Goal: Information Seeking & Learning: Learn about a topic

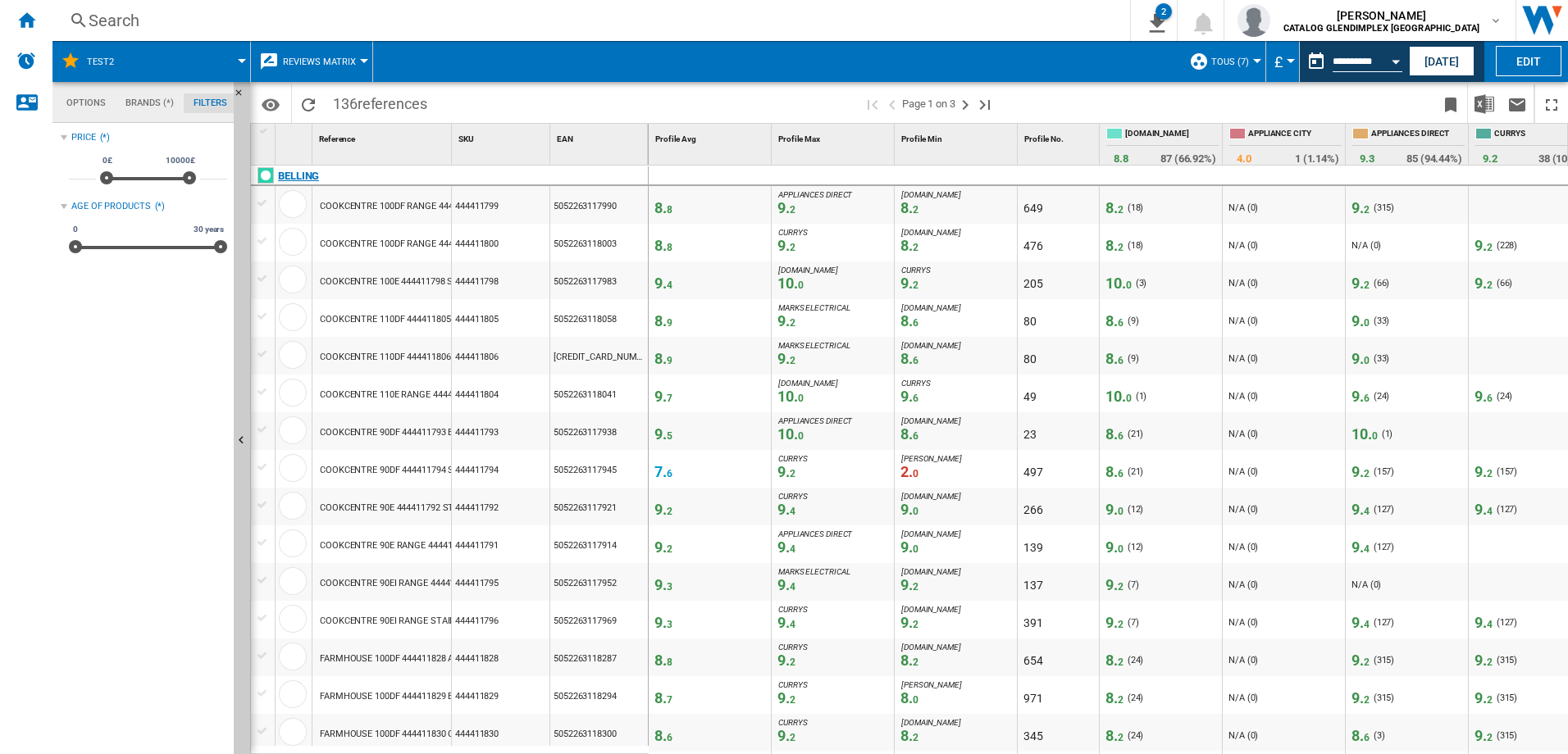
click at [292, 174] on div "BELLING" at bounding box center [299, 176] width 41 height 20
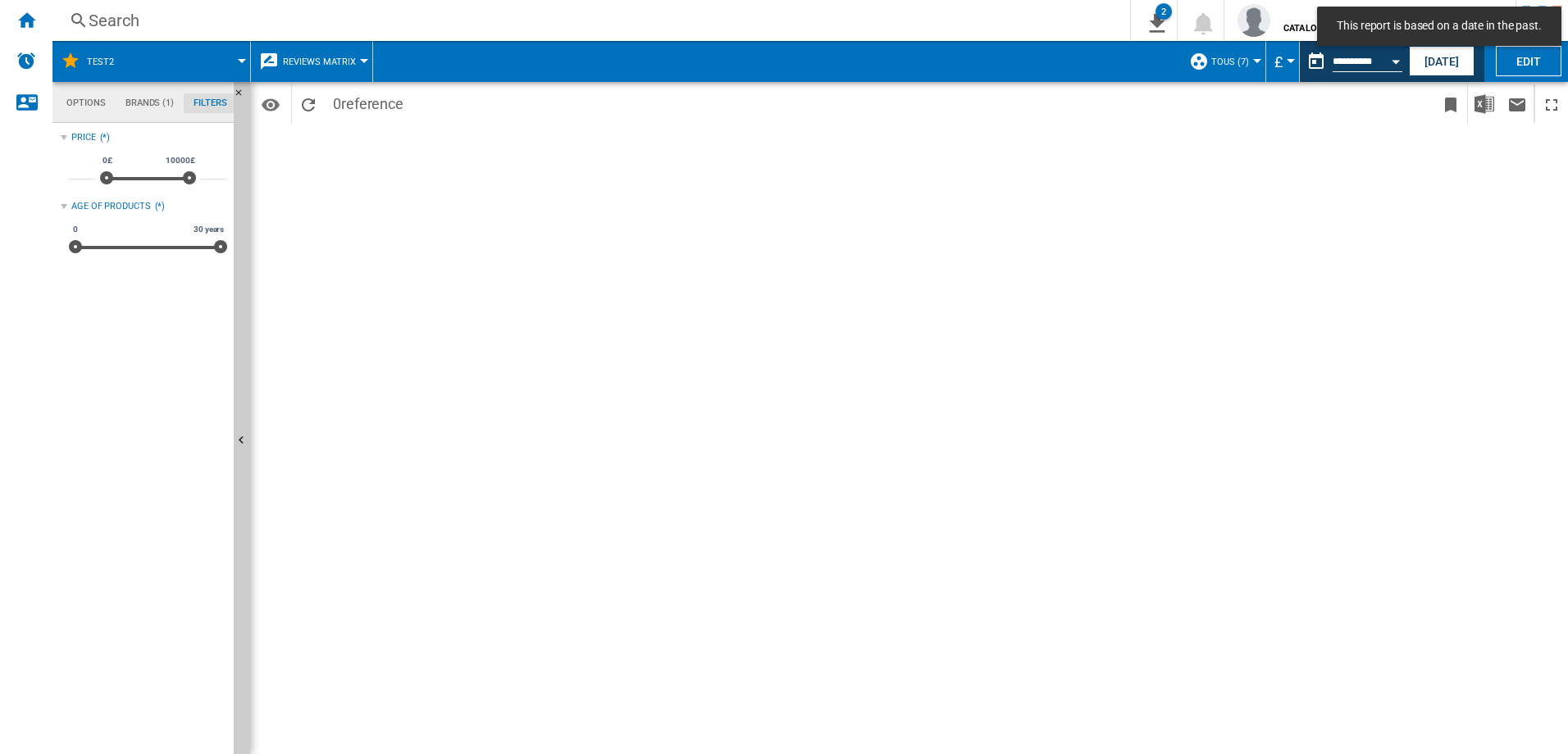
click at [356, 66] on button "Reviews Matrix" at bounding box center [323, 62] width 82 height 41
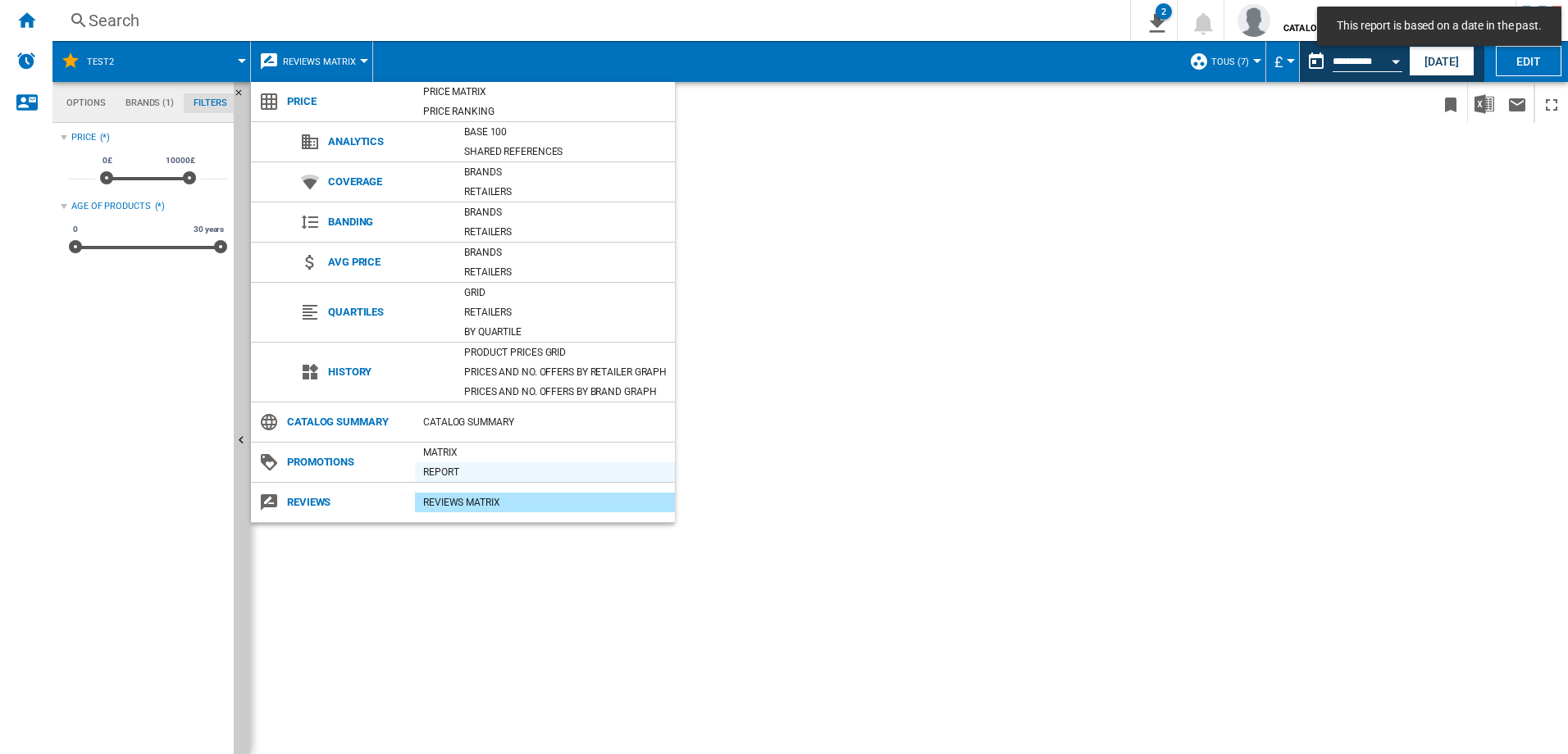
click at [462, 463] on div "Report" at bounding box center [545, 472] width 260 height 20
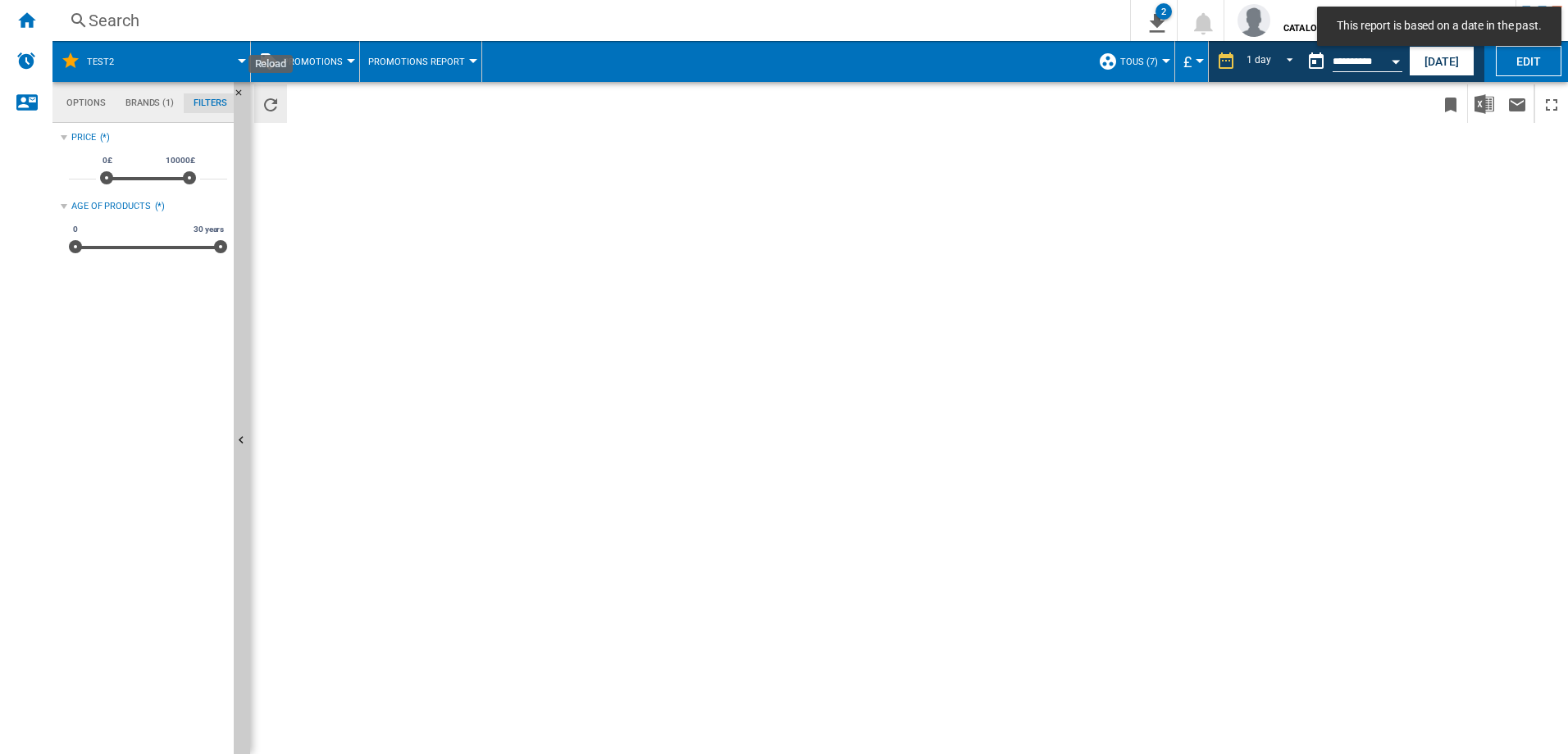
click at [268, 106] on ng-md-icon "Reload" at bounding box center [270, 105] width 20 height 20
click at [214, 103] on md-tab-item "Filters" at bounding box center [210, 103] width 53 height 20
click at [157, 103] on md-tab-item "Brands (1)" at bounding box center [149, 103] width 68 height 20
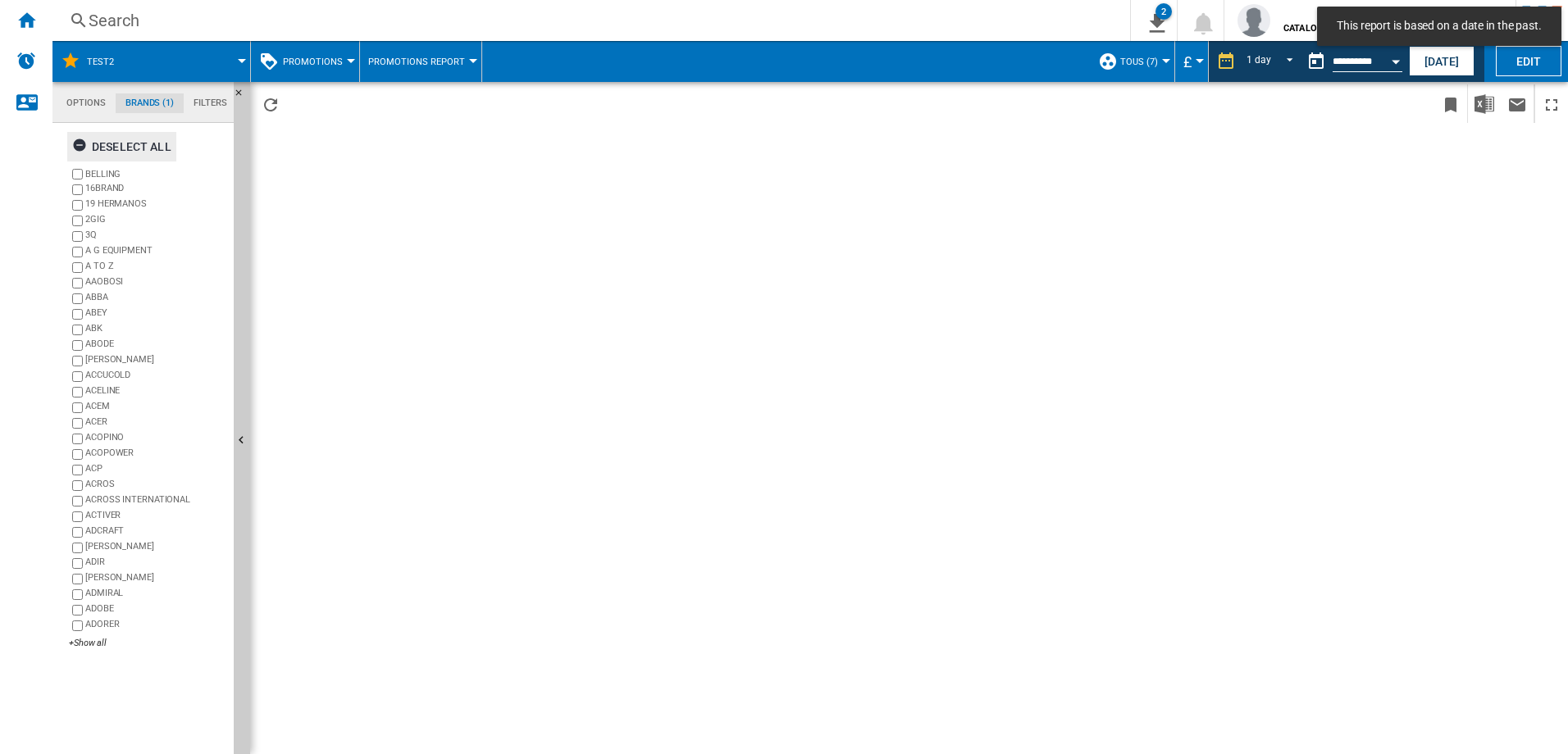
click at [81, 147] on ng-md-icon "button" at bounding box center [82, 147] width 20 height 20
click at [80, 646] on div "+Show all" at bounding box center [148, 643] width 158 height 12
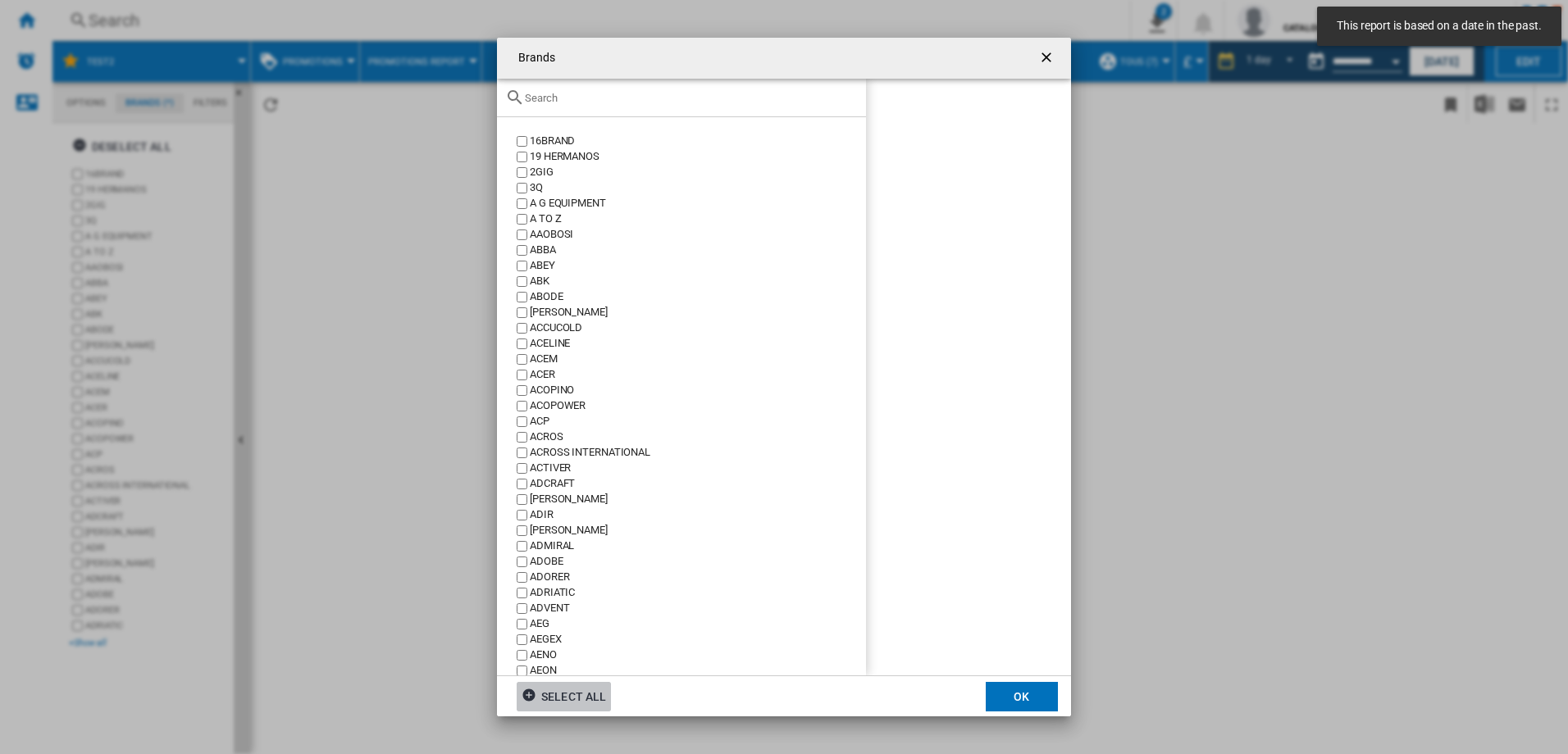
scroll to position [42980, 0]
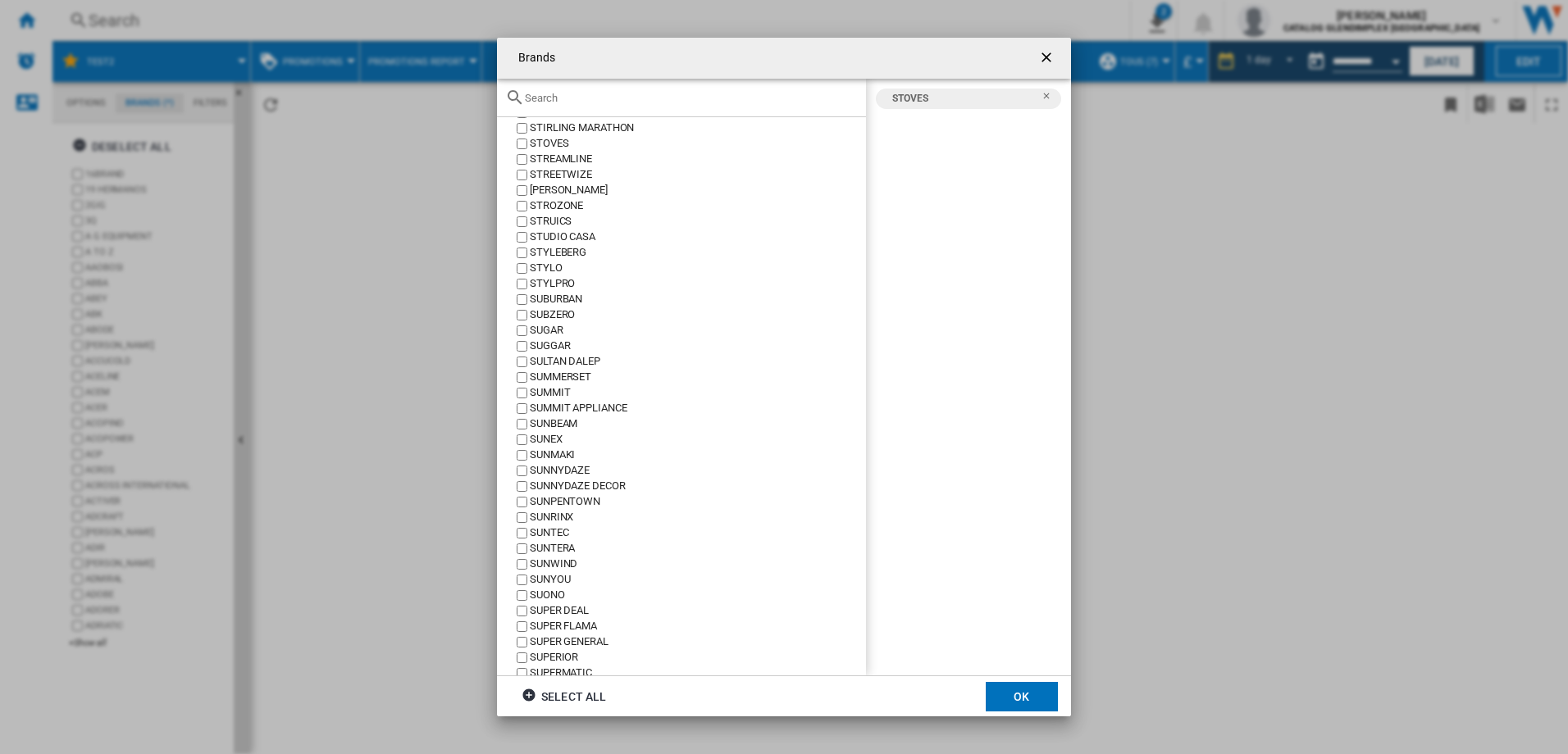
click at [1027, 692] on button "OK" at bounding box center [1022, 697] width 72 height 30
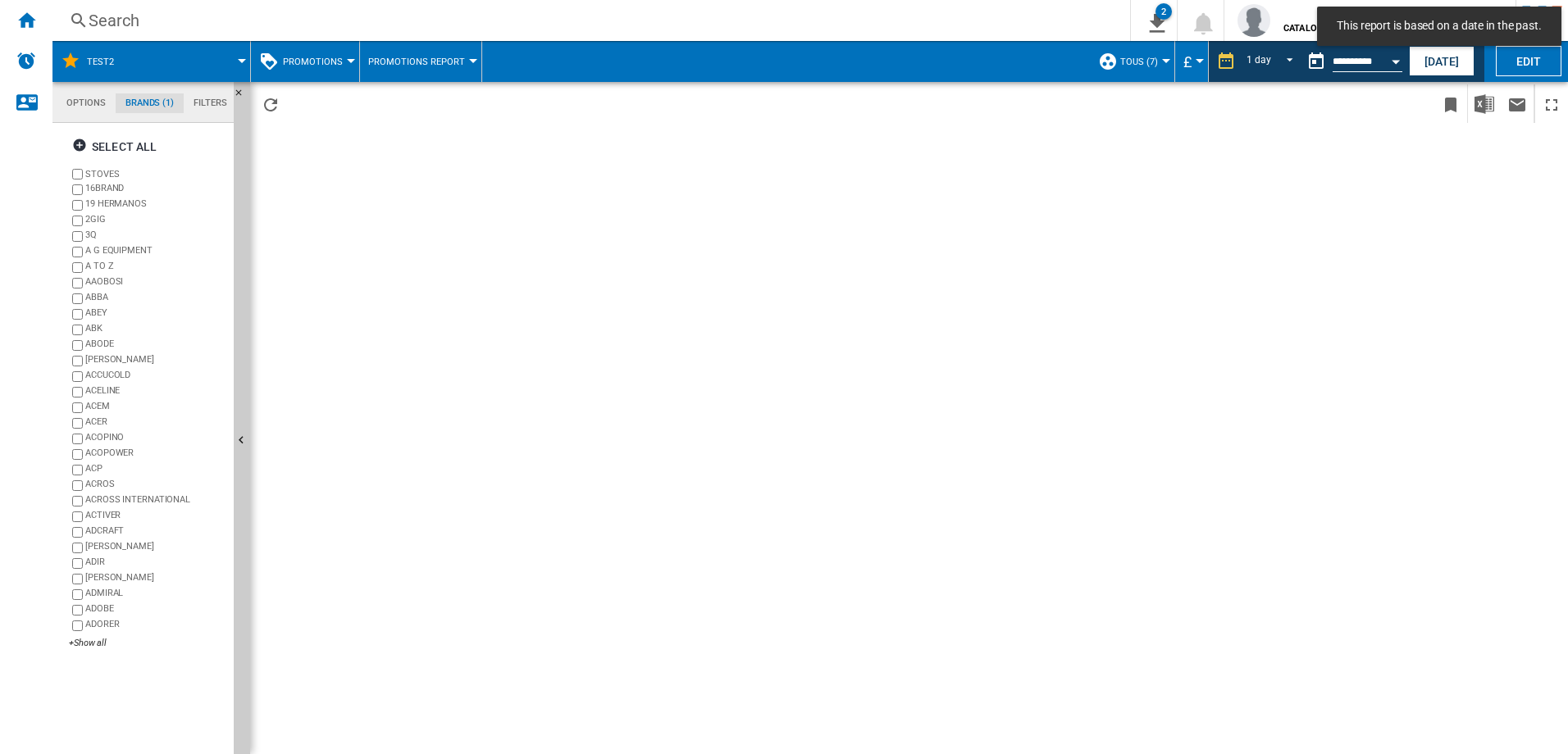
click at [206, 99] on md-tab-item "Filters" at bounding box center [210, 103] width 53 height 20
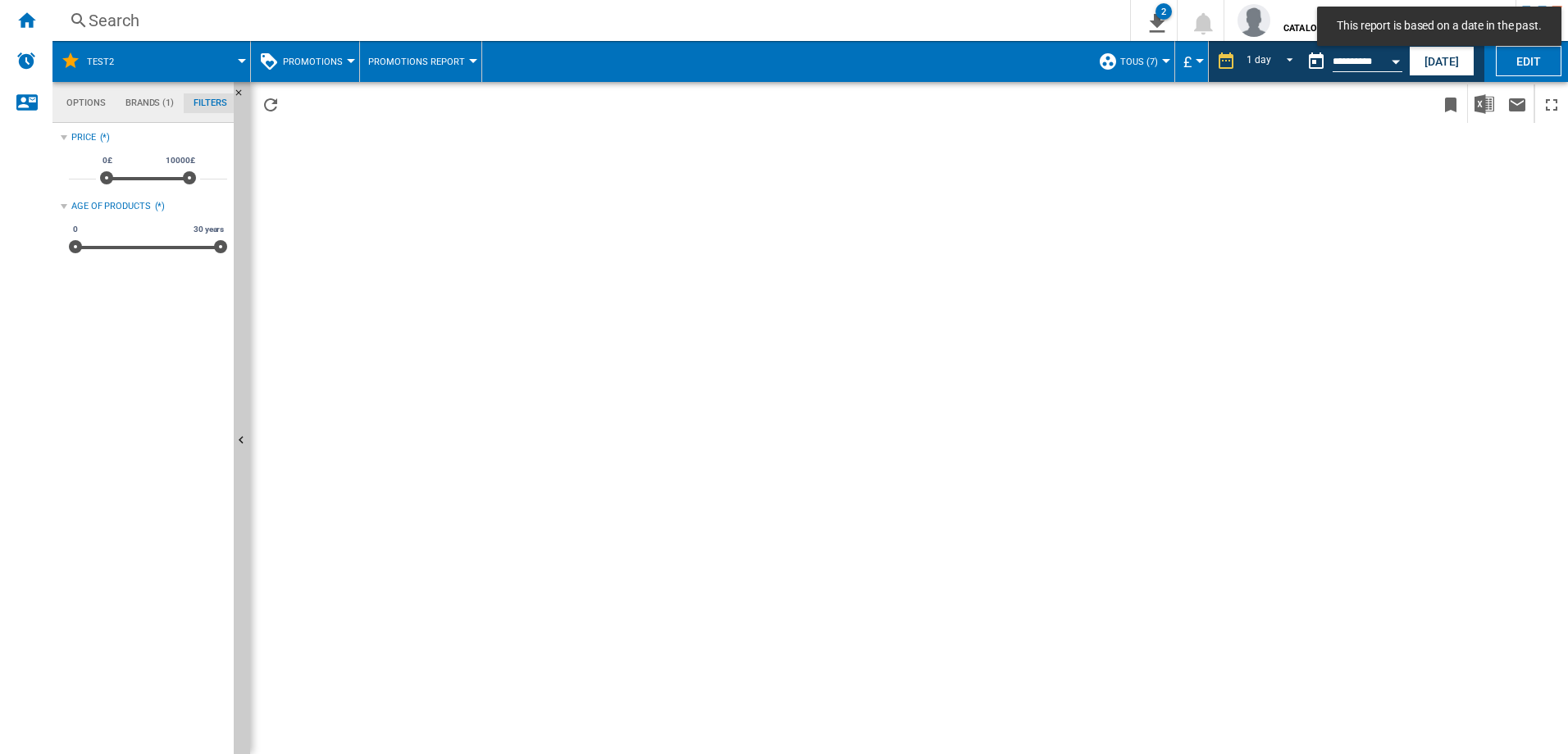
scroll to position [107, 0]
click at [331, 69] on button "Promotions" at bounding box center [317, 62] width 68 height 41
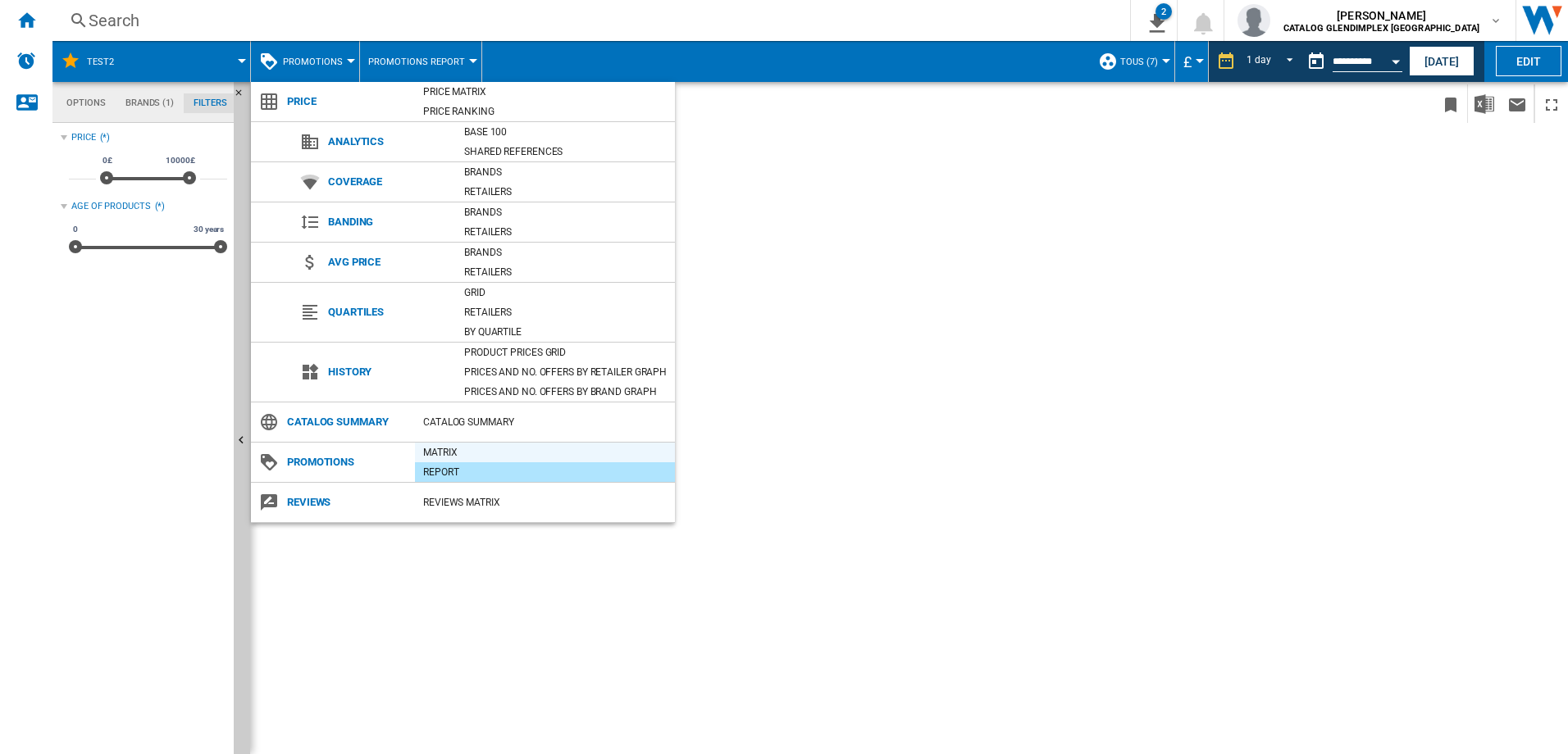
click at [459, 453] on div "Matrix" at bounding box center [545, 452] width 260 height 17
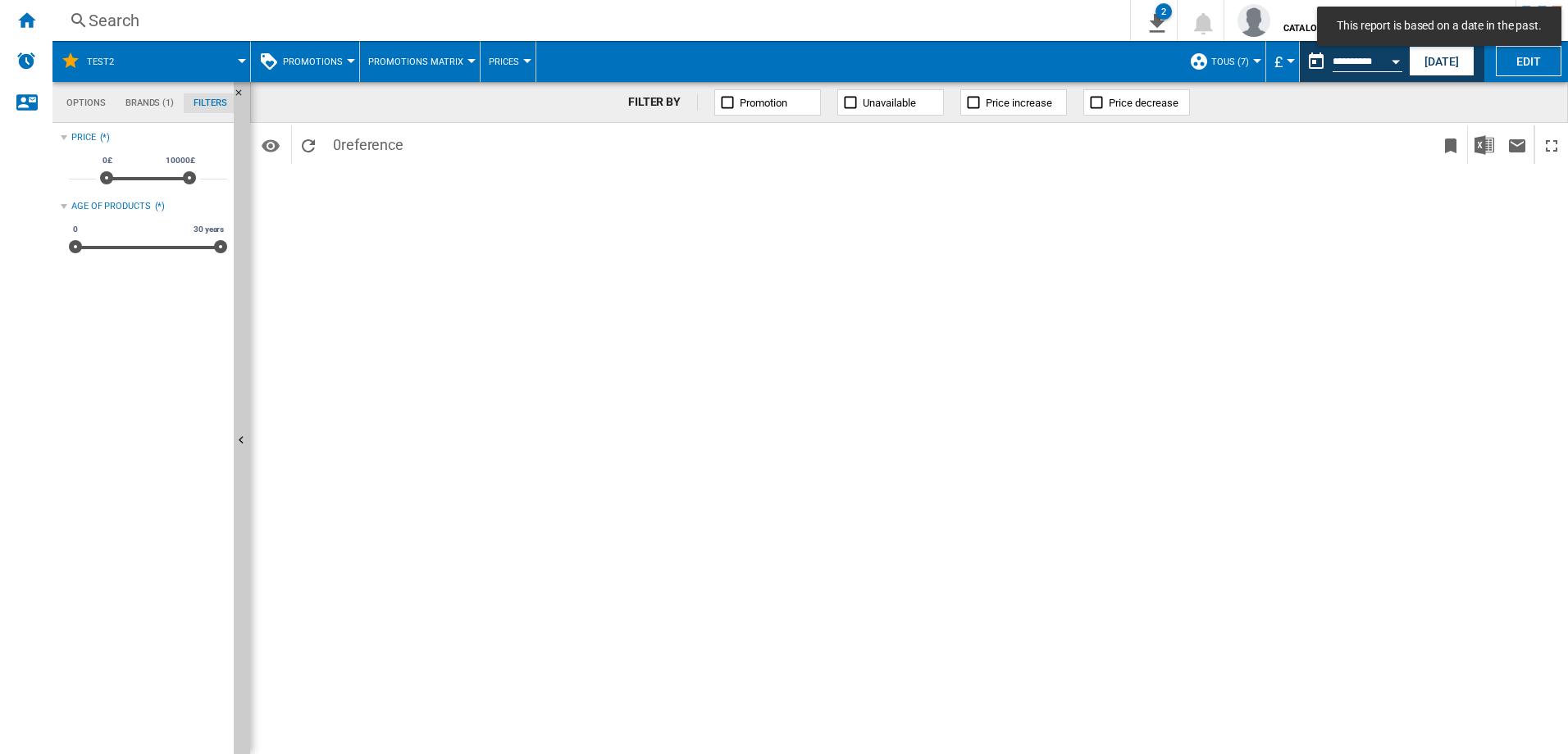
click at [321, 69] on button "Promotions" at bounding box center [317, 62] width 68 height 41
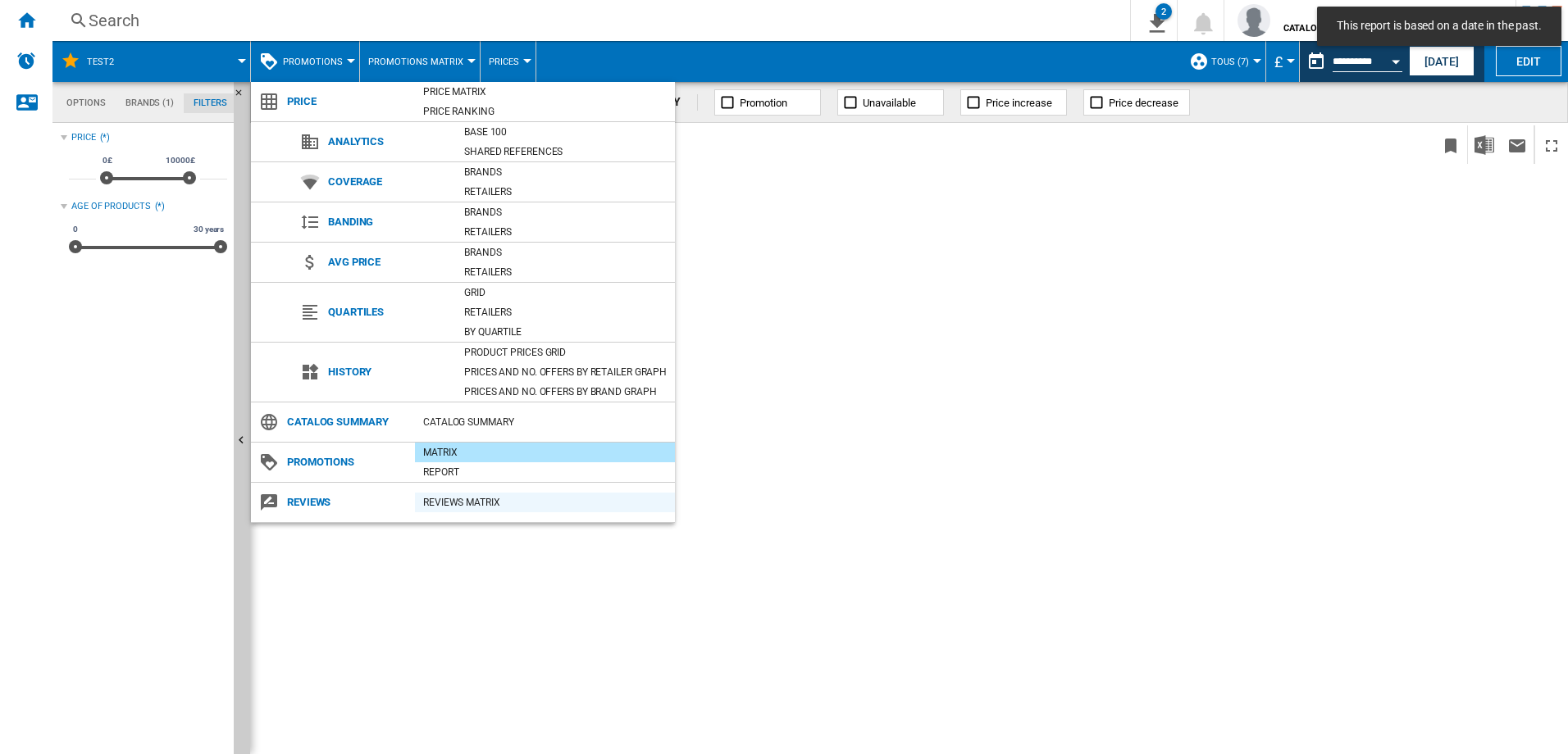
click at [460, 502] on div "REVIEWS Matrix" at bounding box center [545, 503] width 260 height 17
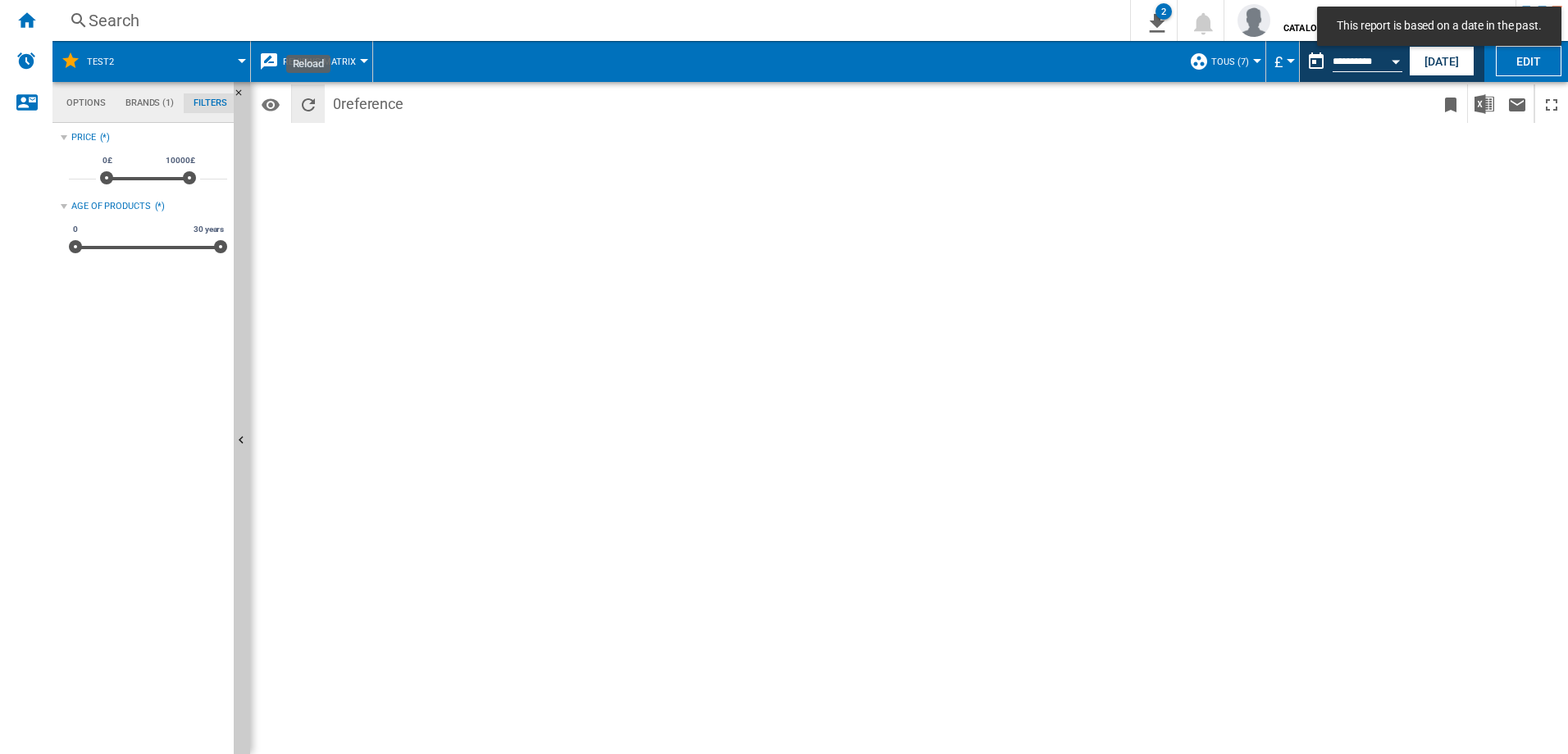
click at [310, 104] on ng-md-icon "Reload" at bounding box center [308, 105] width 20 height 20
click at [1253, 57] on button "TOUS (7)" at bounding box center [1234, 62] width 46 height 41
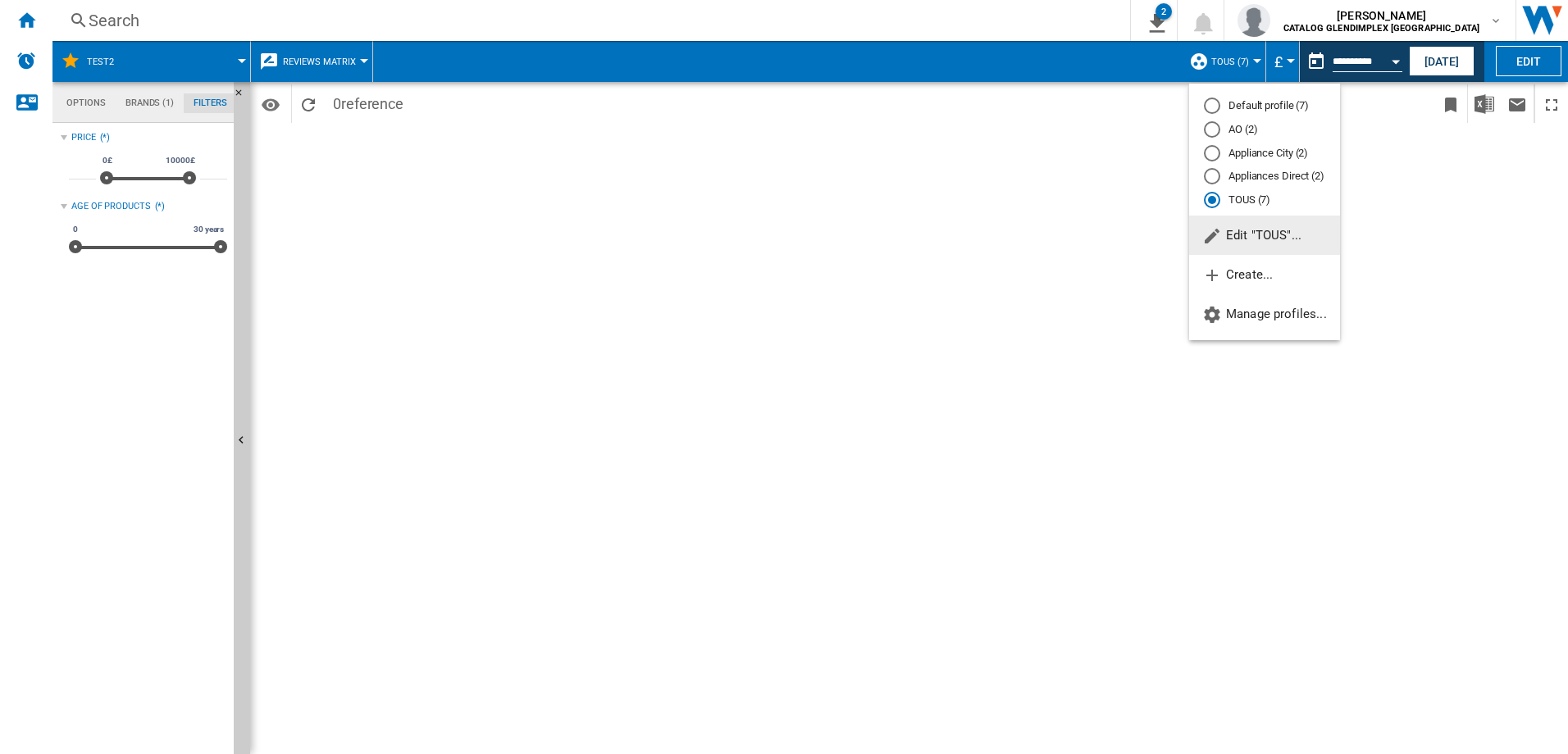
click at [1093, 288] on md-backdrop at bounding box center [784, 377] width 1568 height 754
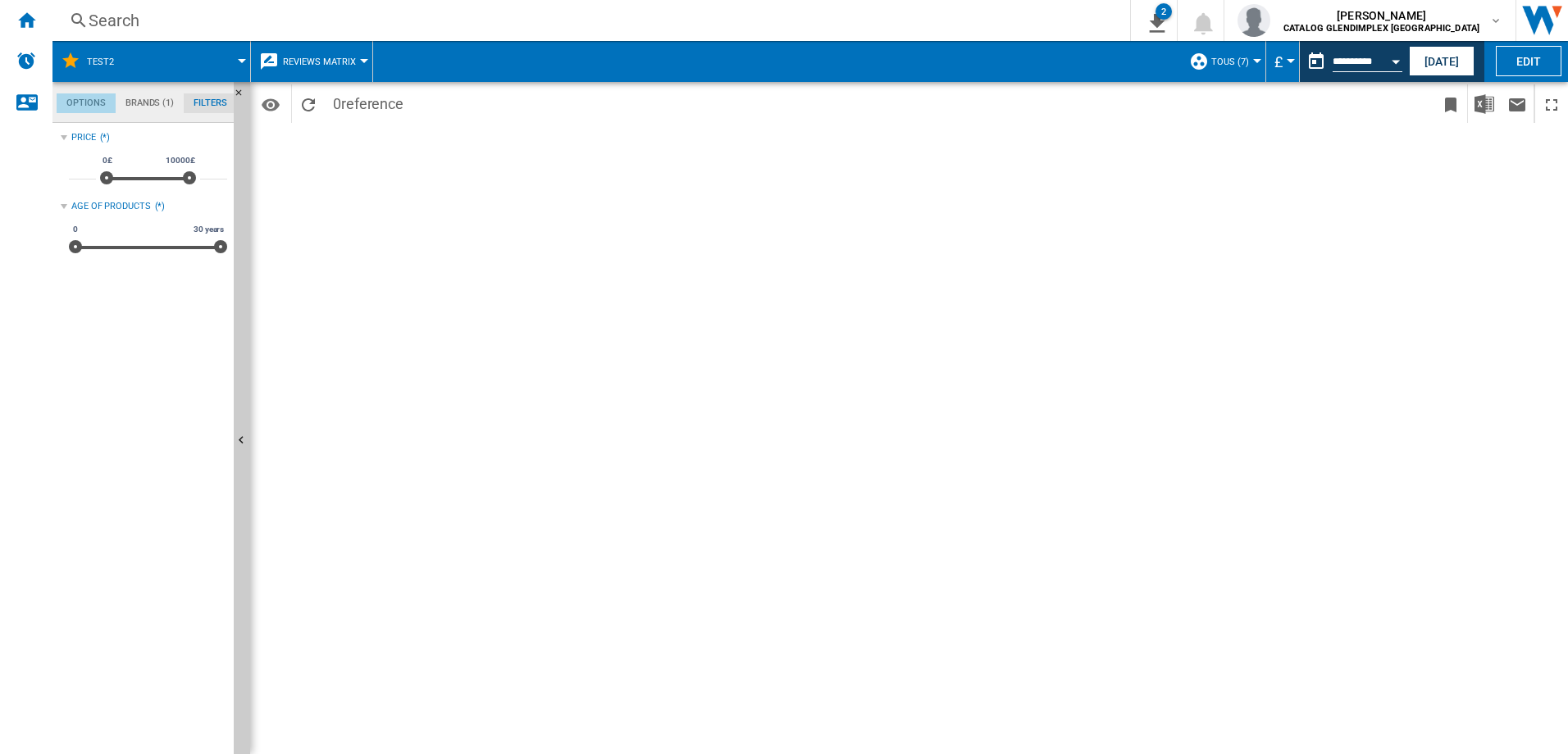
click at [85, 100] on md-tab-item "Options" at bounding box center [85, 103] width 59 height 20
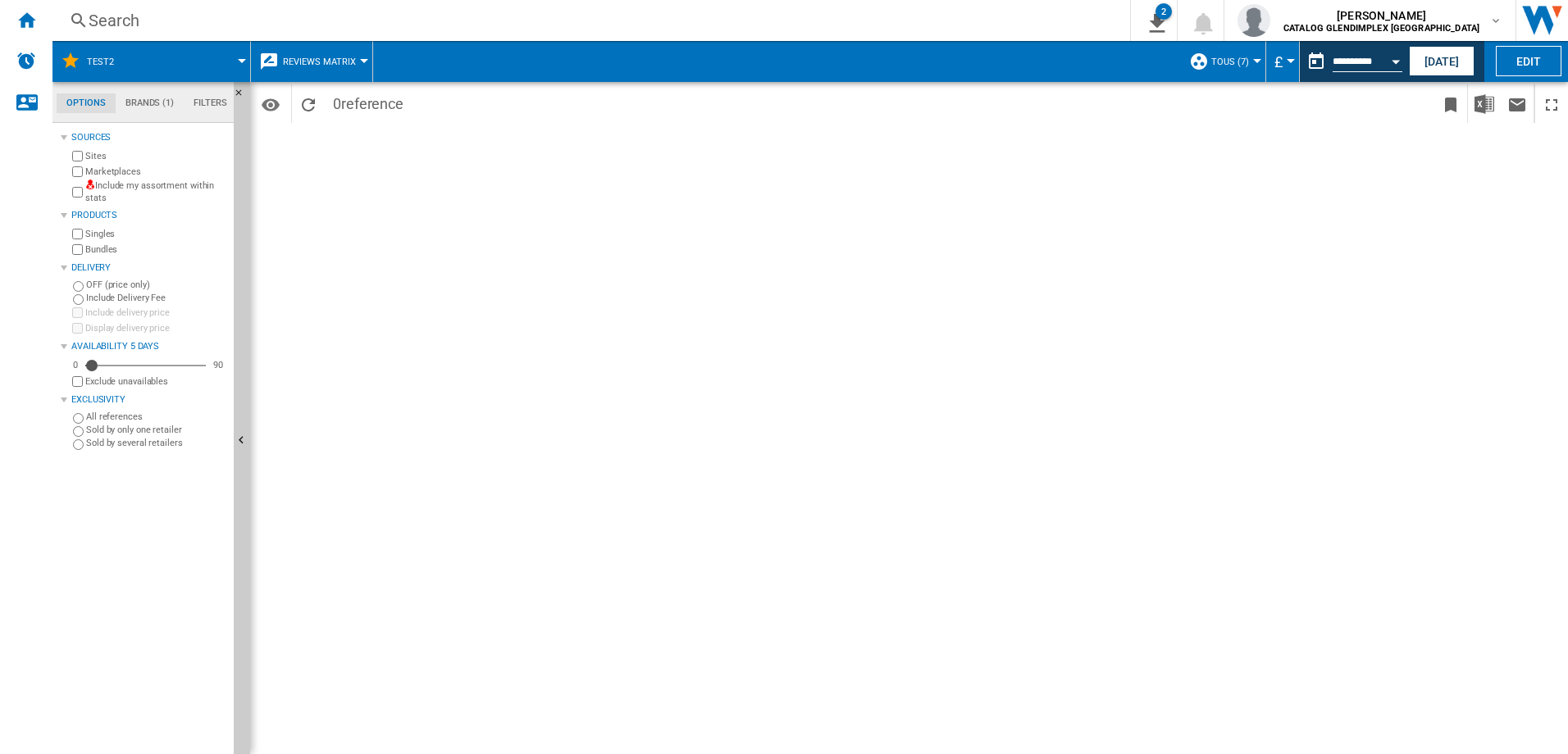
click at [224, 63] on span at bounding box center [189, 62] width 105 height 41
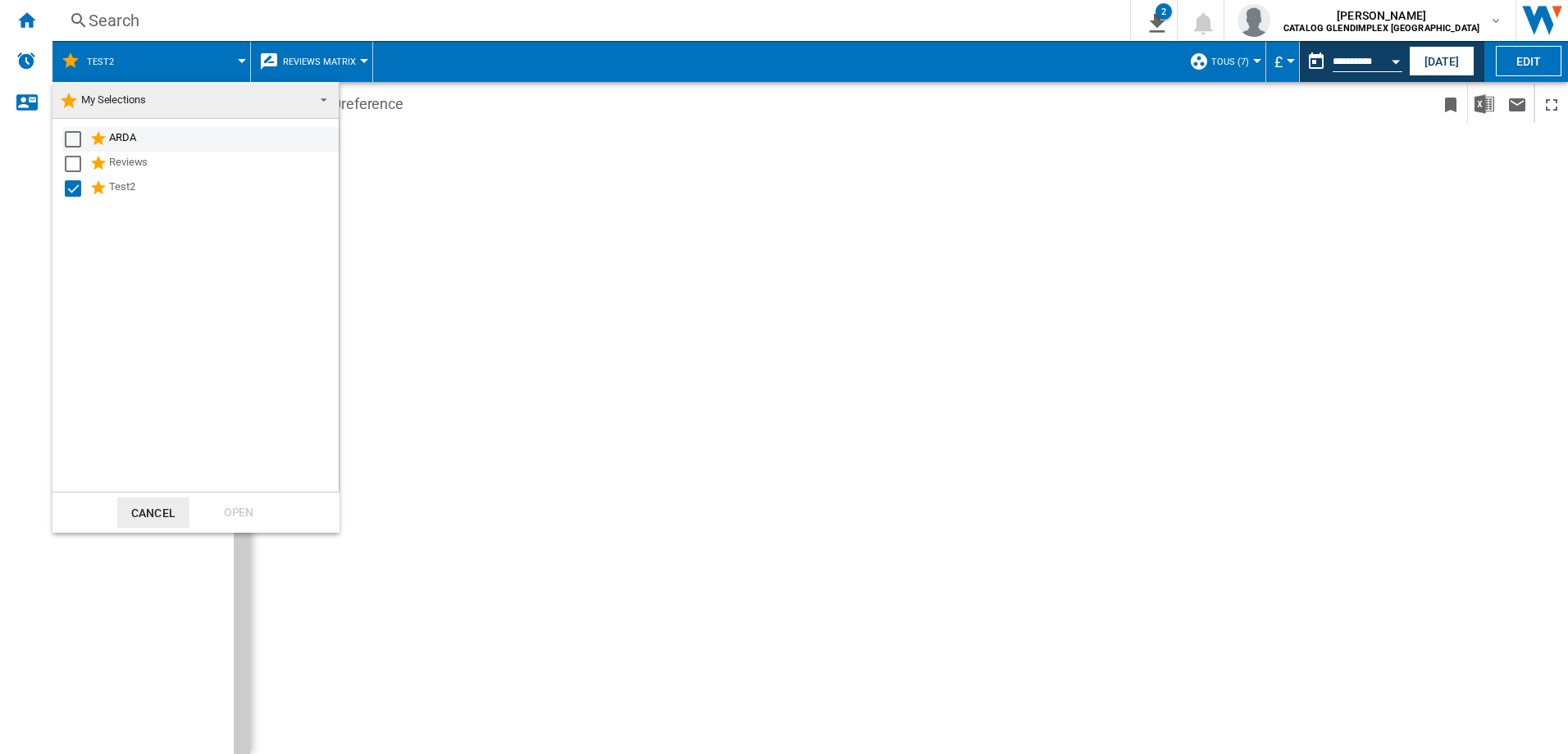
click at [70, 141] on div "Select" at bounding box center [73, 140] width 17 height 17
click at [73, 140] on div "Select" at bounding box center [73, 140] width 17 height 17
click at [264, 508] on div "Open" at bounding box center [238, 512] width 72 height 30
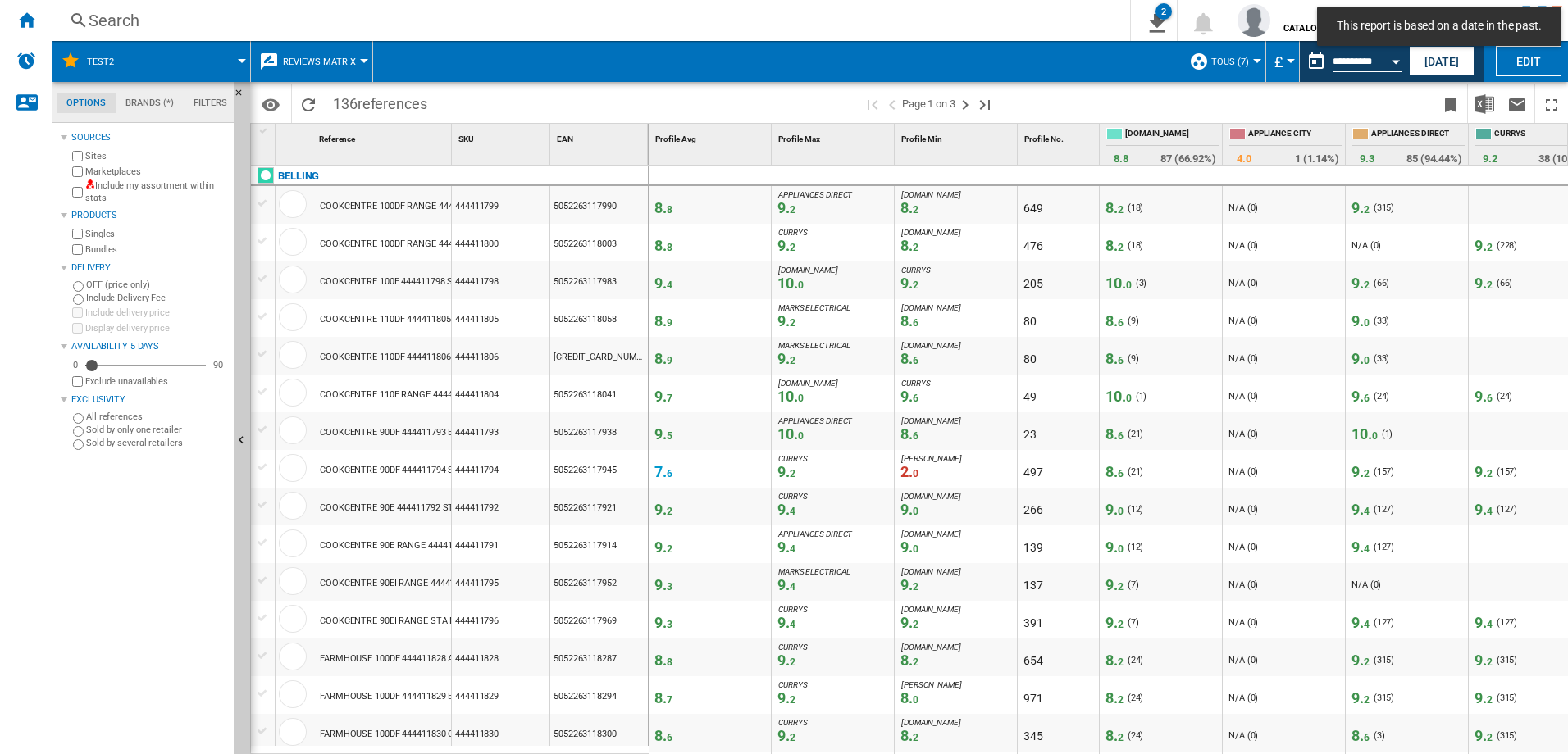
click at [201, 100] on md-tab-item "Filters" at bounding box center [210, 103] width 53 height 20
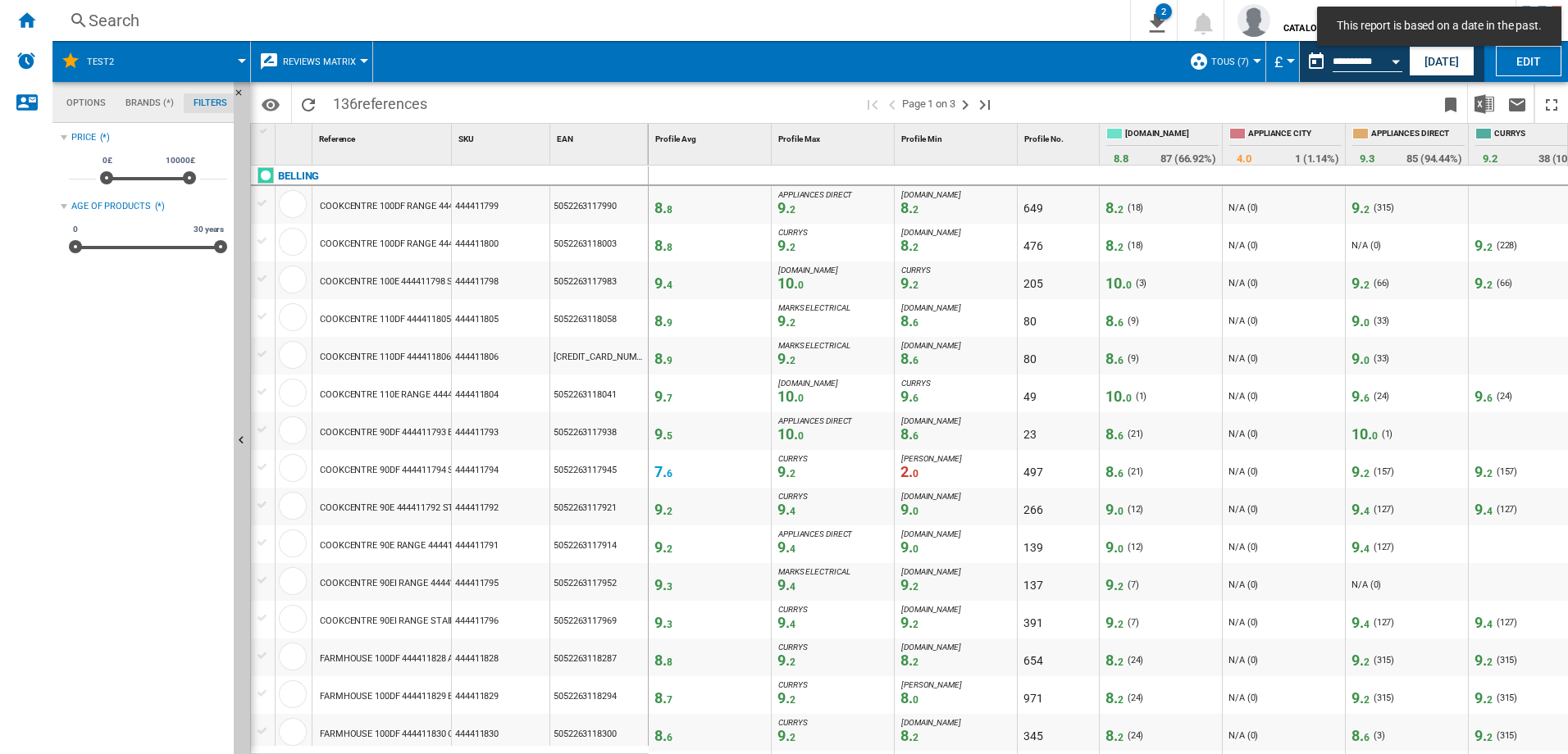
scroll to position [107, 0]
click at [201, 100] on md-tab-item "Filters" at bounding box center [210, 103] width 53 height 20
drag, startPoint x: 464, startPoint y: 146, endPoint x: 528, endPoint y: 149, distance: 64.1
click at [528, 149] on div "1 Reference 1 SKU 1 EAN 1" at bounding box center [450, 144] width 397 height 41
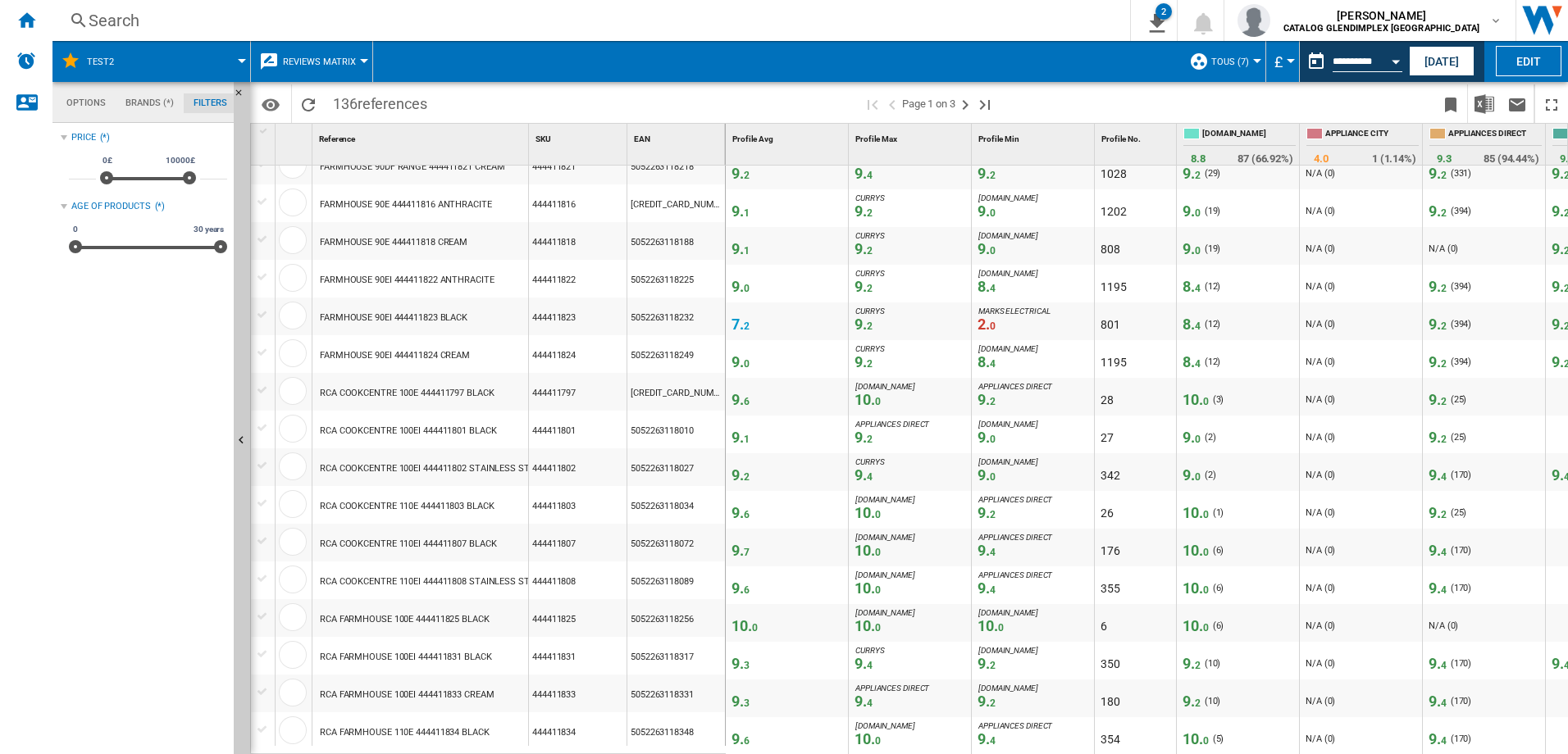
scroll to position [1075, 0]
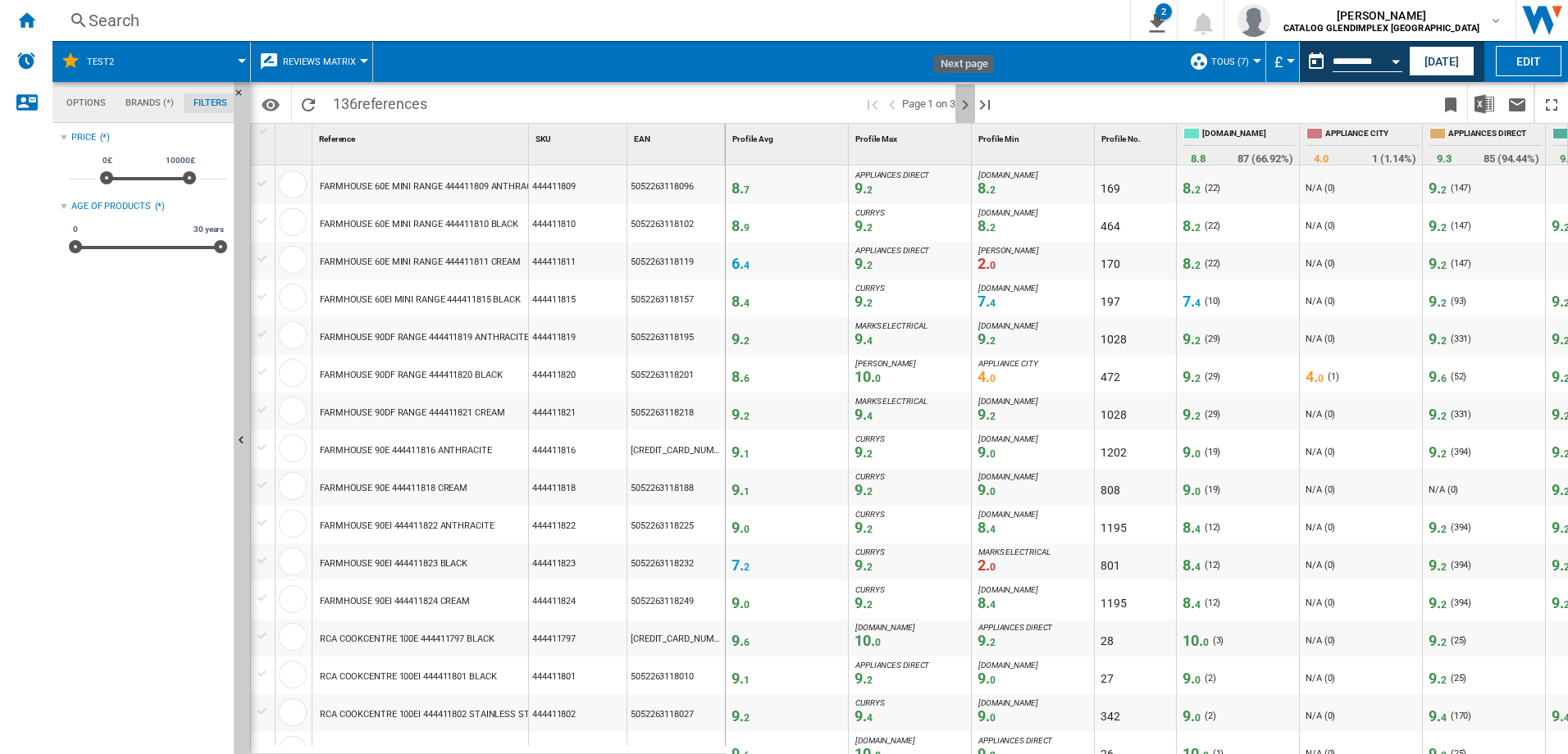
click at [974, 102] on ng-md-icon "Next page" at bounding box center [964, 105] width 20 height 20
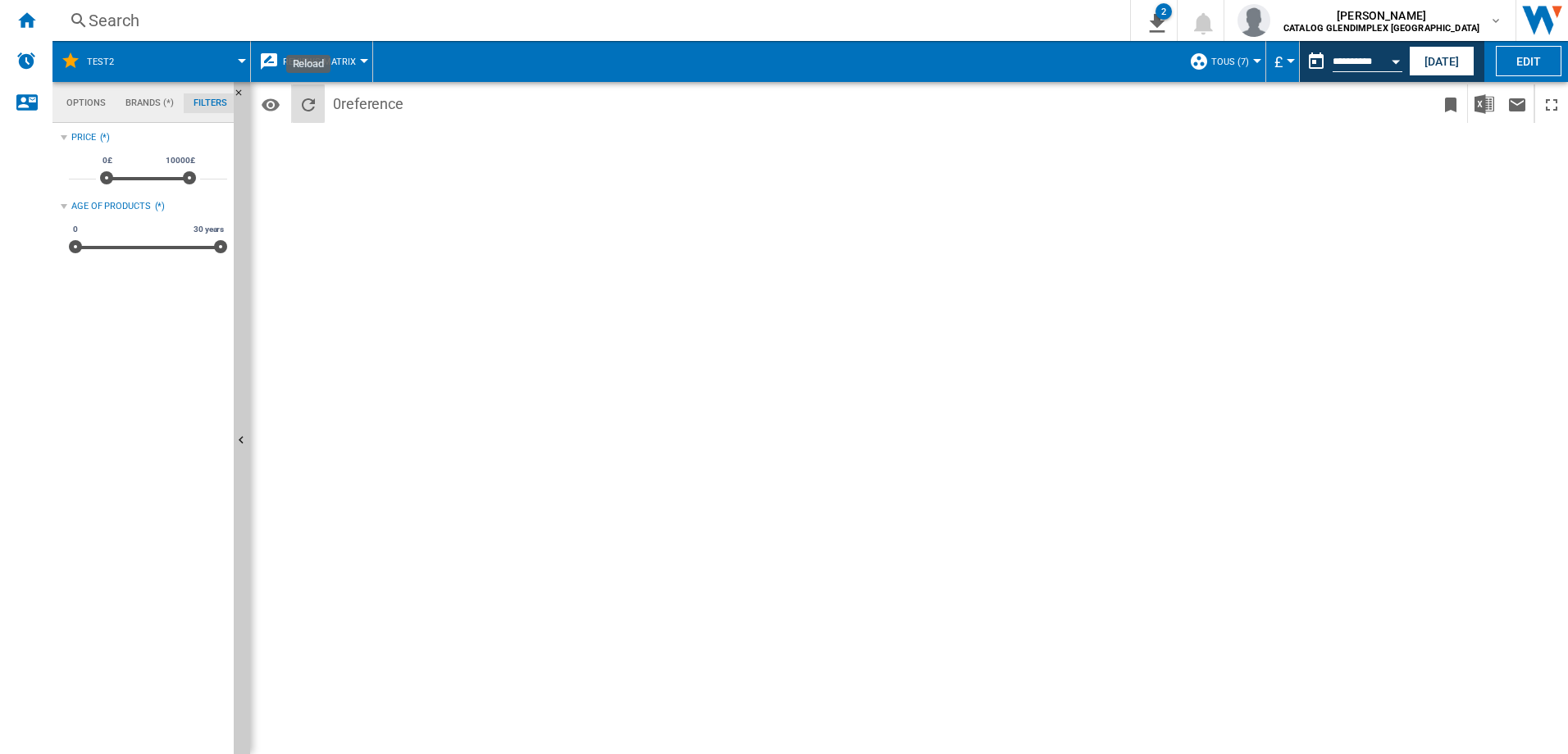
click at [302, 113] on ng-md-icon "Reload" at bounding box center [308, 105] width 20 height 20
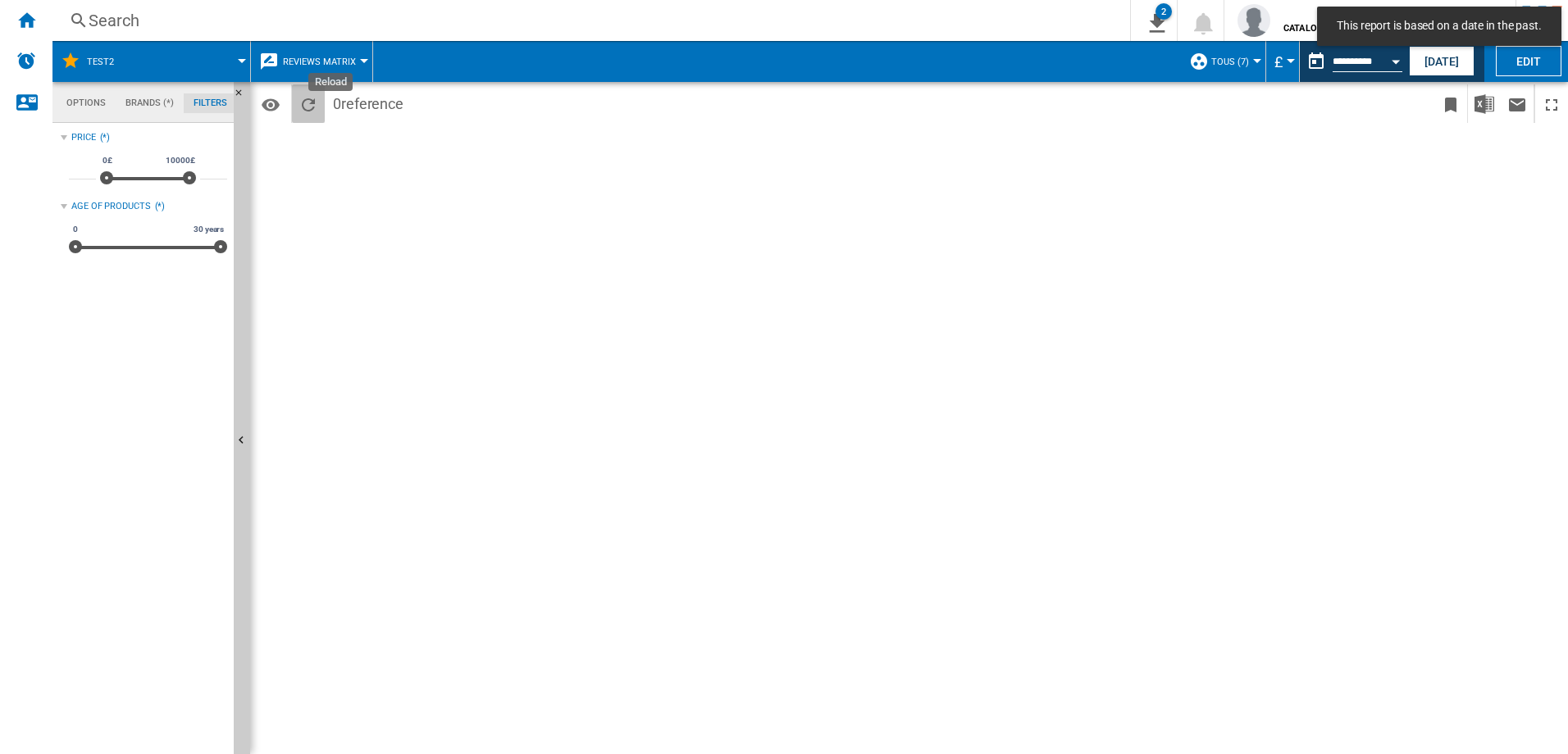
click at [297, 100] on button "Reload" at bounding box center [308, 103] width 33 height 38
click at [309, 108] on ng-md-icon "Reload" at bounding box center [308, 105] width 20 height 20
click at [345, 67] on span "Reviews Matrix" at bounding box center [320, 61] width 73 height 10
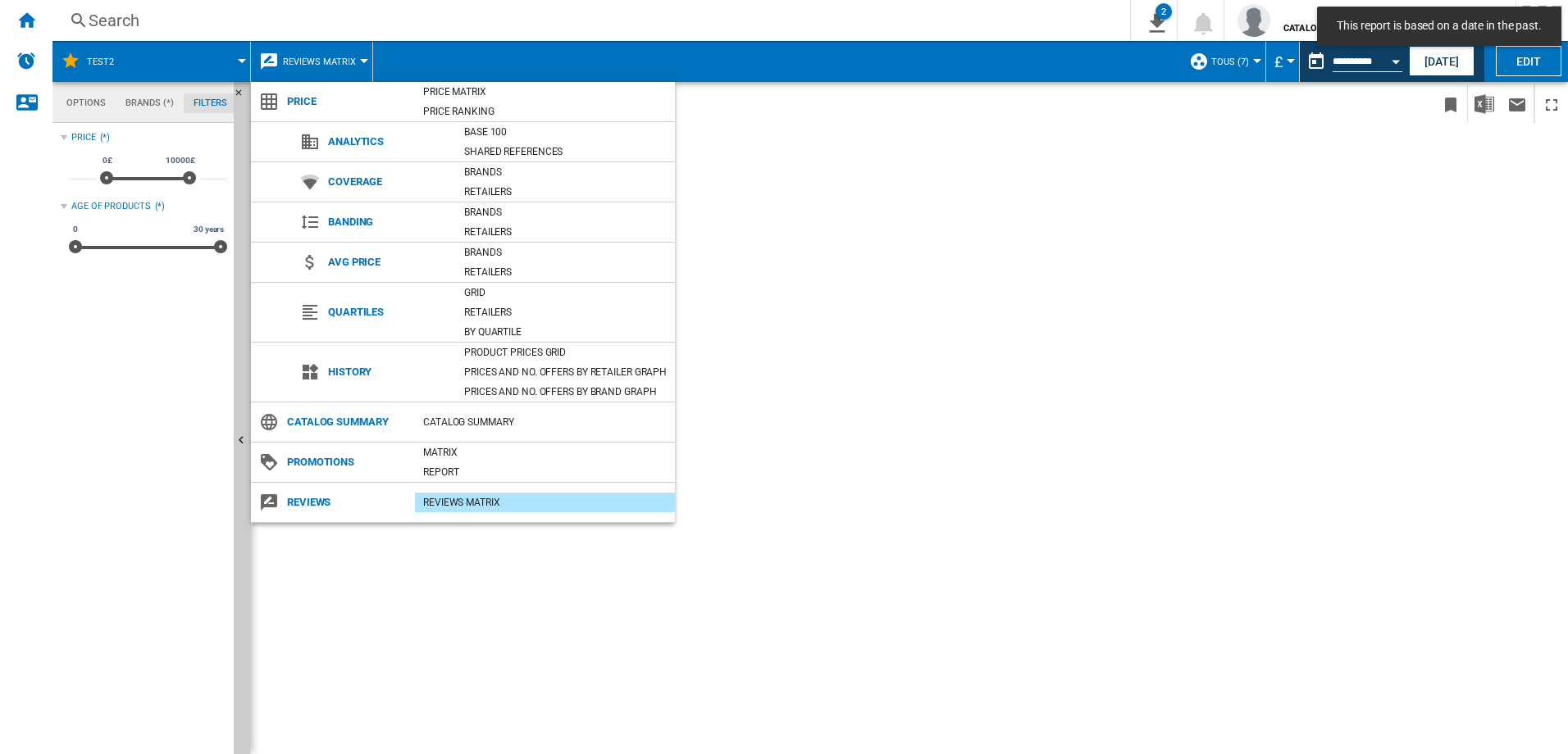
click at [466, 506] on div "REVIEWS Matrix" at bounding box center [545, 503] width 260 height 17
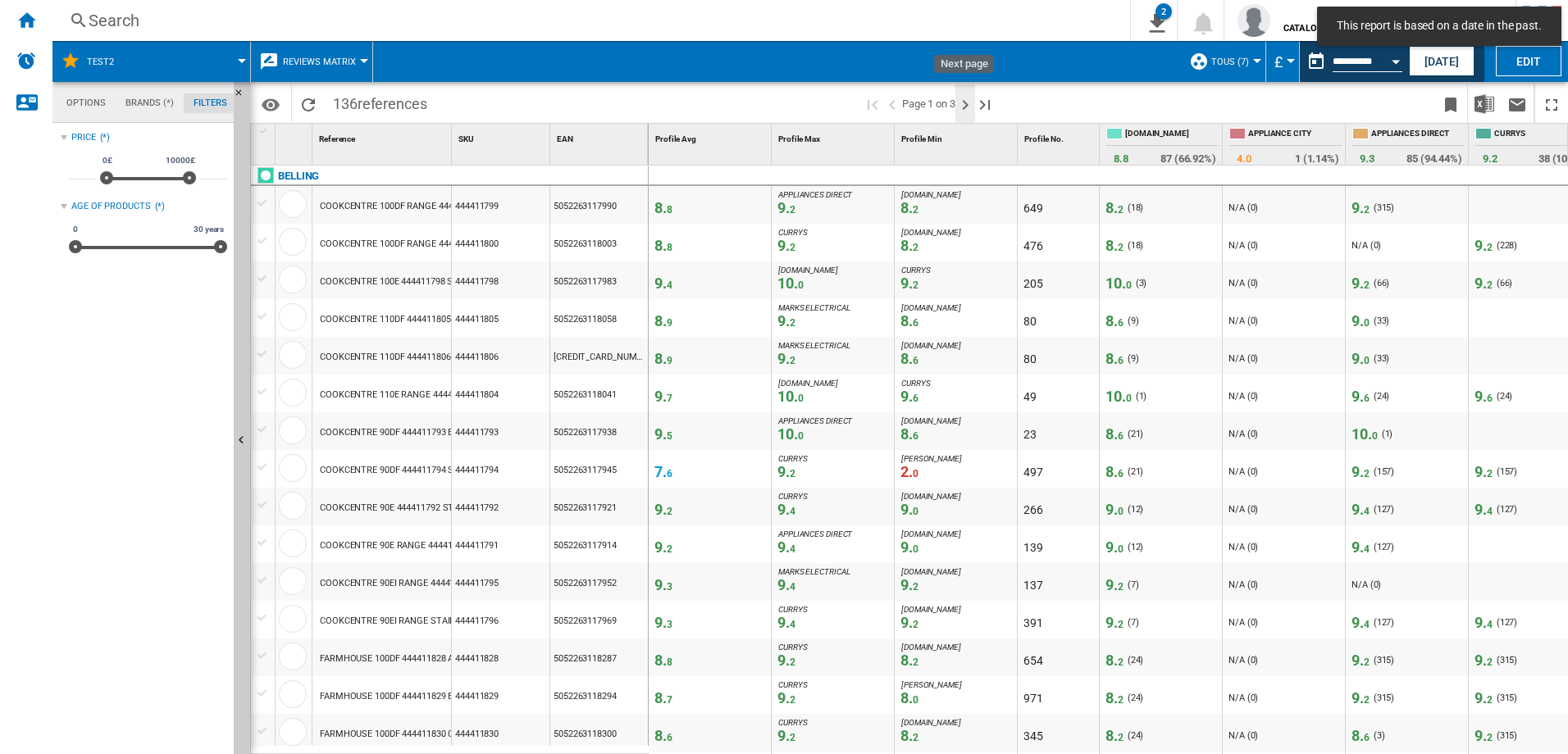
click at [965, 108] on ng-md-icon "Next page" at bounding box center [964, 105] width 20 height 20
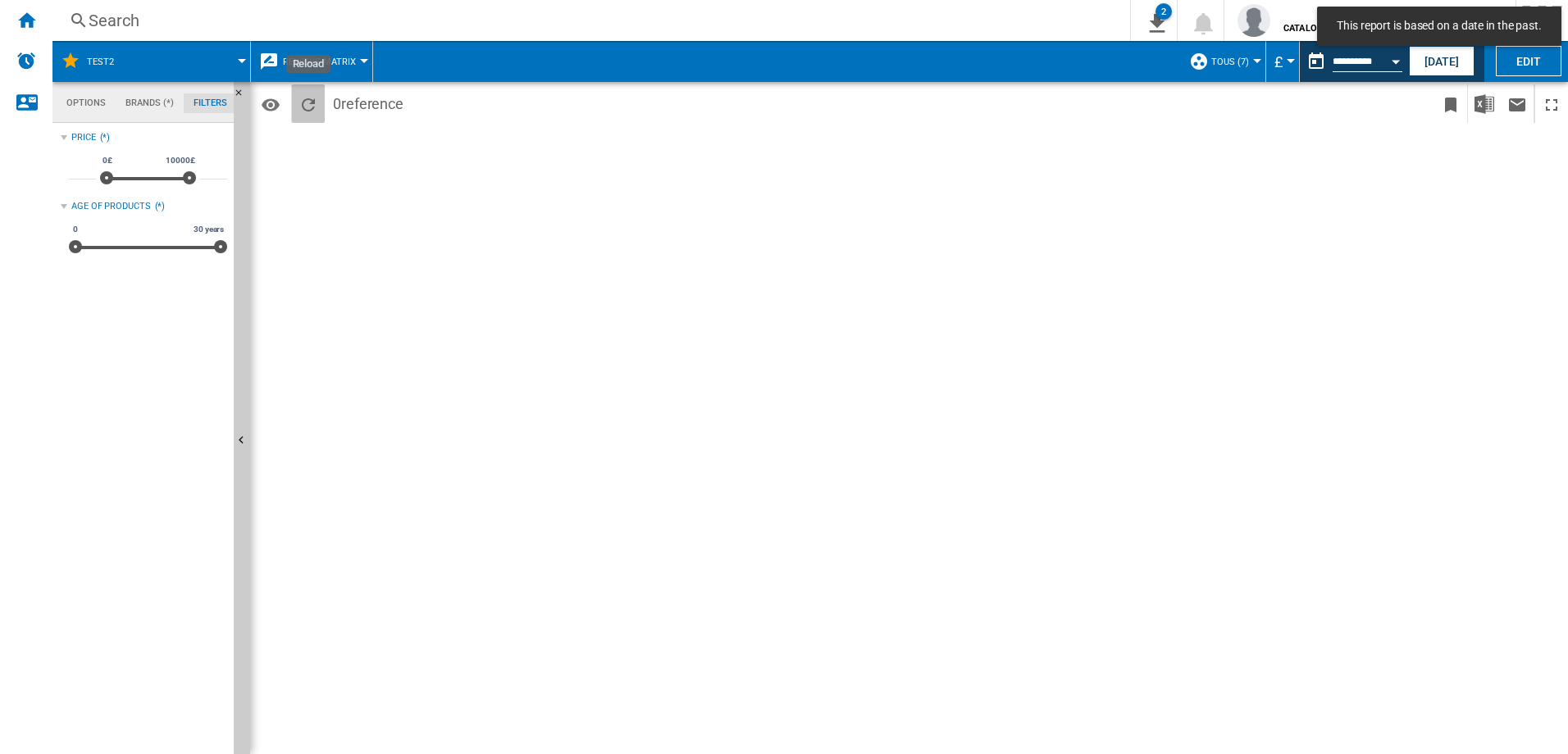
click at [306, 106] on ng-md-icon "Reload" at bounding box center [308, 105] width 20 height 20
click at [279, 109] on md-icon "Options" at bounding box center [270, 105] width 20 height 20
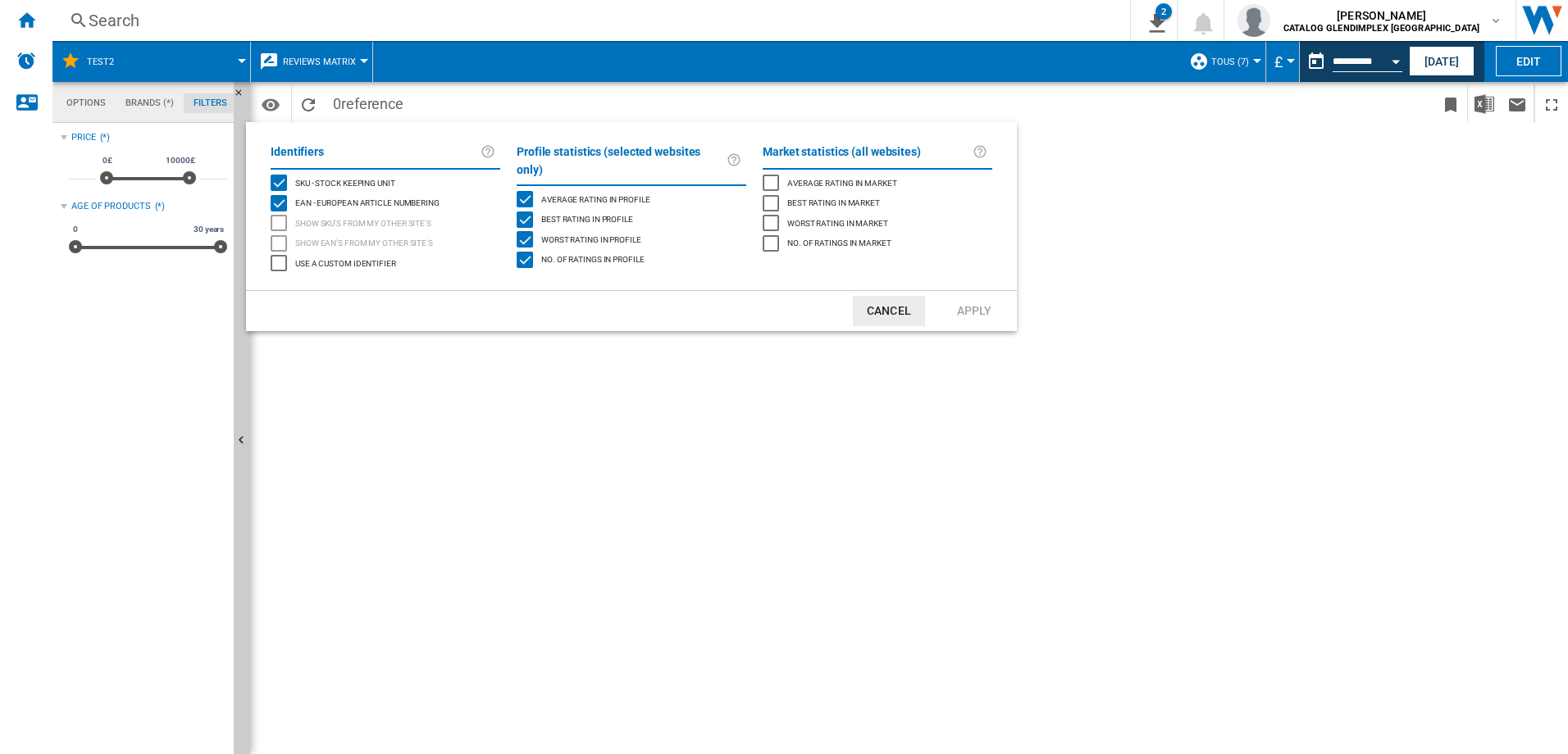
click at [1151, 220] on md-backdrop at bounding box center [784, 377] width 1568 height 754
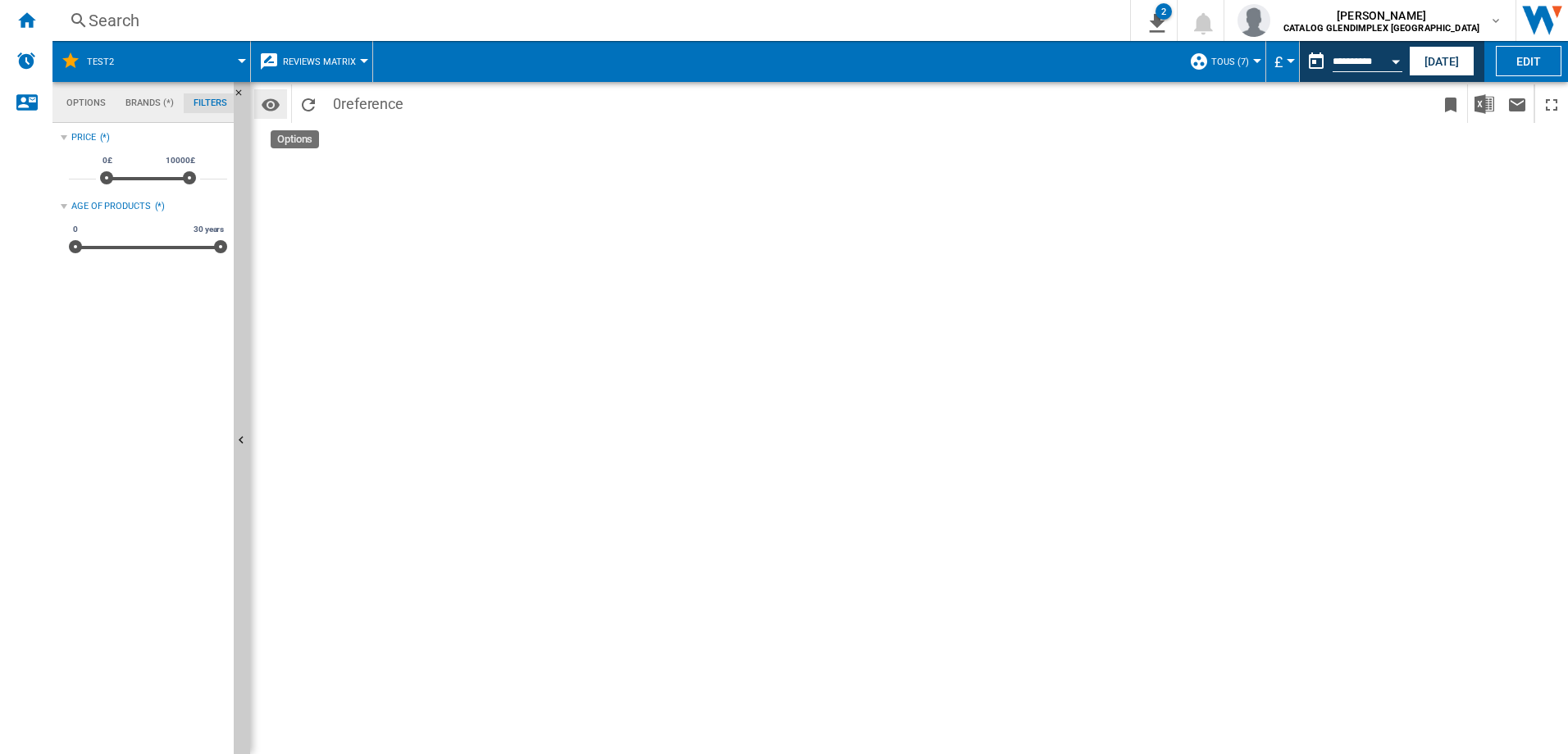
click at [276, 109] on md-icon "Options" at bounding box center [270, 105] width 20 height 20
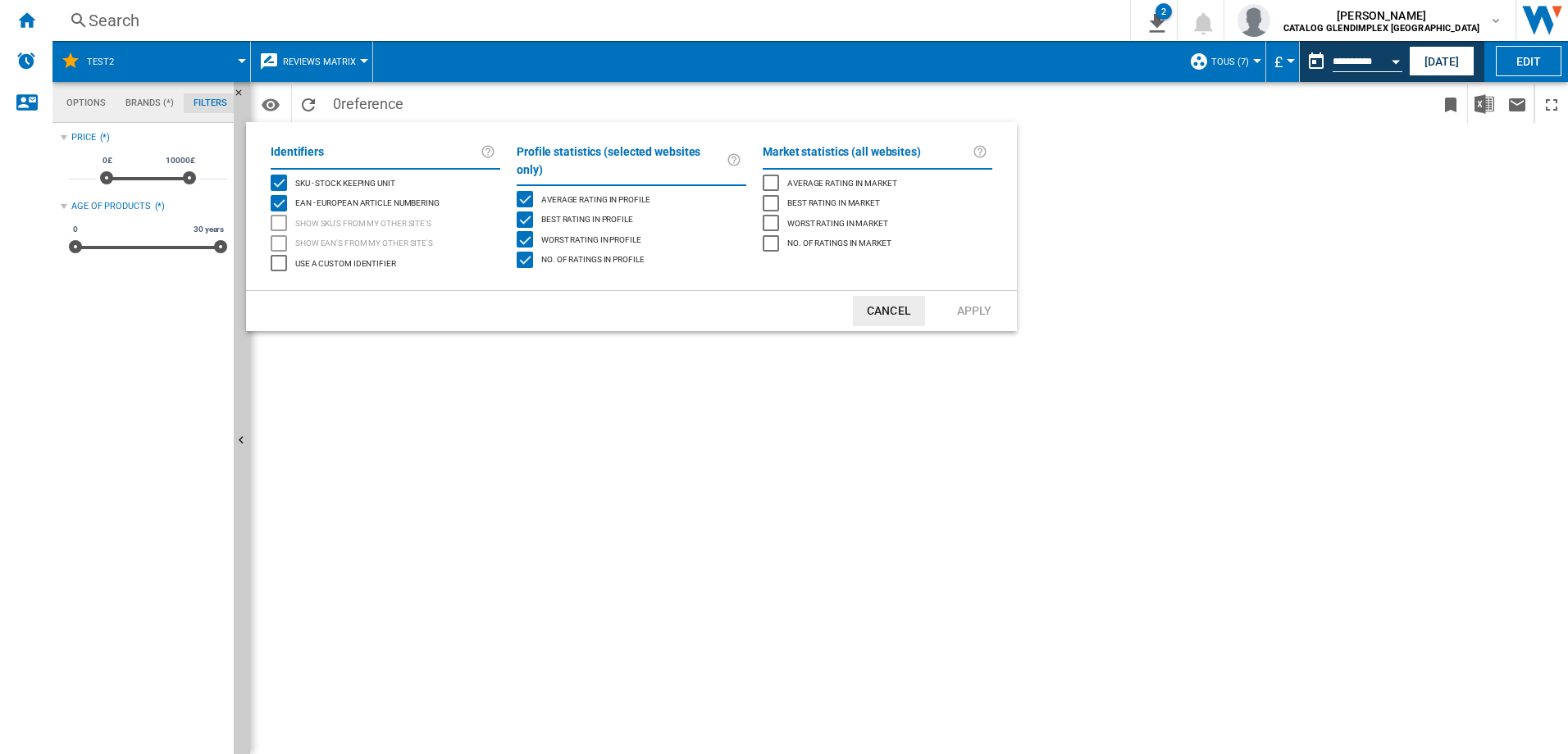
click at [463, 91] on md-backdrop at bounding box center [784, 377] width 1568 height 754
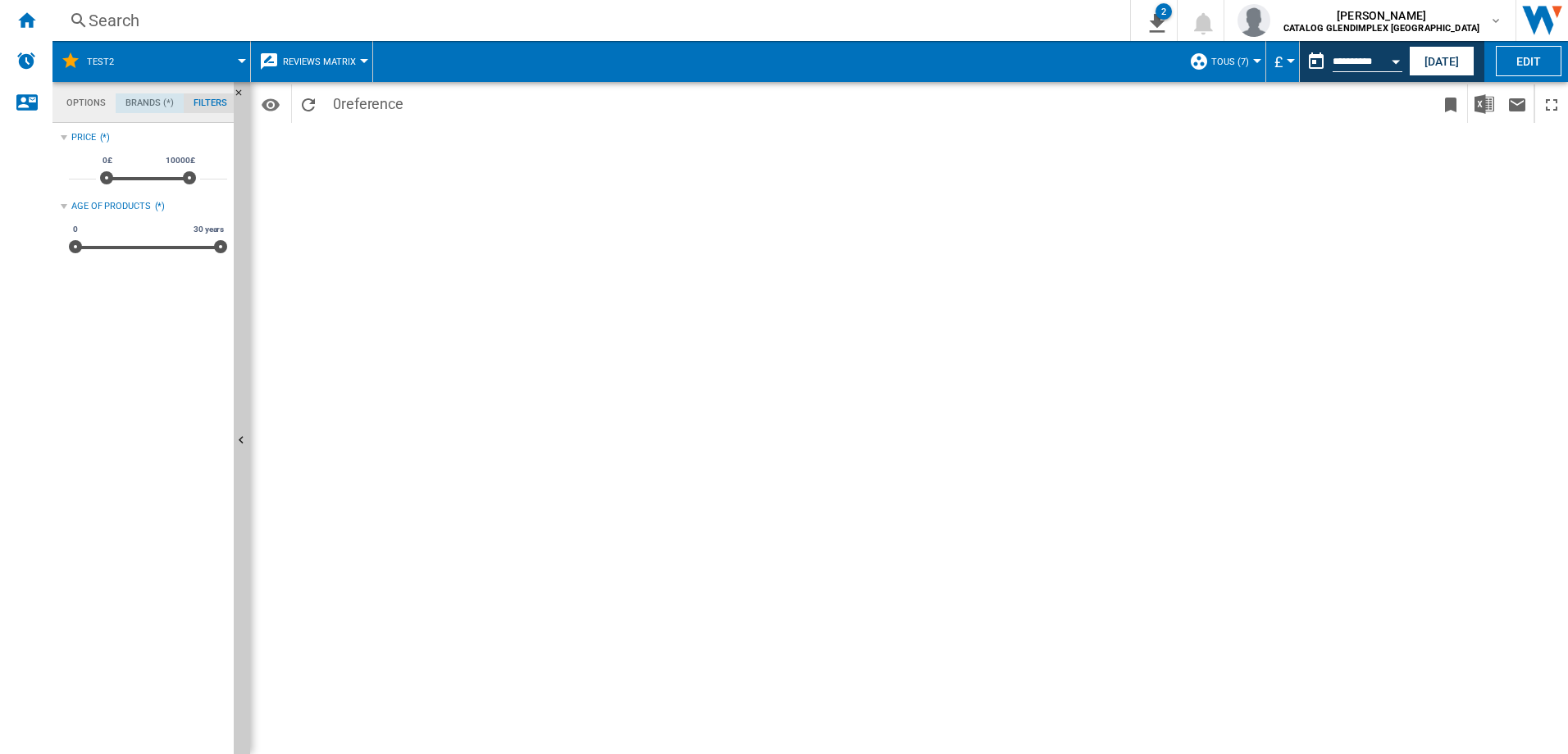
click at [138, 102] on md-tab-item "Brands (*)" at bounding box center [149, 103] width 68 height 20
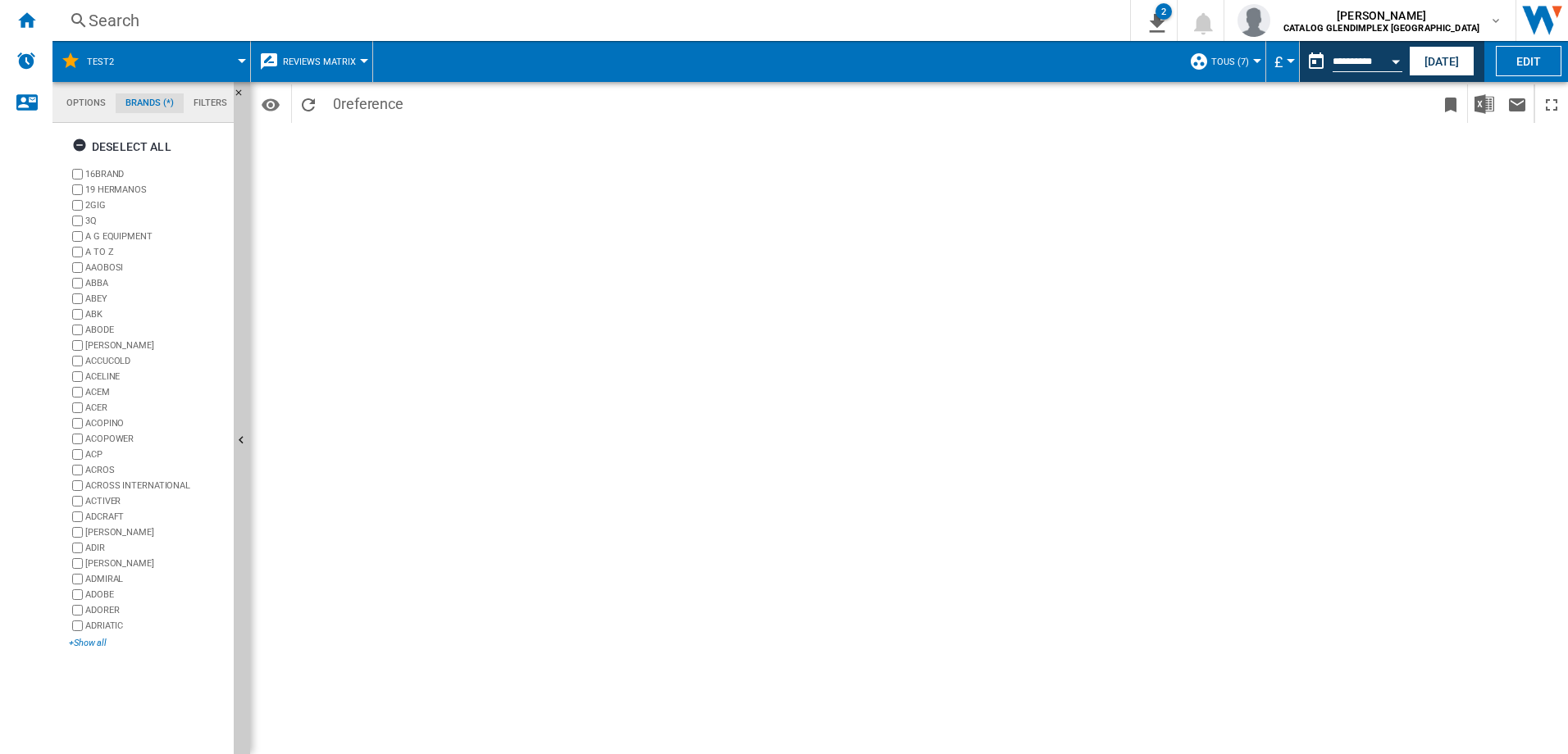
click at [85, 644] on div "+Show all" at bounding box center [148, 643] width 158 height 12
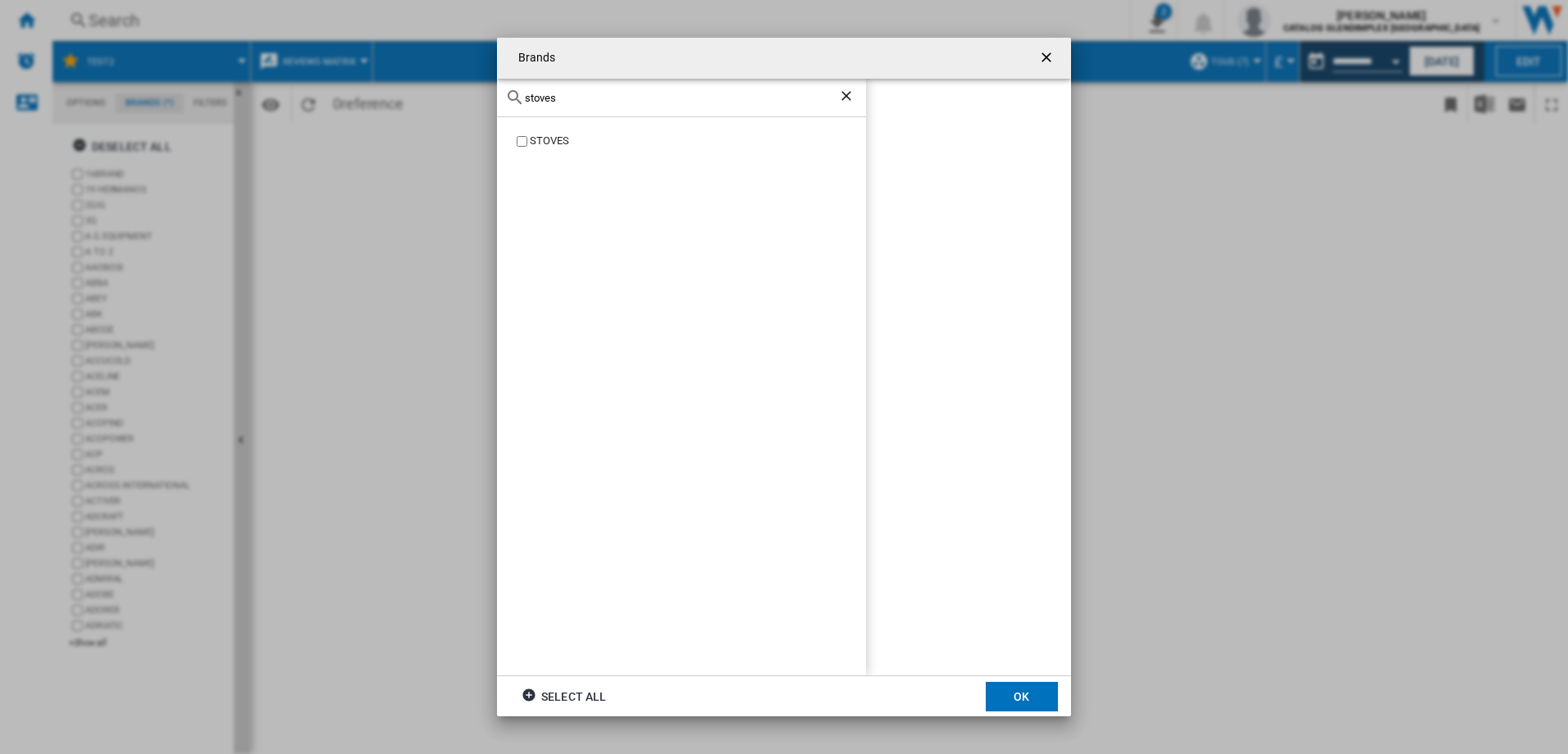
type input "stoves"
click at [540, 145] on div "STOVES" at bounding box center [697, 141] width 336 height 16
click at [1018, 695] on button "OK" at bounding box center [1022, 697] width 72 height 30
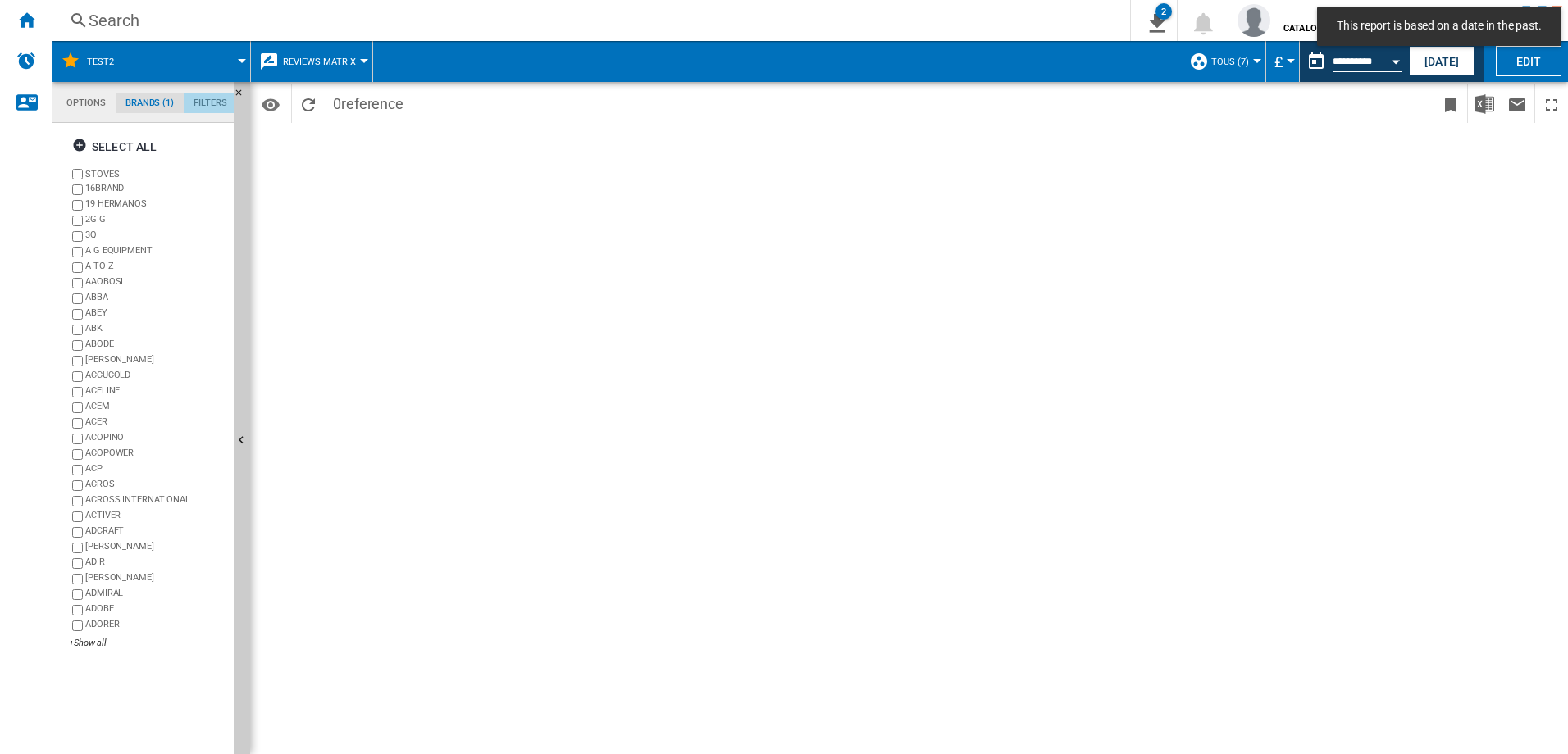
click at [215, 106] on md-tab-item "Filters" at bounding box center [210, 103] width 53 height 20
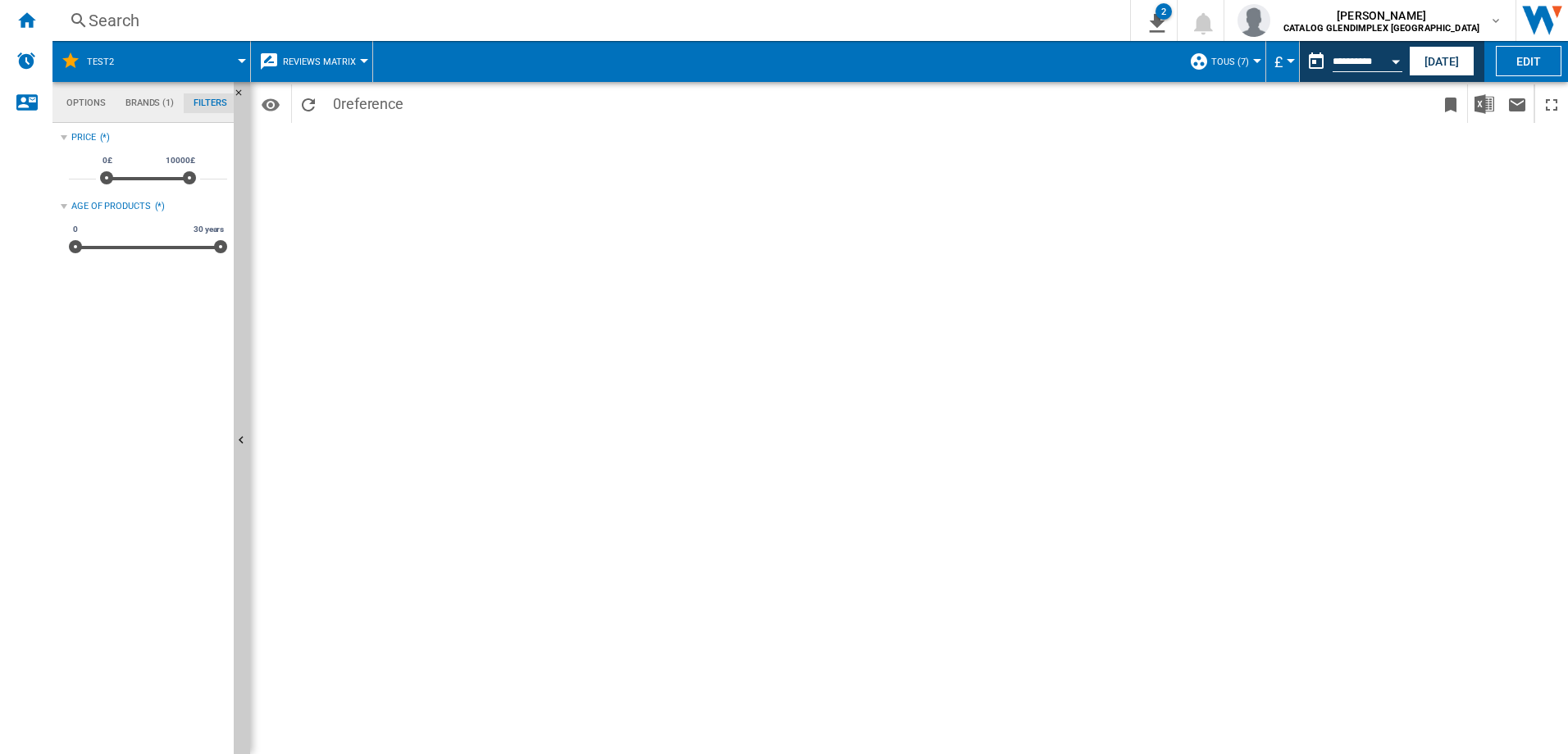
click at [1248, 63] on button "TOUS (7)" at bounding box center [1234, 62] width 46 height 41
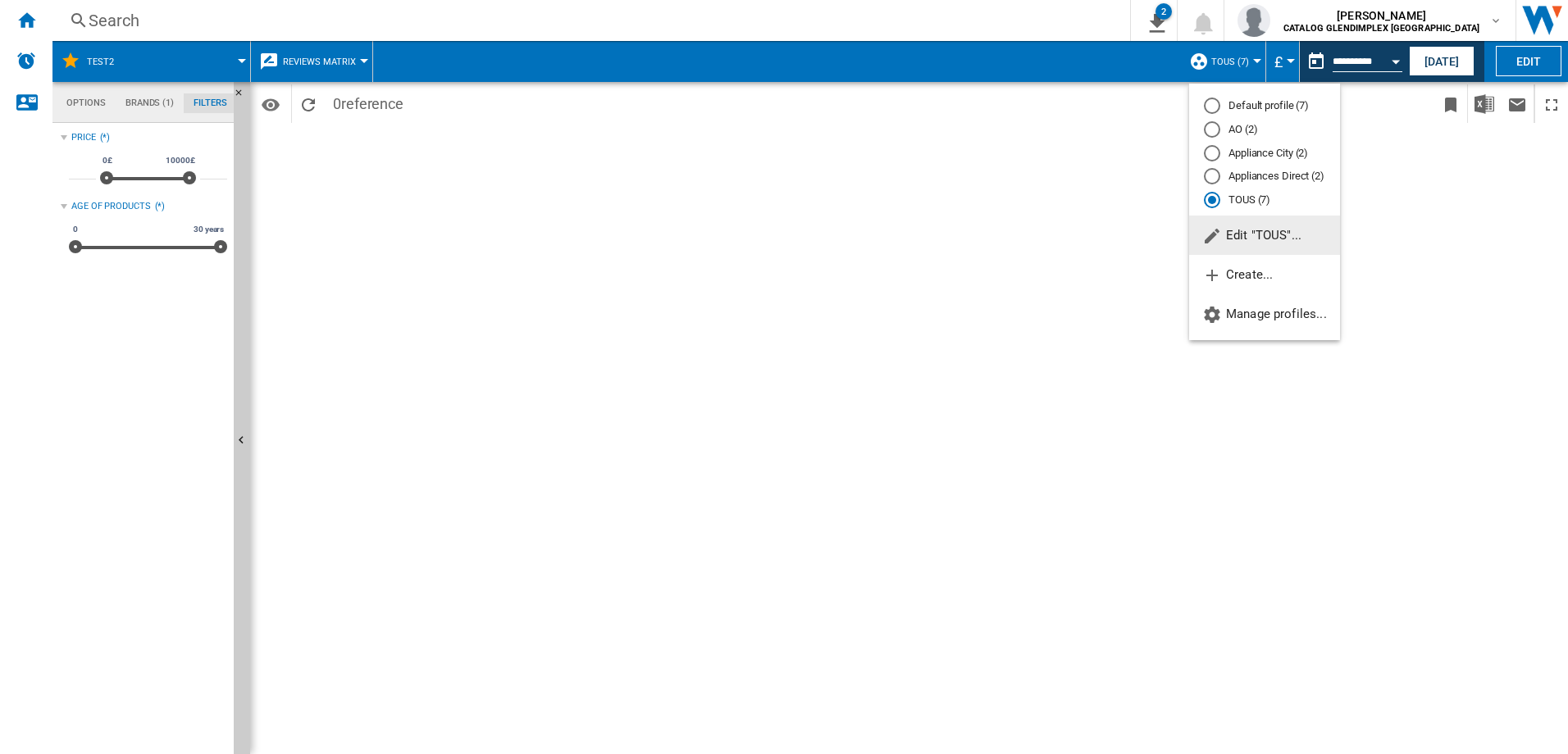
click at [1232, 205] on md-radio-button "TOUS (7)" at bounding box center [1265, 200] width 122 height 16
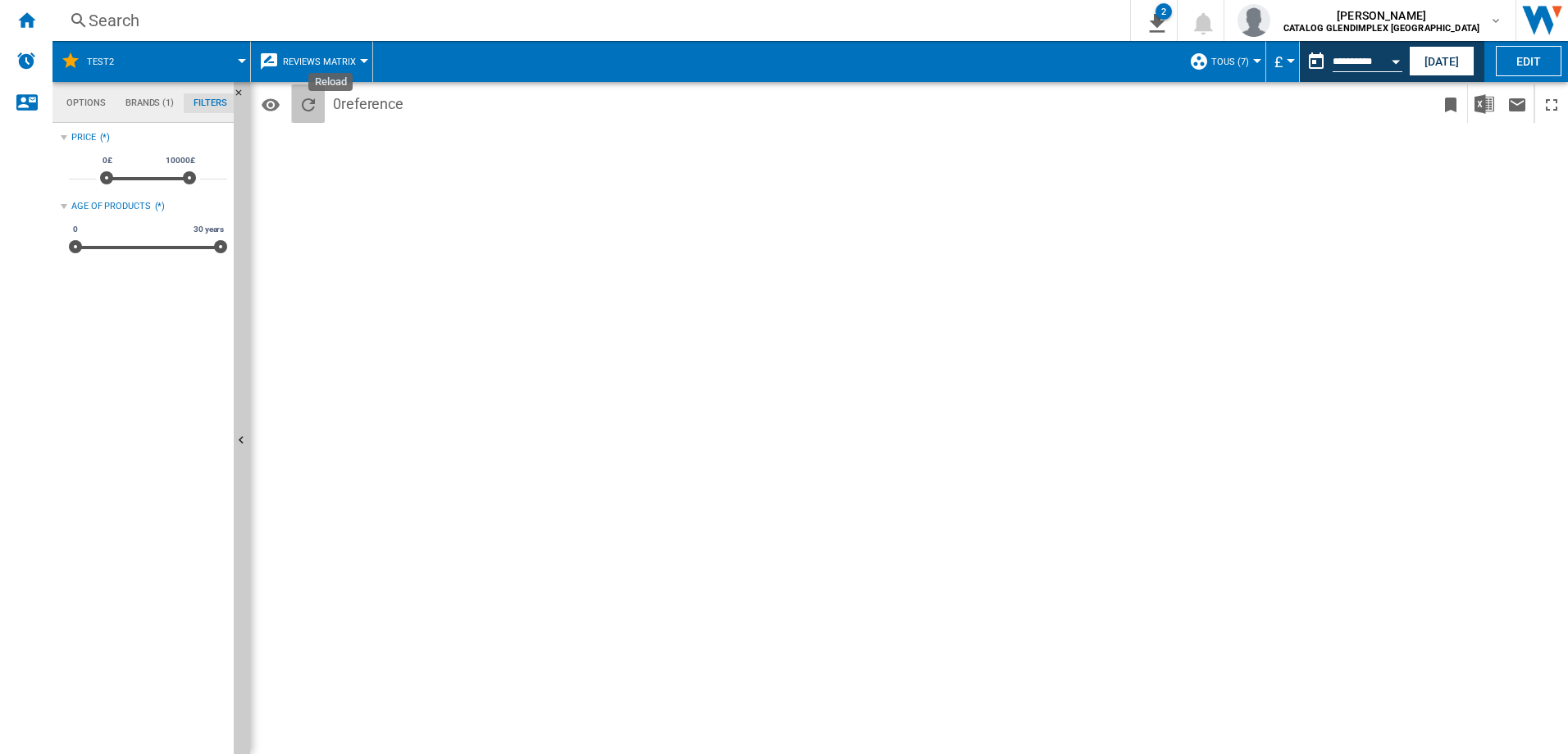
click at [312, 111] on ng-md-icon "Reload" at bounding box center [308, 105] width 20 height 20
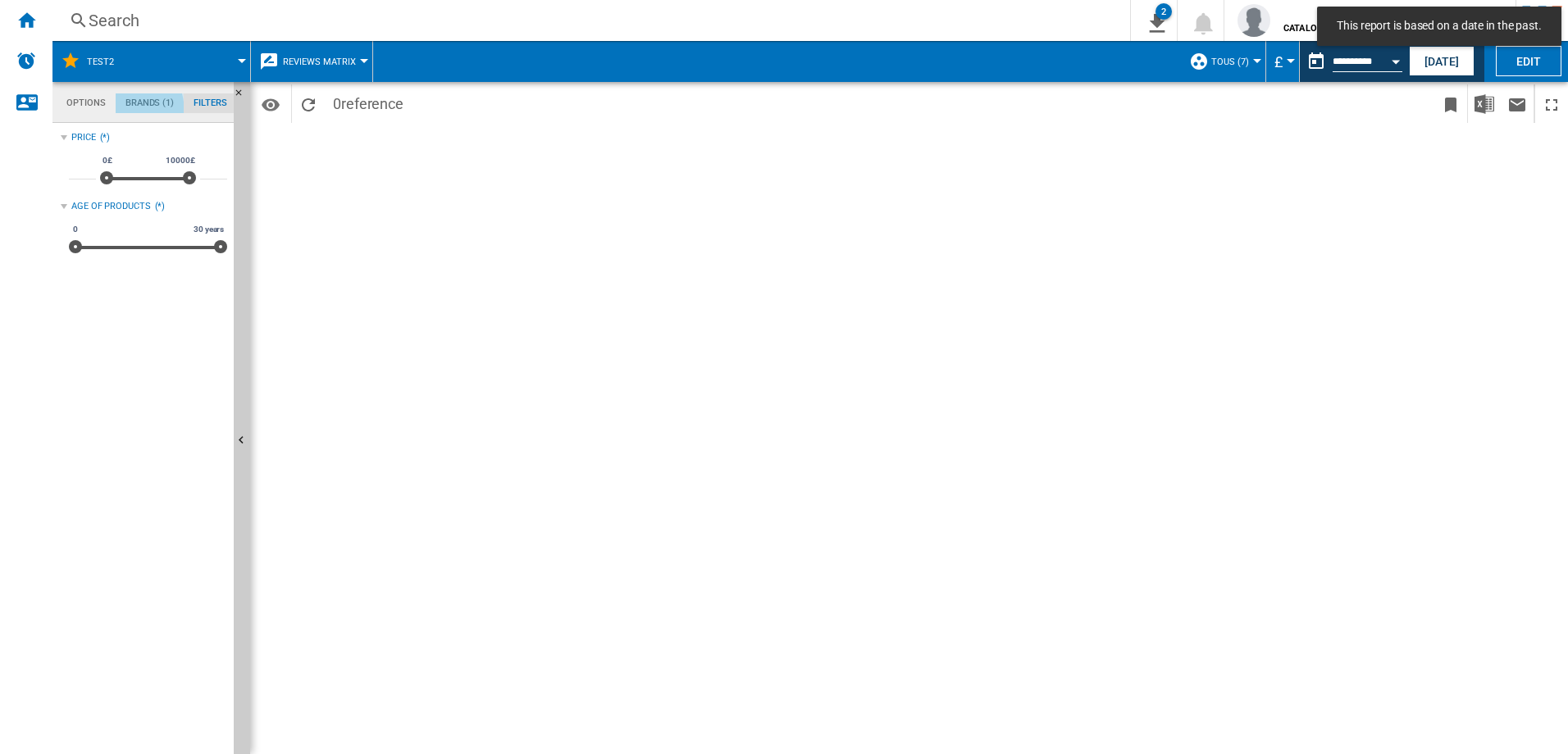
click at [133, 109] on md-tab-item "Brands (1)" at bounding box center [149, 103] width 68 height 20
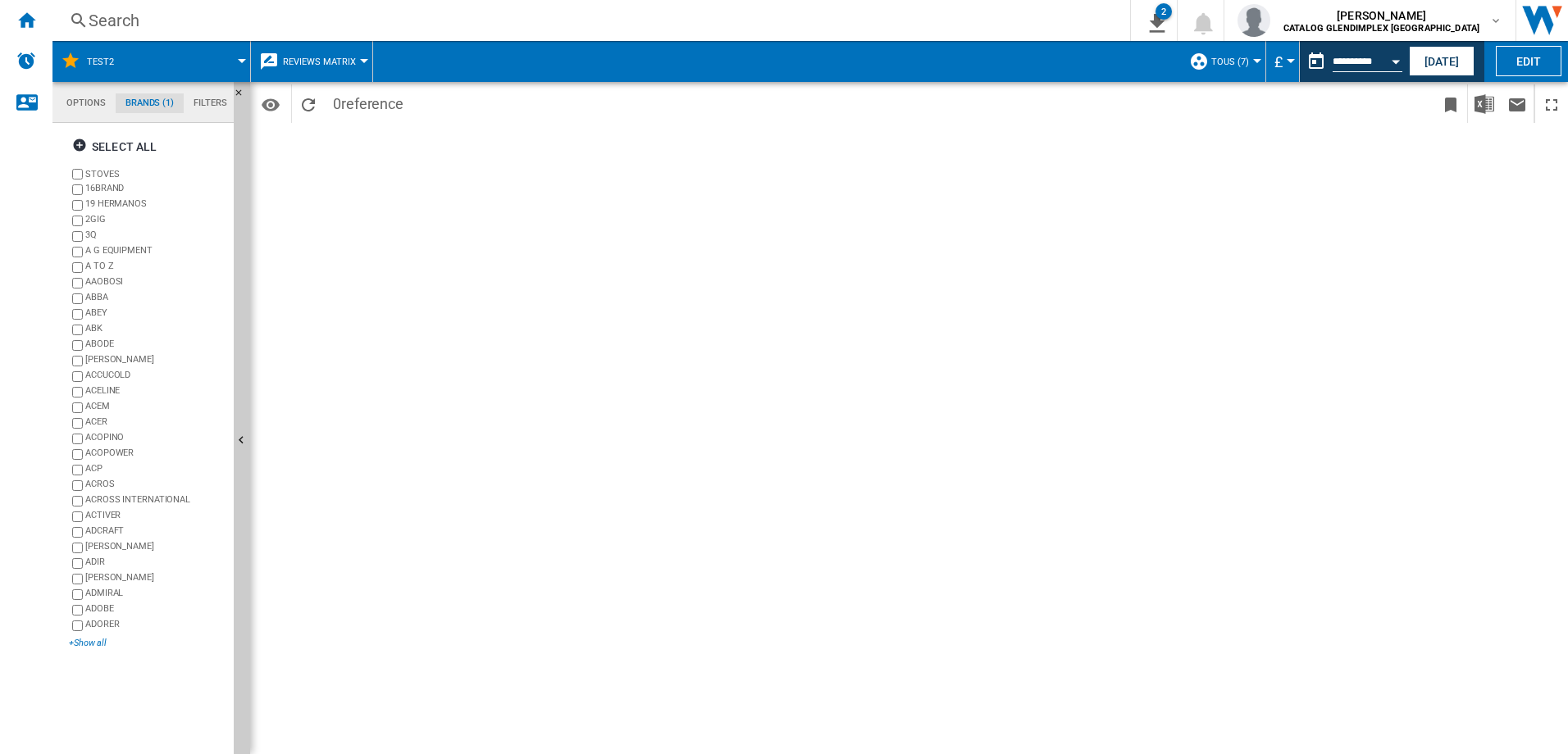
click at [90, 639] on div "+Show all" at bounding box center [148, 643] width 158 height 12
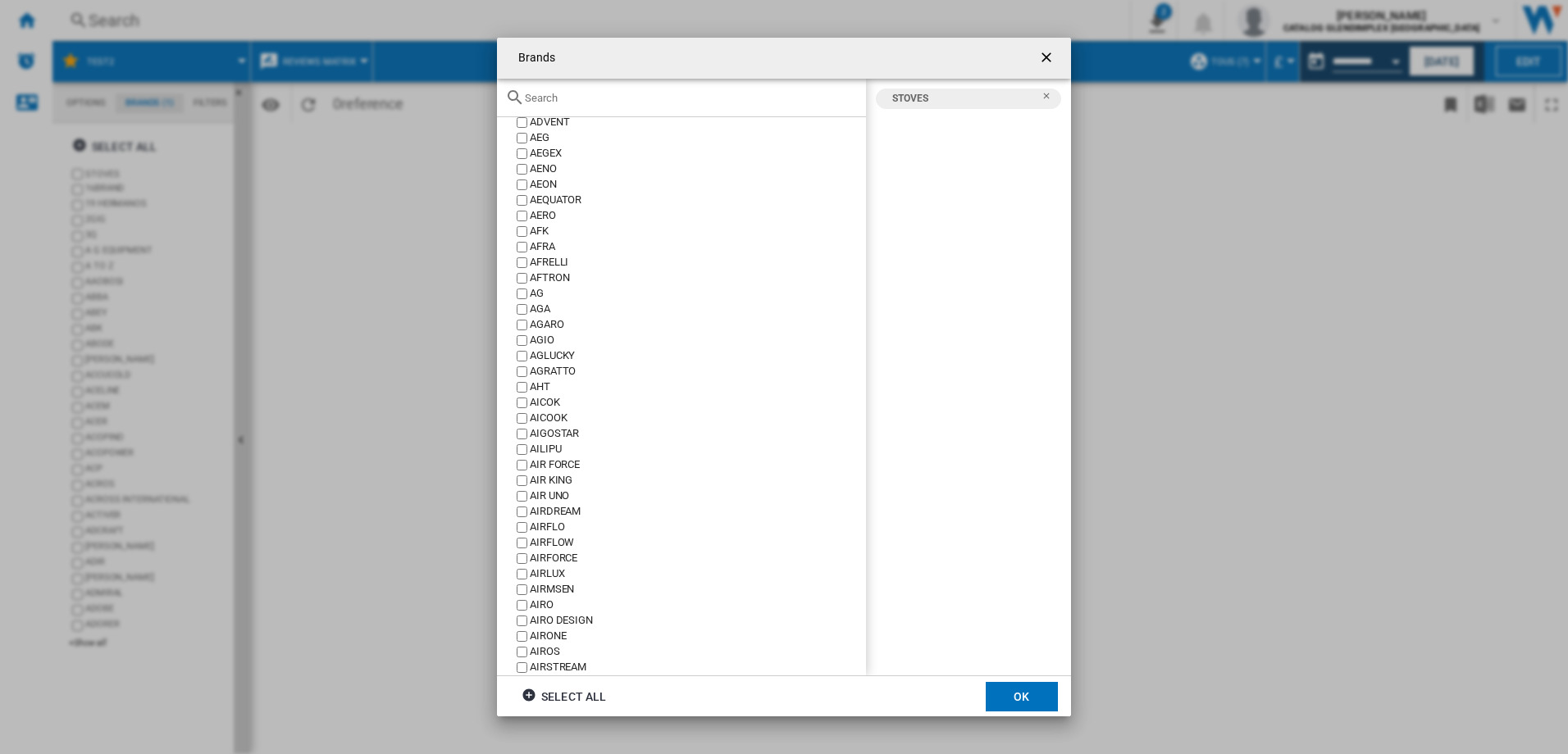
scroll to position [492, 0]
click at [1046, 63] on ng-md-icon "getI18NText('BUTTONS.CLOSE_DIALOG')" at bounding box center [1048, 59] width 20 height 20
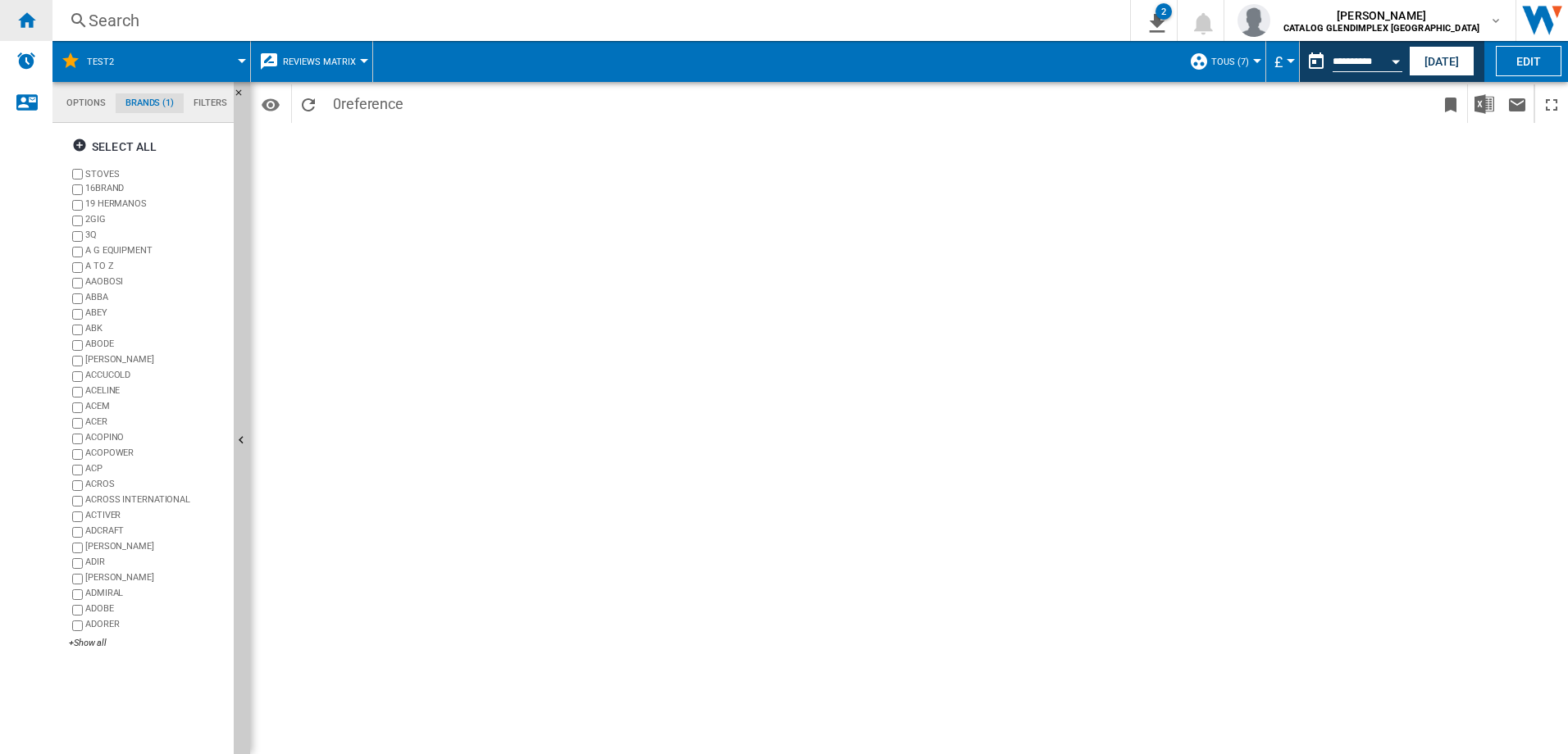
click at [25, 20] on ng-md-icon "Home" at bounding box center [26, 20] width 20 height 20
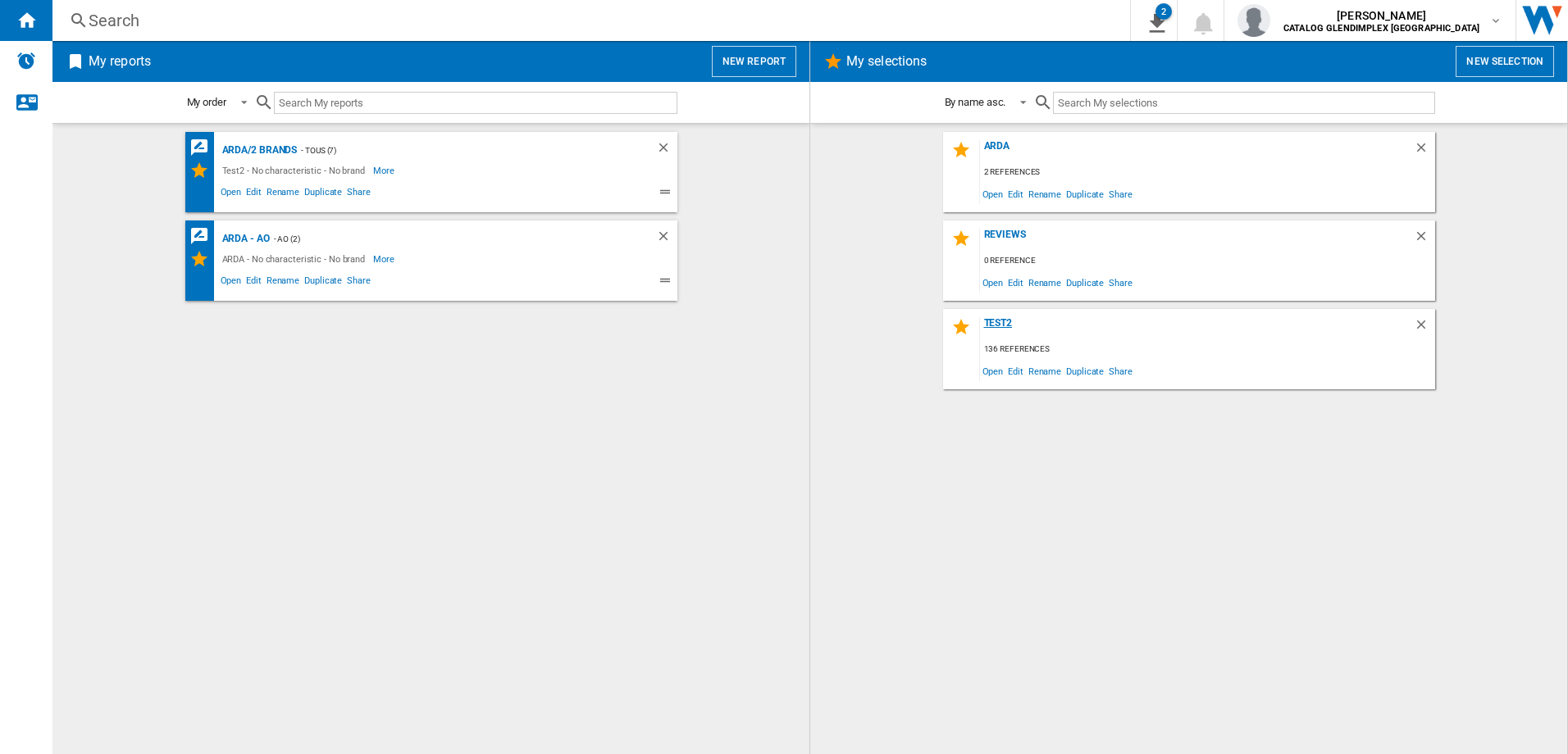
click at [1017, 326] on div "Test2" at bounding box center [1197, 329] width 434 height 22
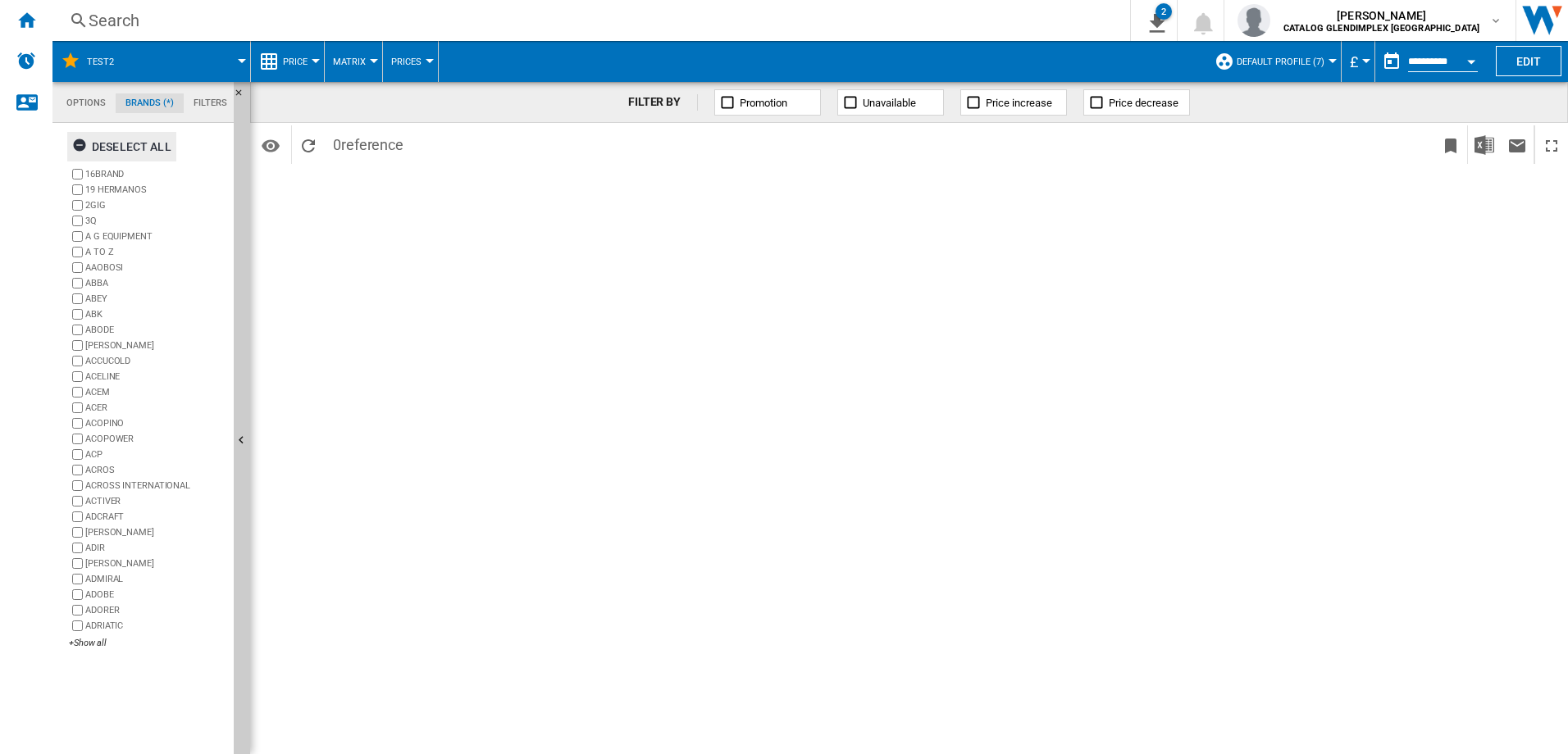
click at [81, 145] on ng-md-icon "button" at bounding box center [82, 147] width 20 height 20
click at [89, 641] on div "+Show all" at bounding box center [148, 643] width 158 height 12
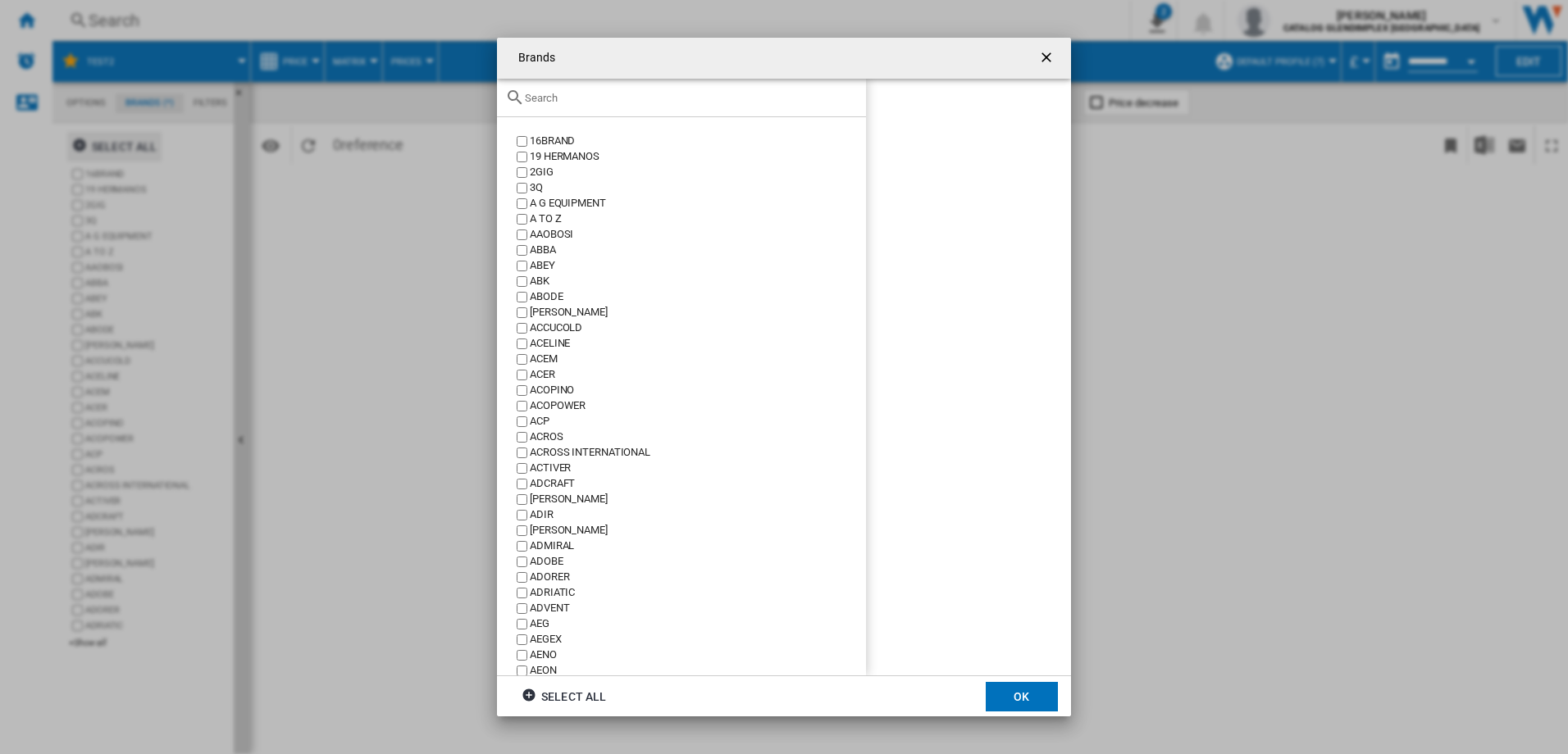
click at [594, 90] on div "Brands 16BRAND ..." at bounding box center [681, 97] width 369 height 38
click at [571, 92] on input "Brands 16BRAND ..." at bounding box center [691, 97] width 333 height 12
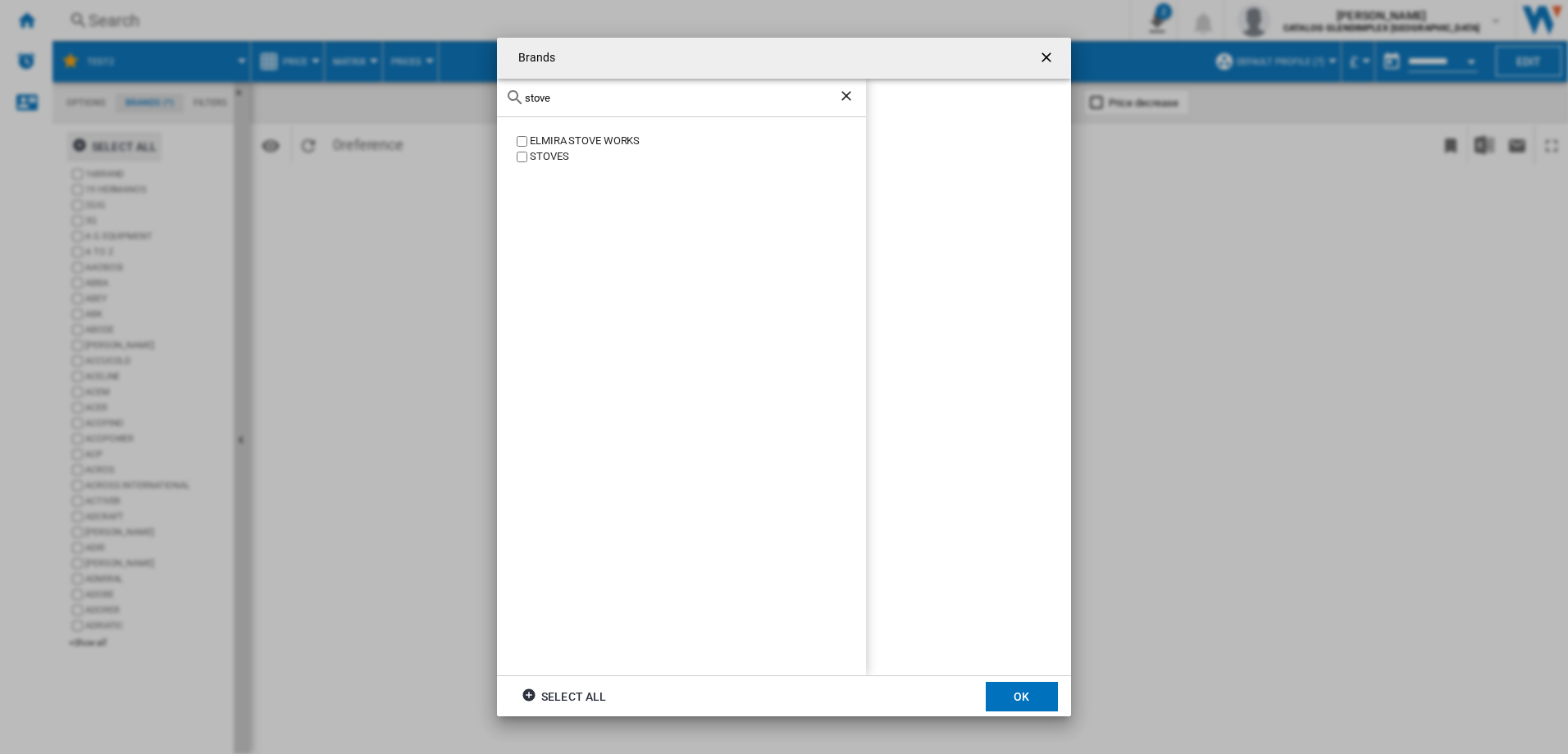
type input "stove"
click at [530, 159] on div "STOVES" at bounding box center [697, 156] width 336 height 16
click at [1024, 704] on button "OK" at bounding box center [1022, 697] width 72 height 30
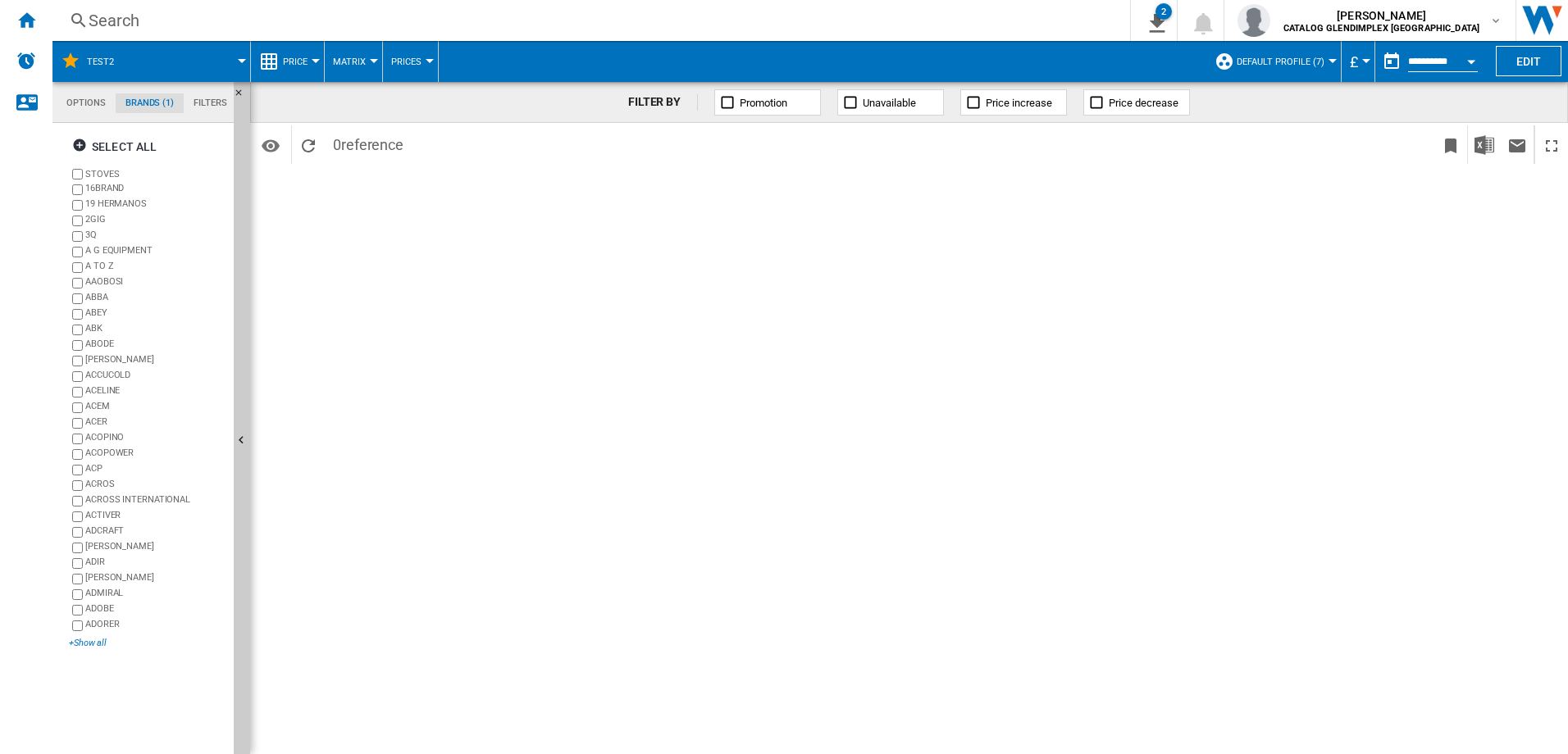
click at [92, 645] on div "+Show all" at bounding box center [148, 643] width 158 height 12
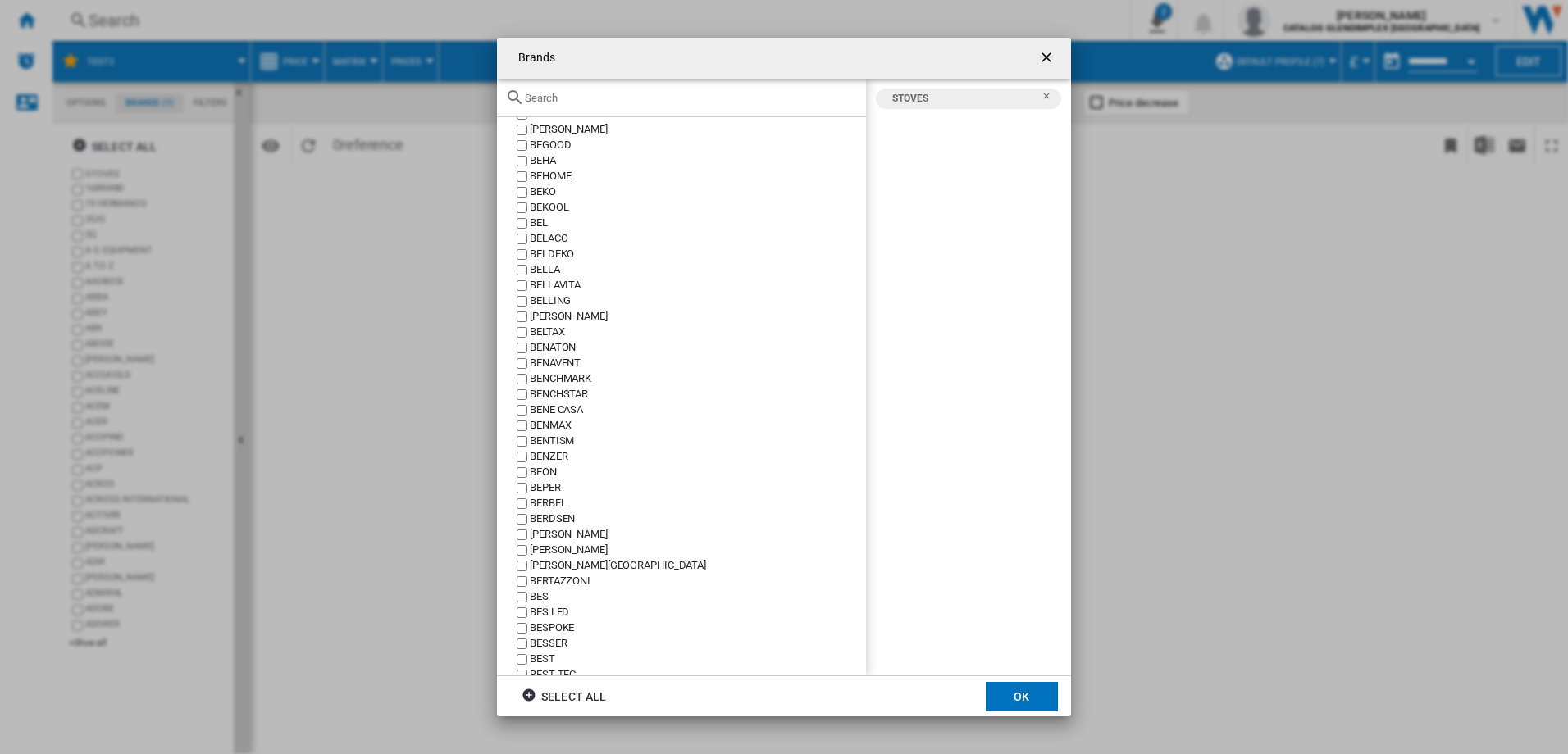
scroll to position [4344, 0]
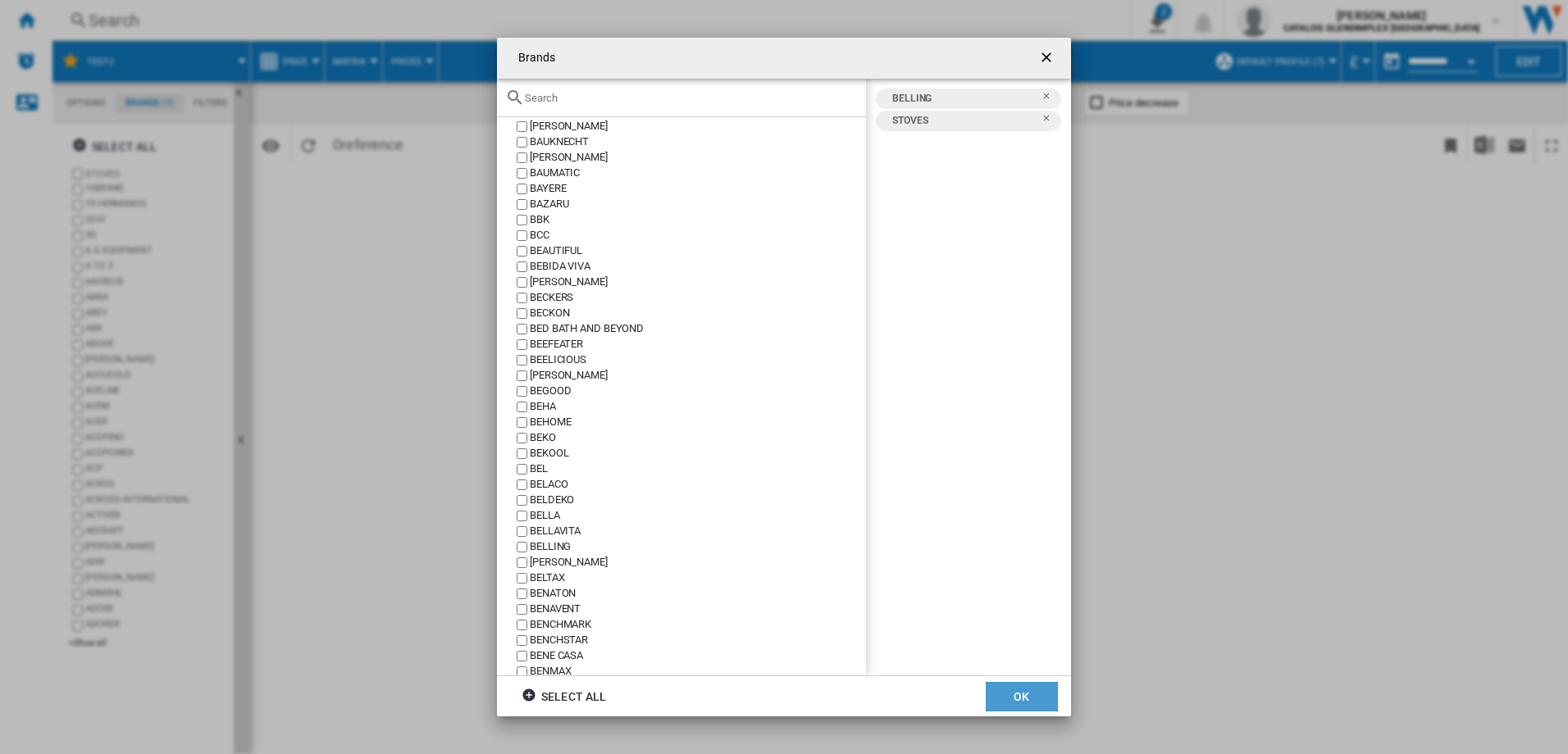
click at [1006, 692] on button "OK" at bounding box center [1022, 697] width 72 height 30
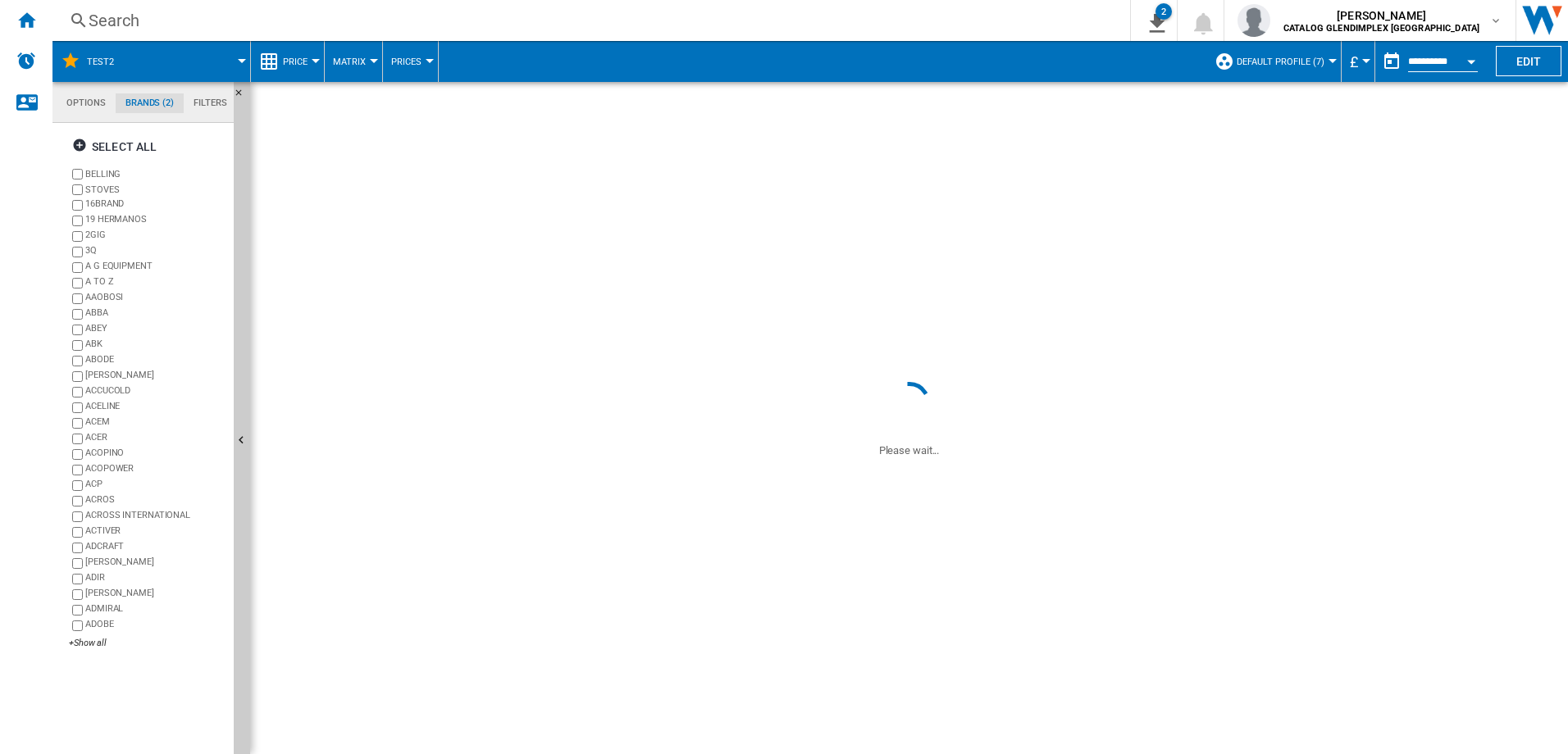
click at [360, 61] on span "Matrix" at bounding box center [349, 61] width 33 height 10
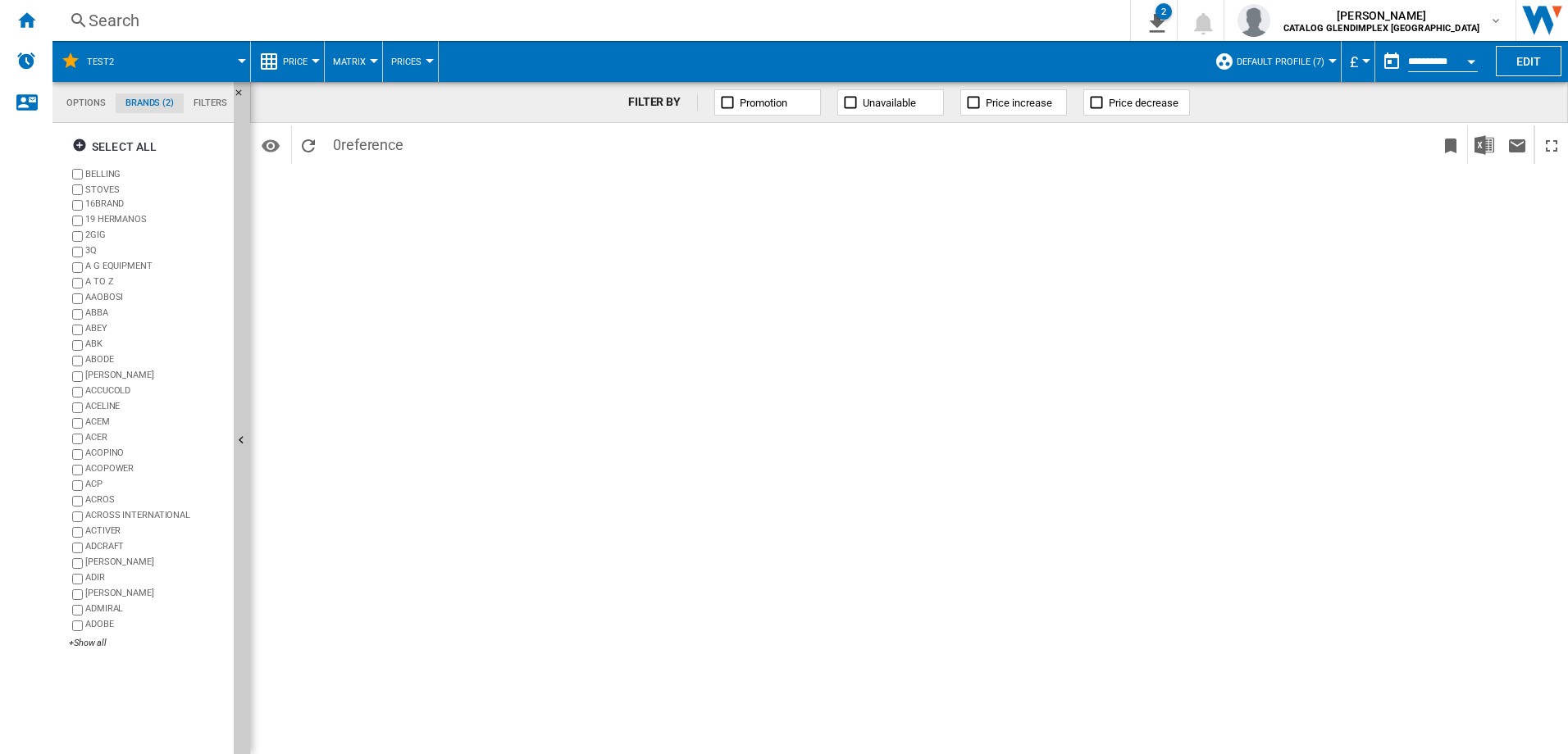
click at [367, 59] on md-backdrop at bounding box center [784, 377] width 1568 height 754
click at [347, 62] on md-backdrop at bounding box center [784, 377] width 1568 height 754
click at [364, 64] on md-backdrop at bounding box center [784, 377] width 1568 height 754
click at [381, 64] on md-backdrop at bounding box center [784, 377] width 1568 height 754
click at [350, 68] on md-backdrop at bounding box center [784, 377] width 1568 height 754
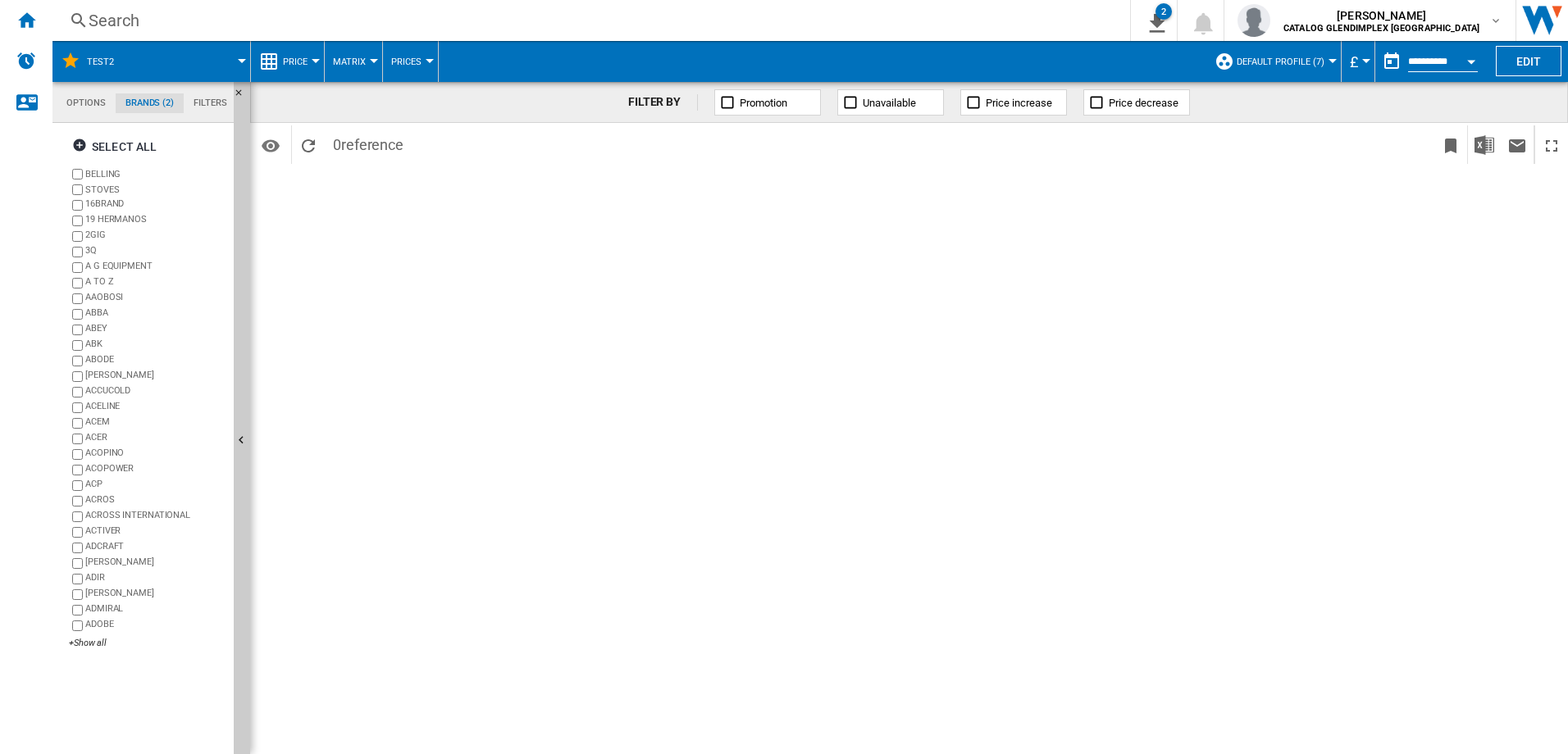
click at [1297, 66] on md-backdrop at bounding box center [784, 377] width 1568 height 754
click at [1337, 63] on md-backdrop at bounding box center [784, 377] width 1568 height 754
click at [1322, 62] on md-backdrop at bounding box center [784, 377] width 1568 height 754
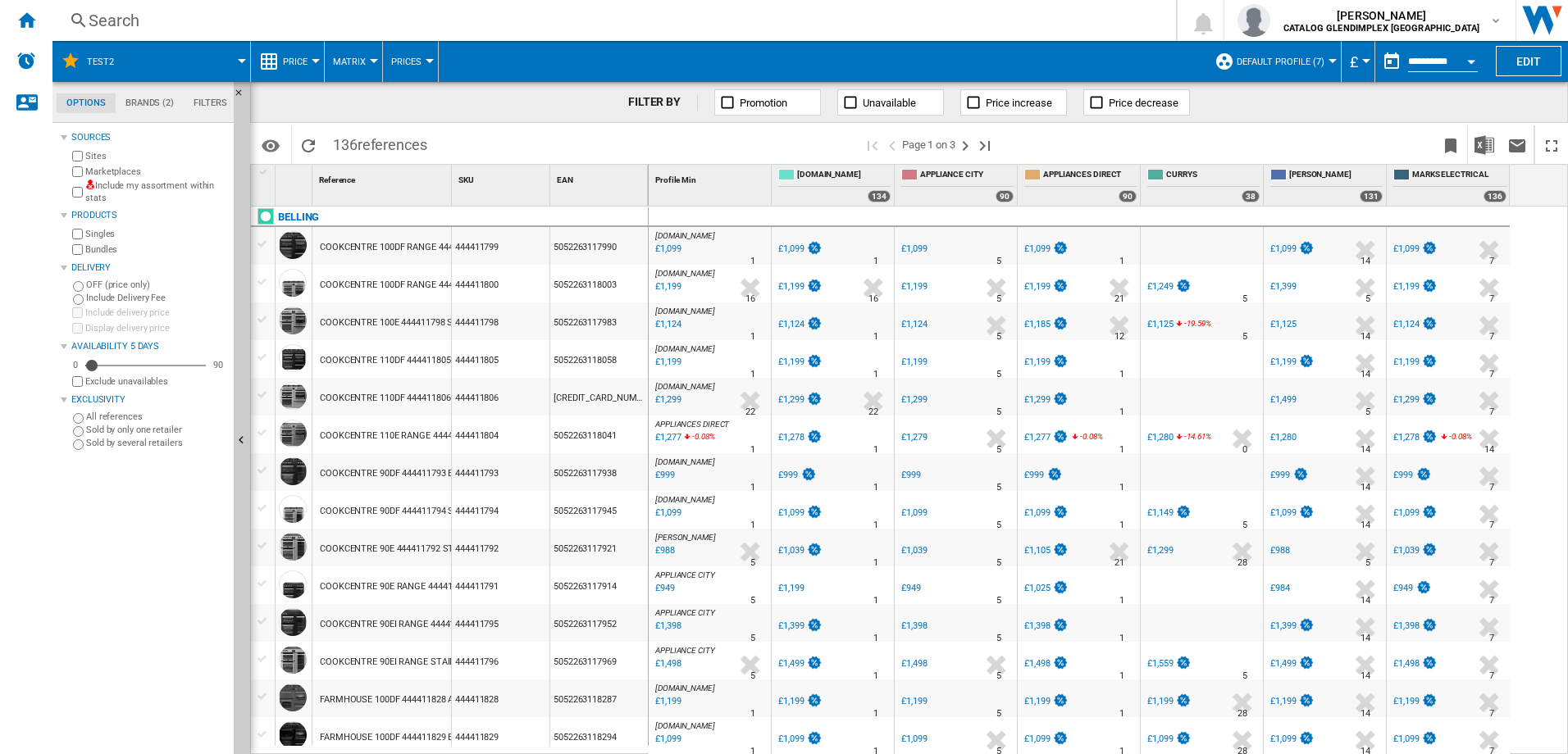
click at [367, 56] on button "Matrix" at bounding box center [353, 62] width 41 height 41
click at [356, 63] on md-backdrop at bounding box center [784, 377] width 1568 height 754
click at [314, 64] on button "Price" at bounding box center [299, 62] width 33 height 41
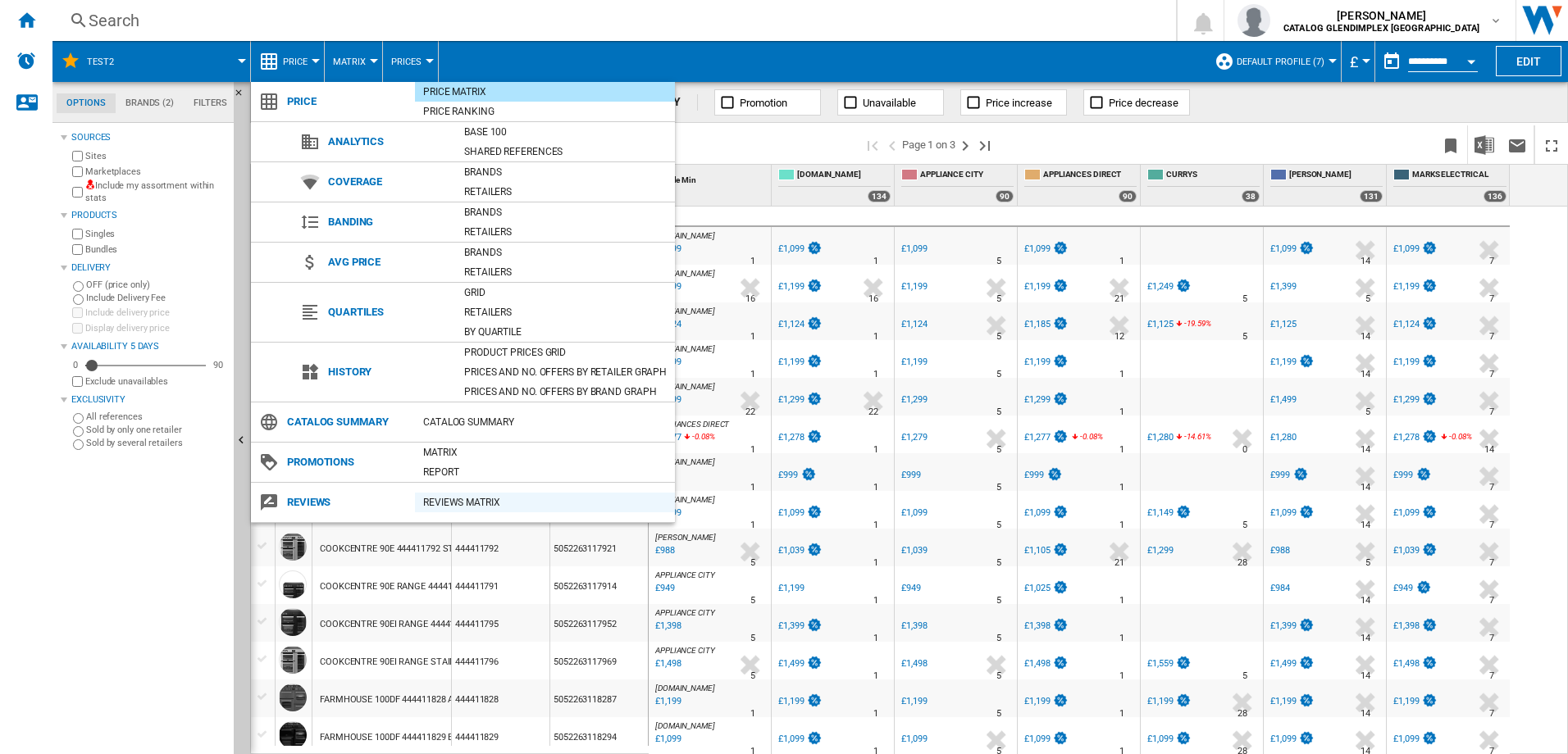
click at [437, 499] on div "REVIEWS Matrix" at bounding box center [545, 503] width 260 height 17
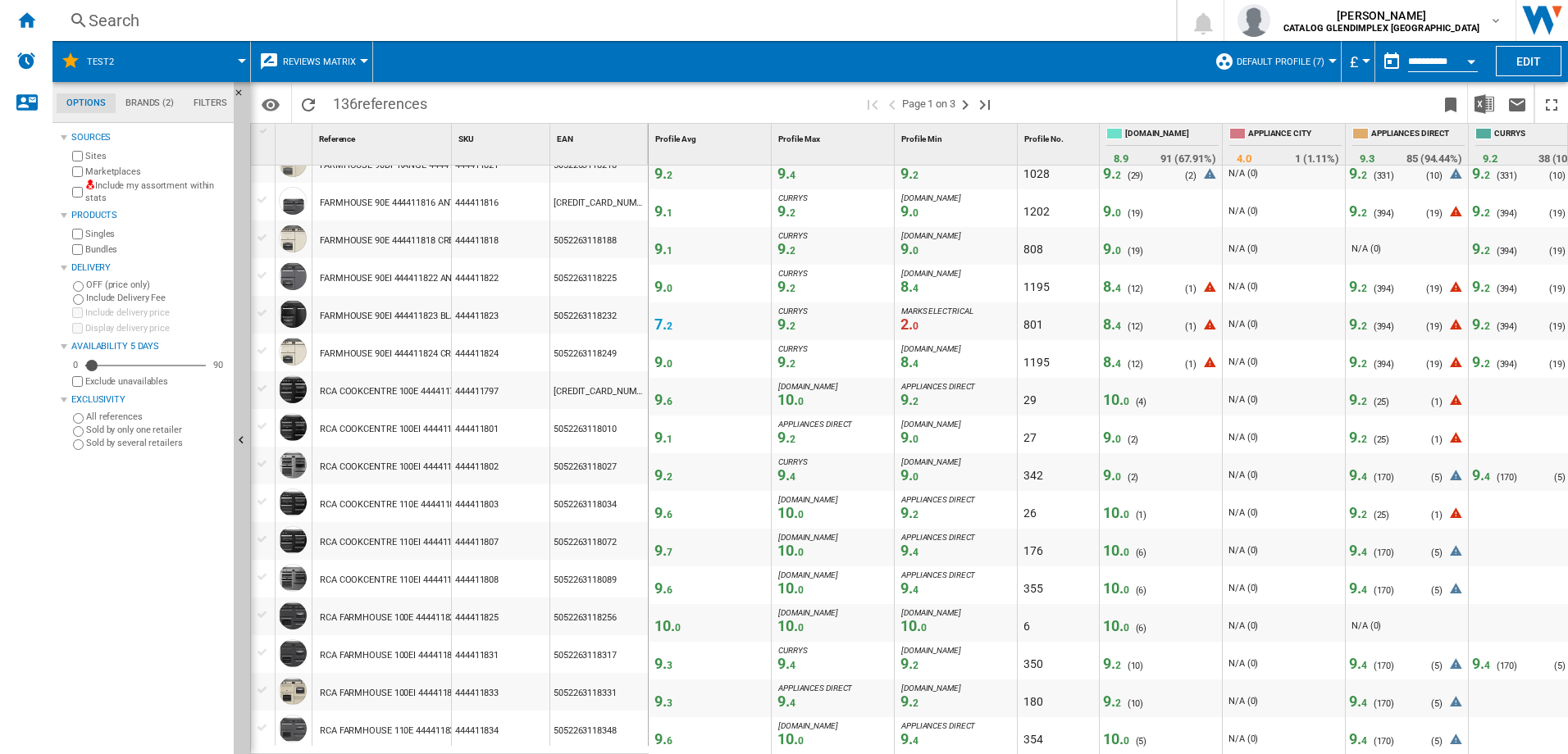
scroll to position [1325, 0]
click at [962, 112] on ng-md-icon "Next page" at bounding box center [964, 105] width 20 height 20
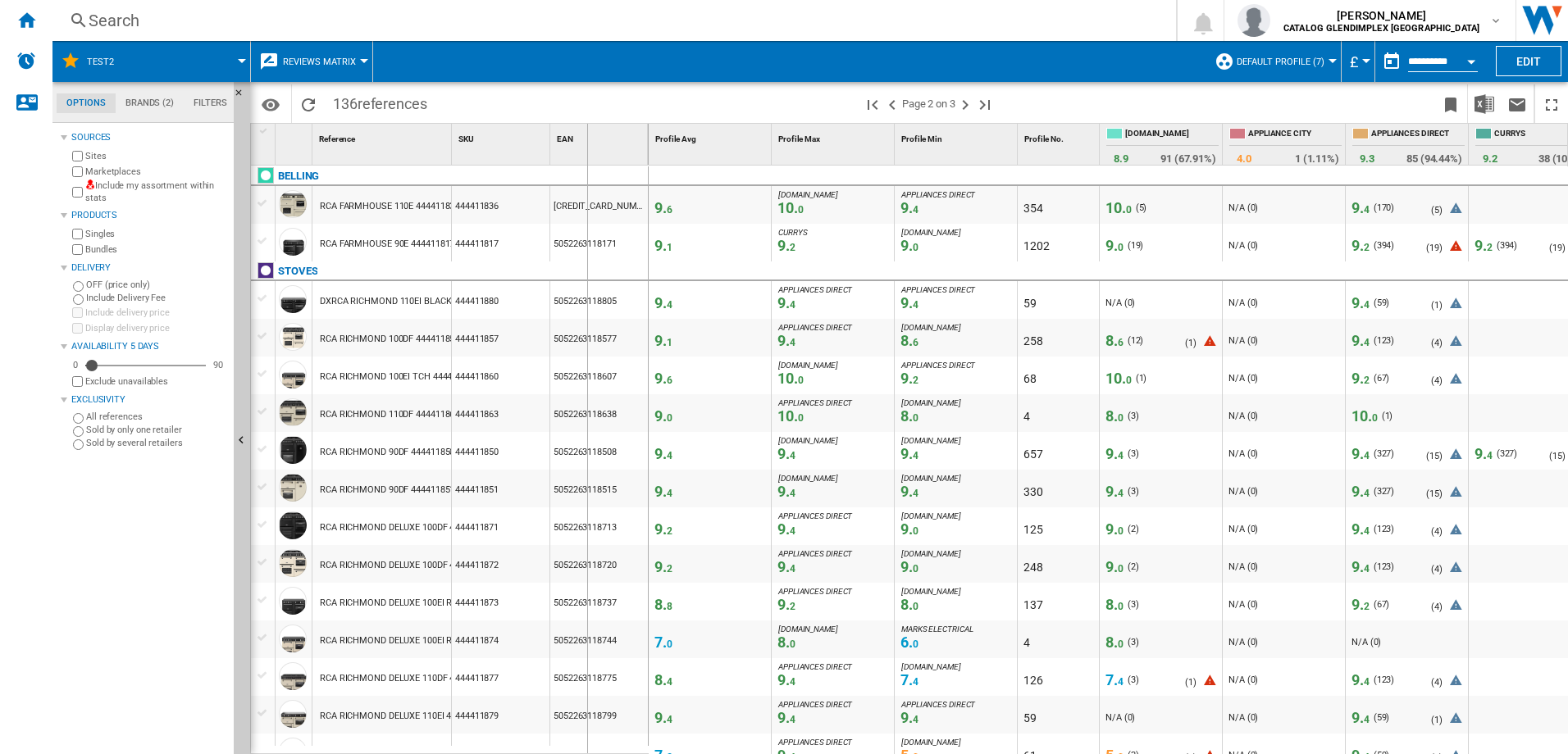
drag, startPoint x: 450, startPoint y: 135, endPoint x: 587, endPoint y: 137, distance: 137.0
click at [587, 137] on div "1 Reference 1 SKU 1 EAN 1" at bounding box center [450, 144] width 397 height 41
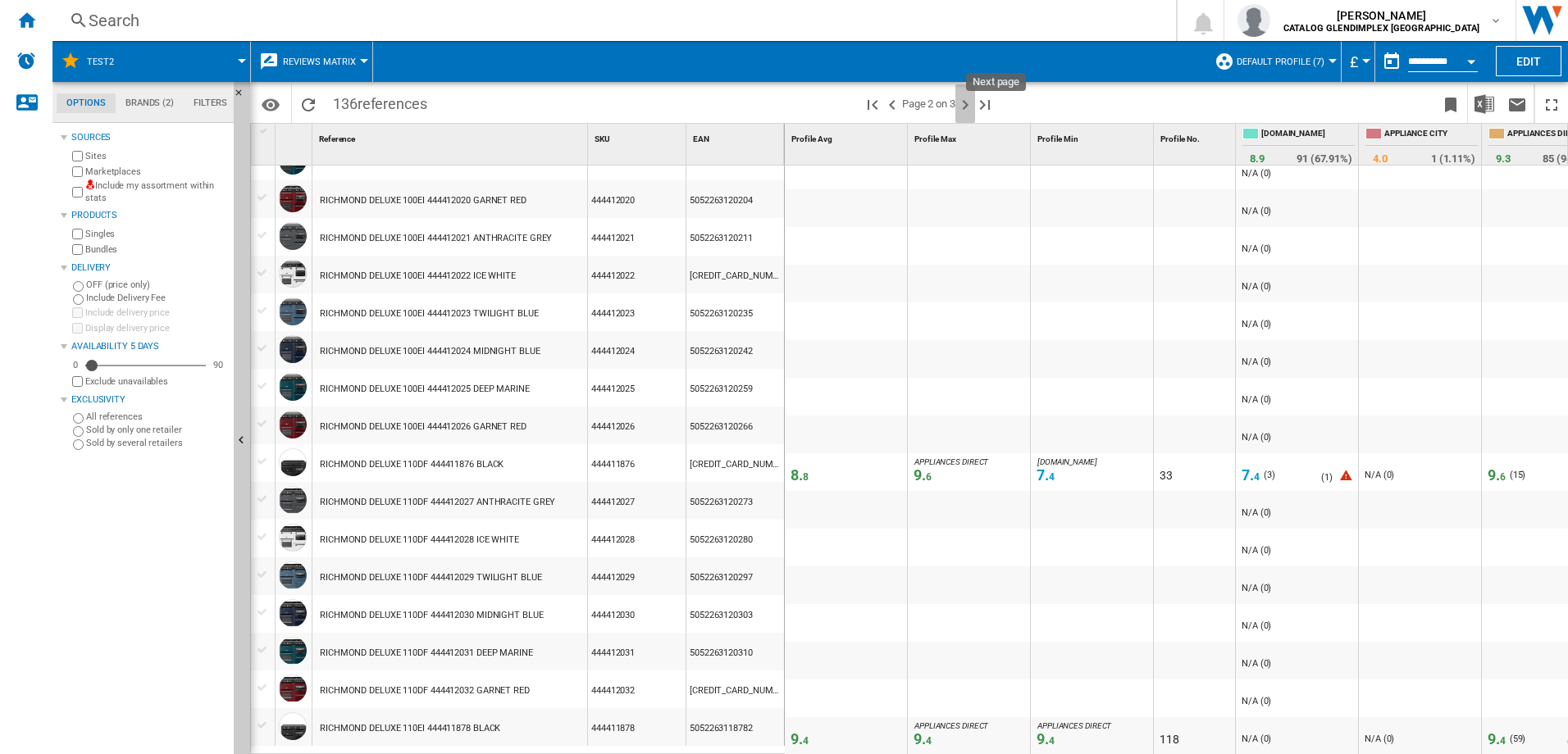
click at [965, 108] on ng-md-icon "Next page" at bounding box center [964, 105] width 20 height 20
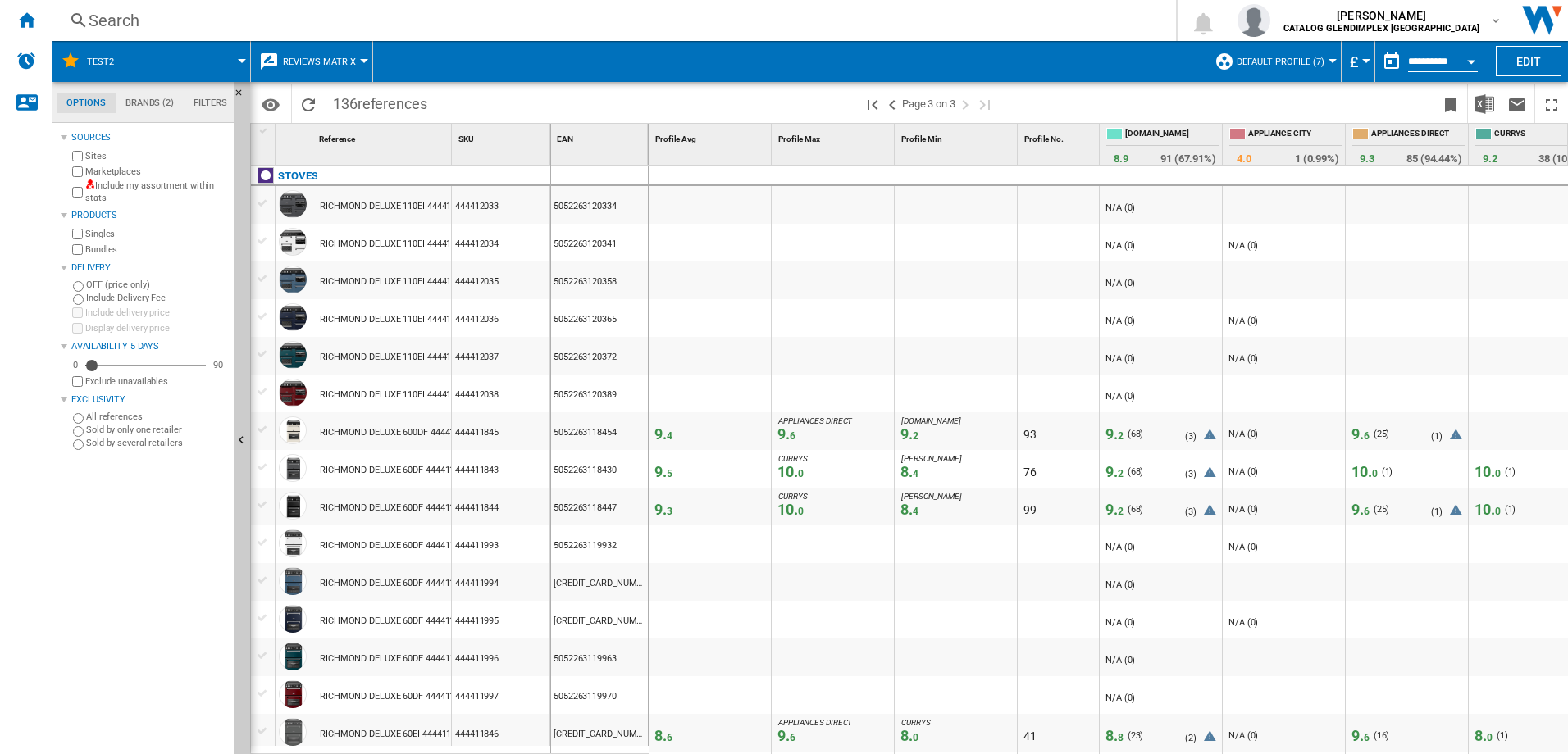
drag, startPoint x: 450, startPoint y: 148, endPoint x: 559, endPoint y: 148, distance: 109.0
click at [559, 148] on div "1 Reference 1 SKU 1 EAN 1" at bounding box center [450, 144] width 397 height 41
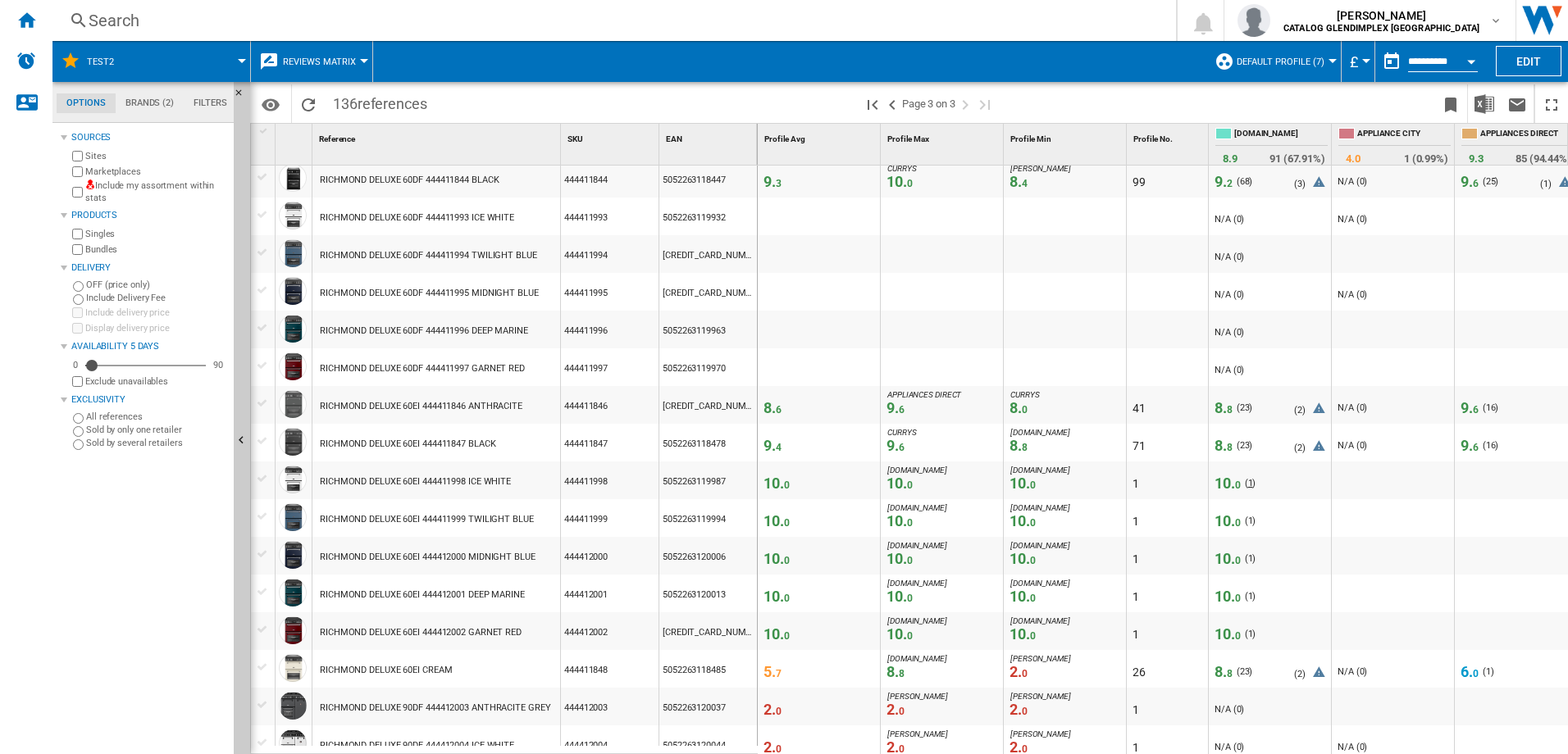
click at [1248, 484] on span "1" at bounding box center [1250, 482] width 5 height 10
click at [1248, 524] on span "1" at bounding box center [1250, 520] width 5 height 10
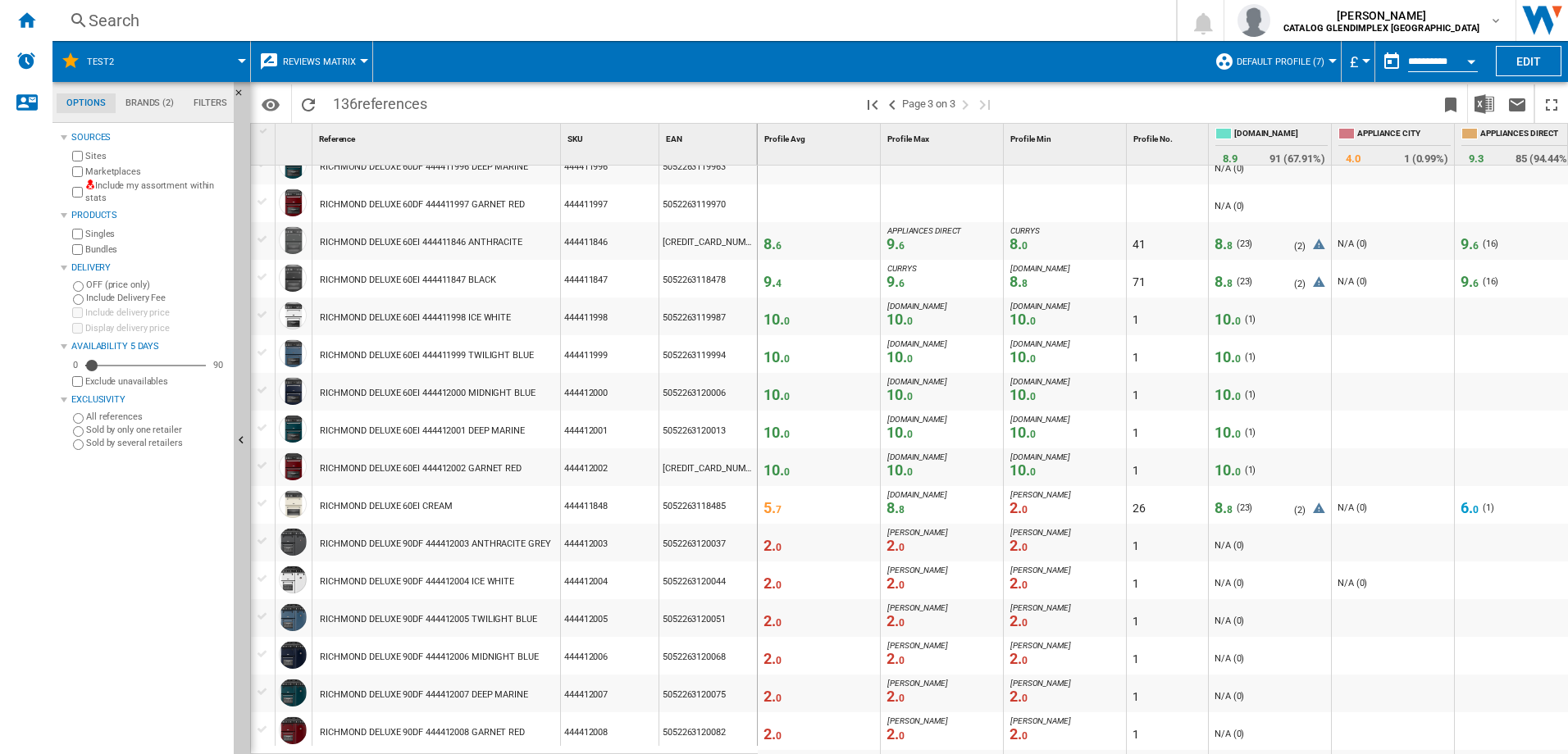
scroll to position [574, 0]
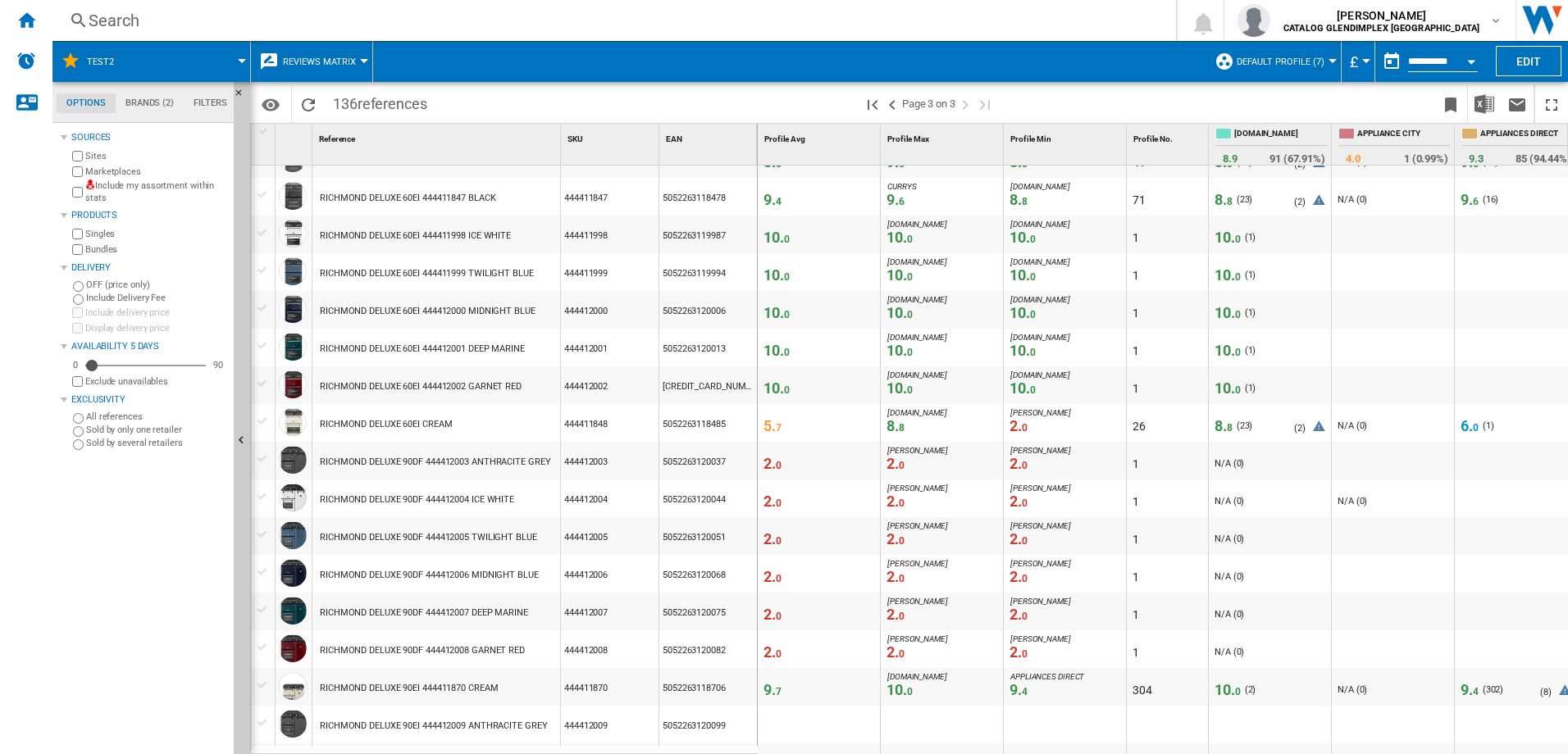
click at [777, 501] on span "0" at bounding box center [779, 503] width 6 height 11
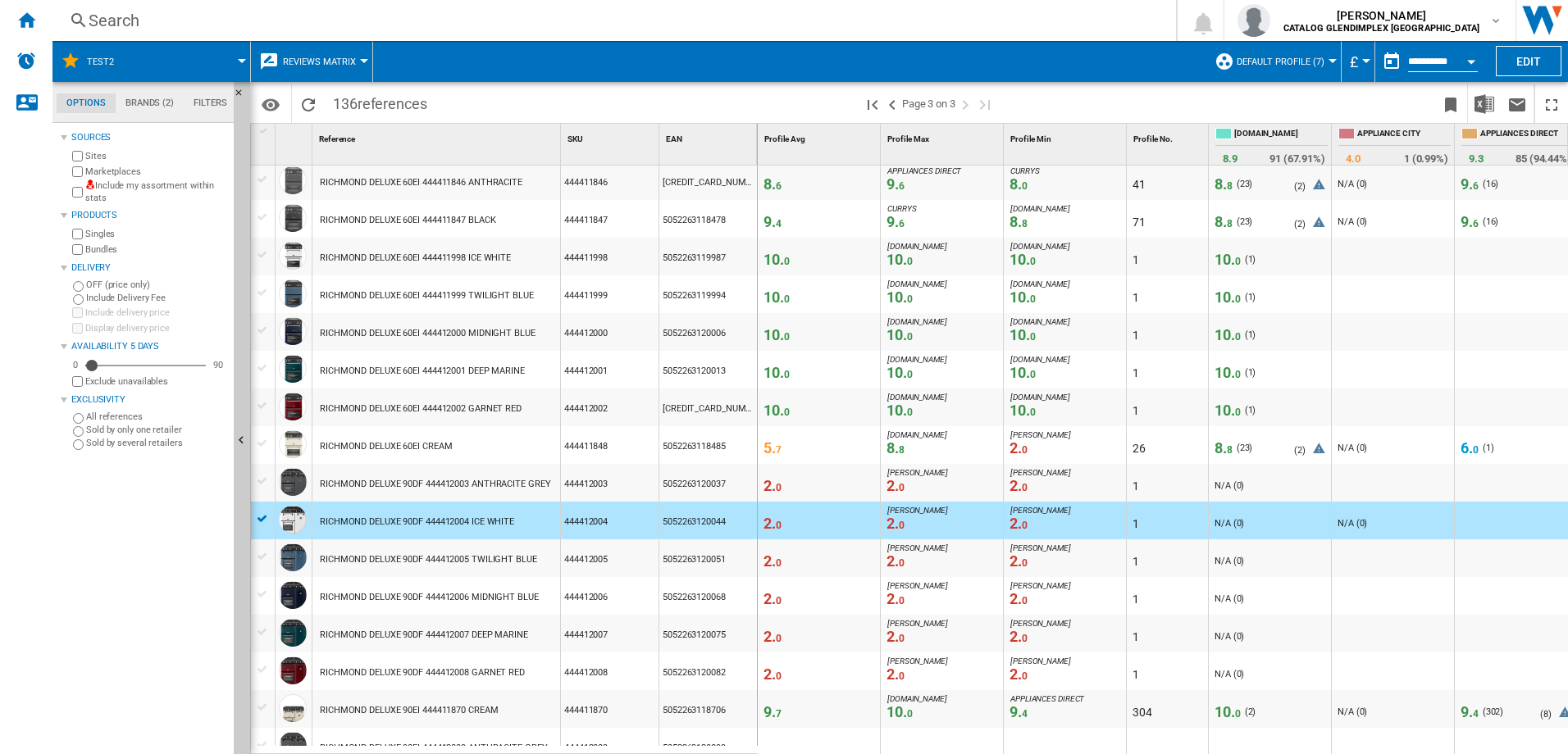
scroll to position [716, 0]
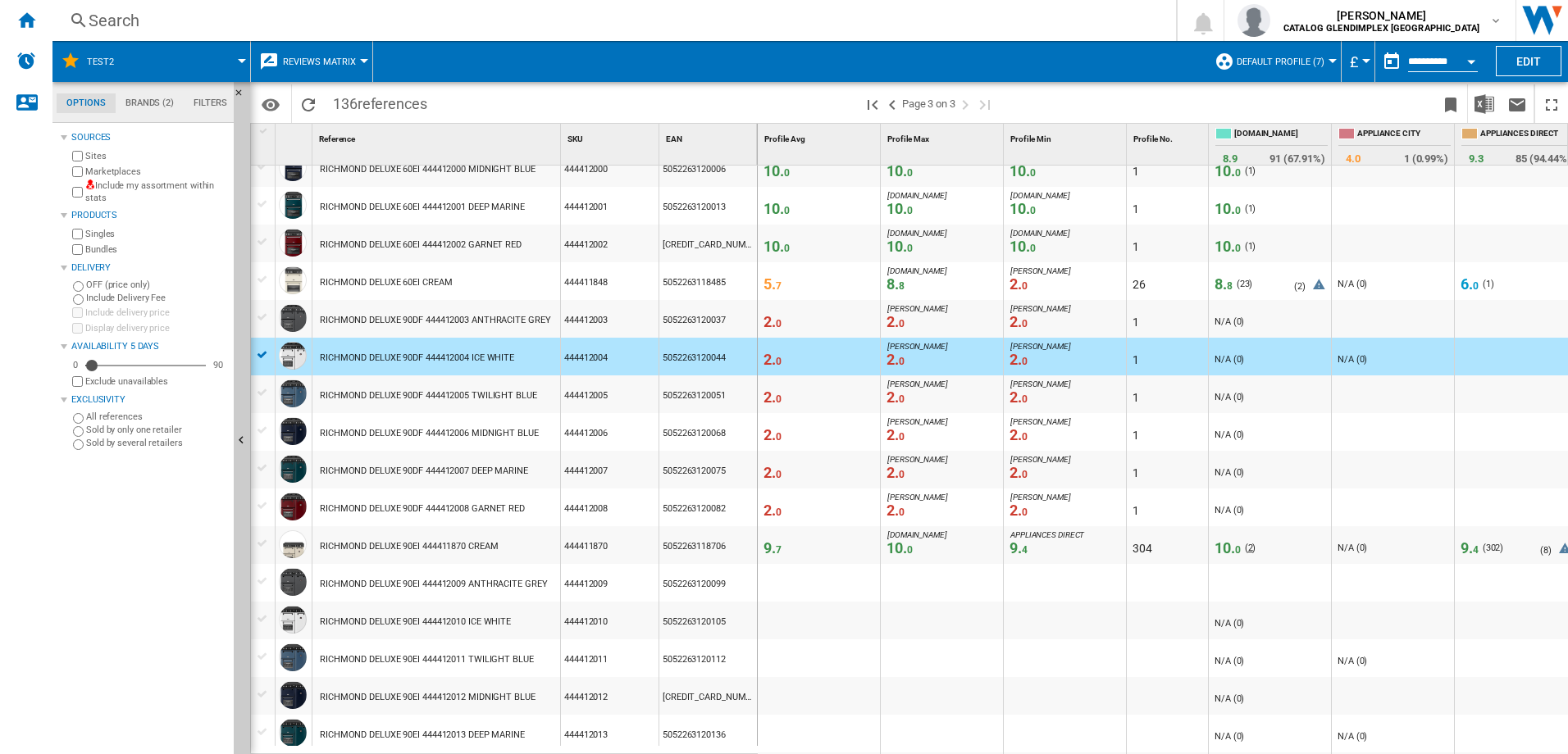
click at [1248, 549] on span "2" at bounding box center [1250, 547] width 5 height 10
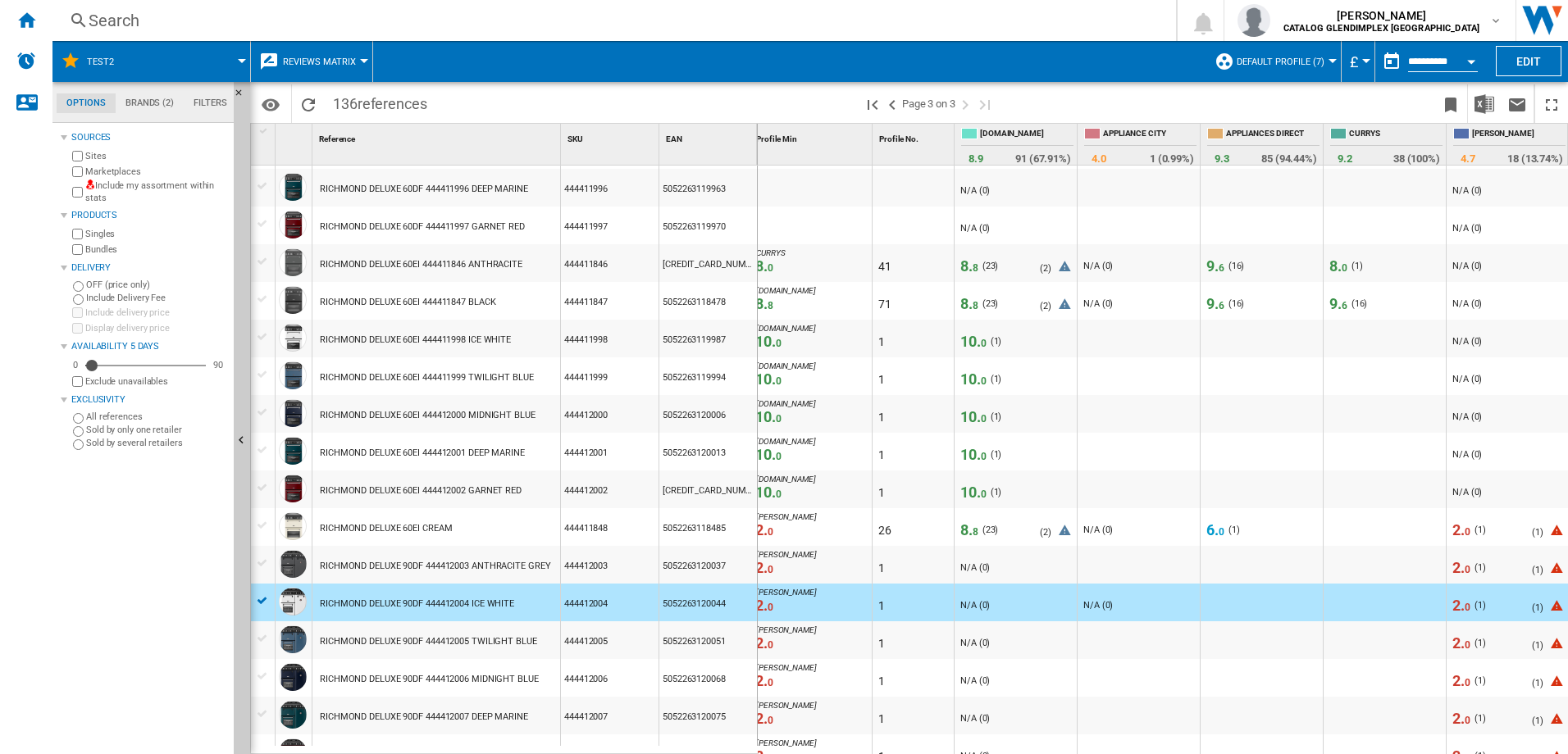
scroll to position [0, 290]
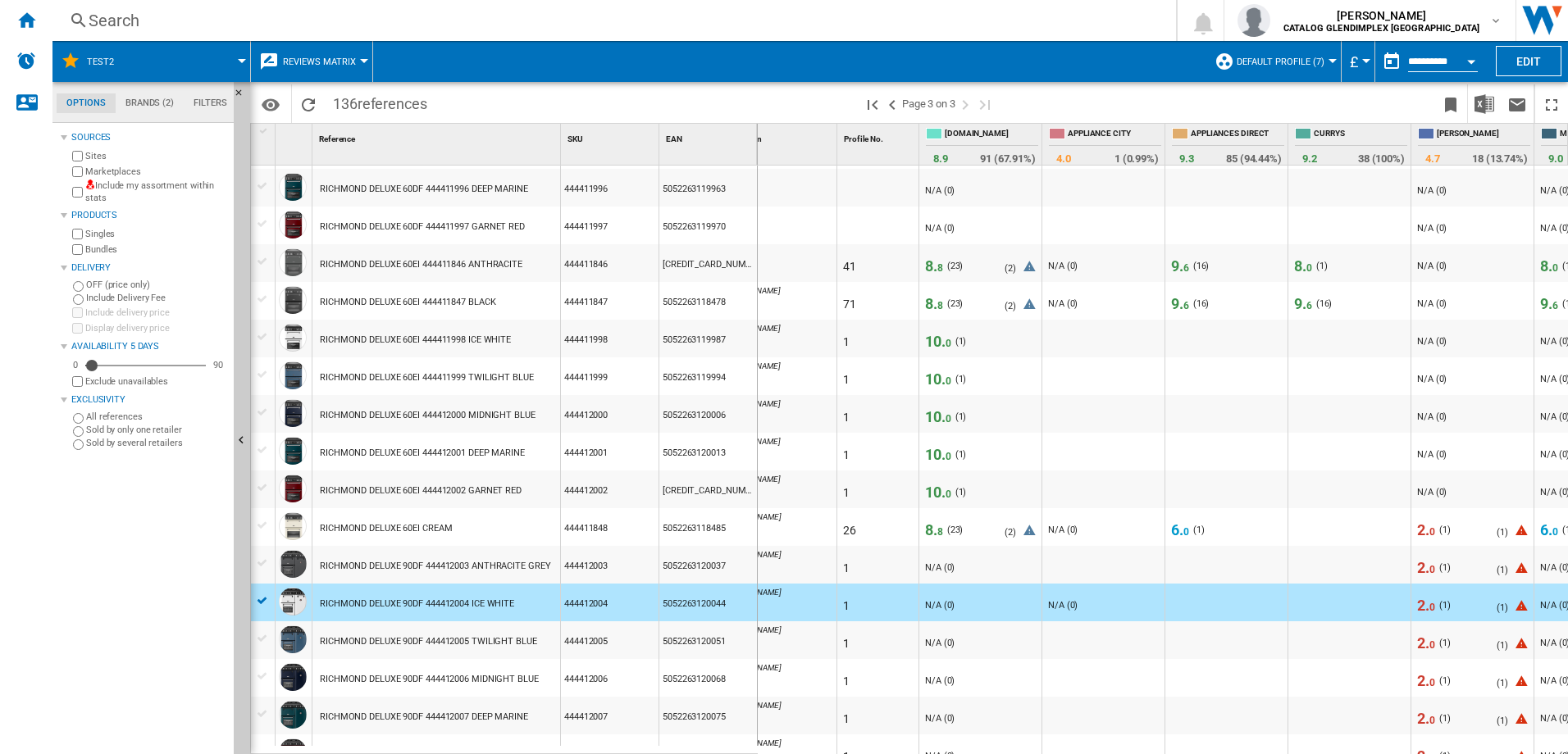
click at [1184, 528] on span "0" at bounding box center [1187, 532] width 6 height 11
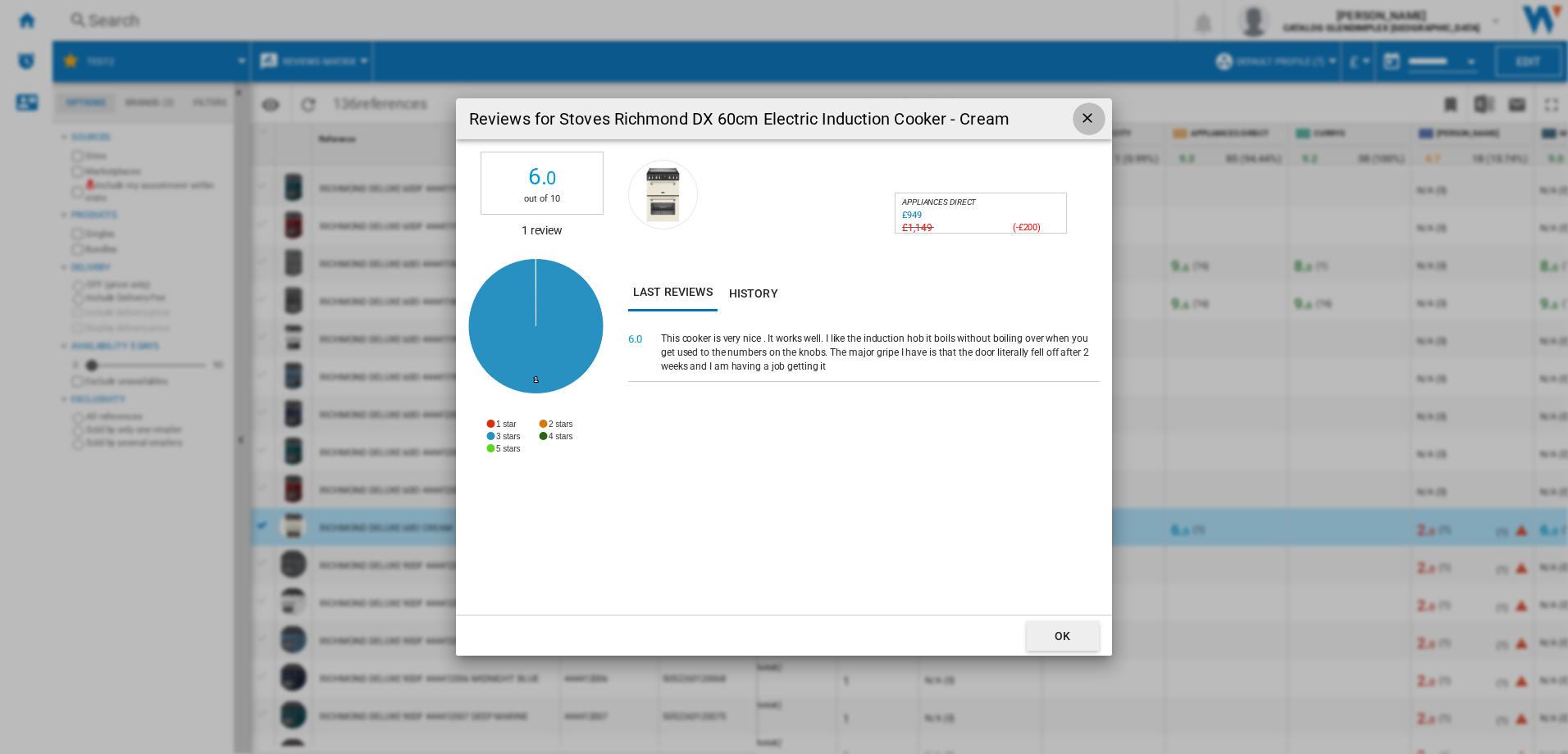
click at [1083, 119] on ng-md-icon "getI18NText('BUTTONS.CLOSE_DIALOG')" at bounding box center [1089, 119] width 20 height 20
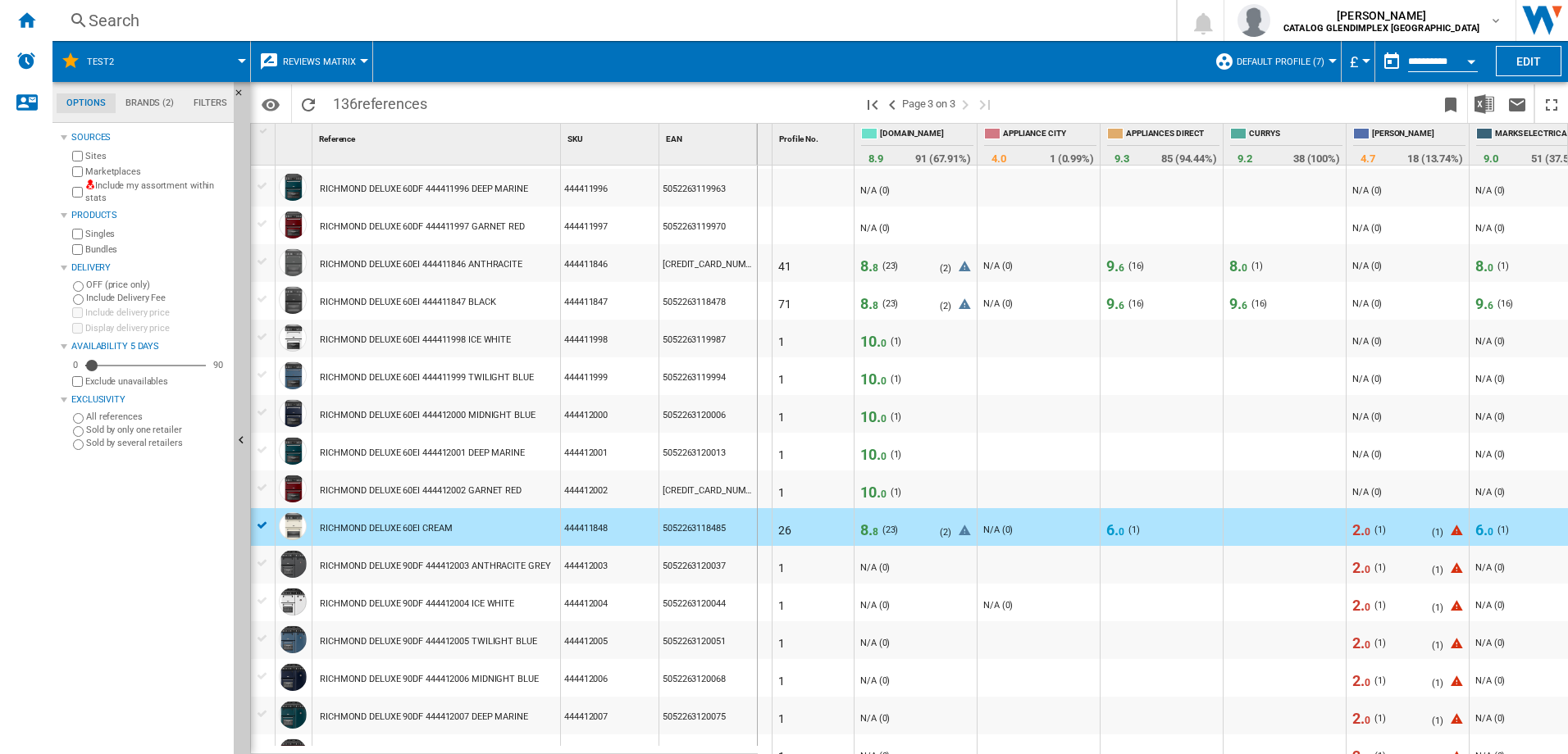
scroll to position [0, 387]
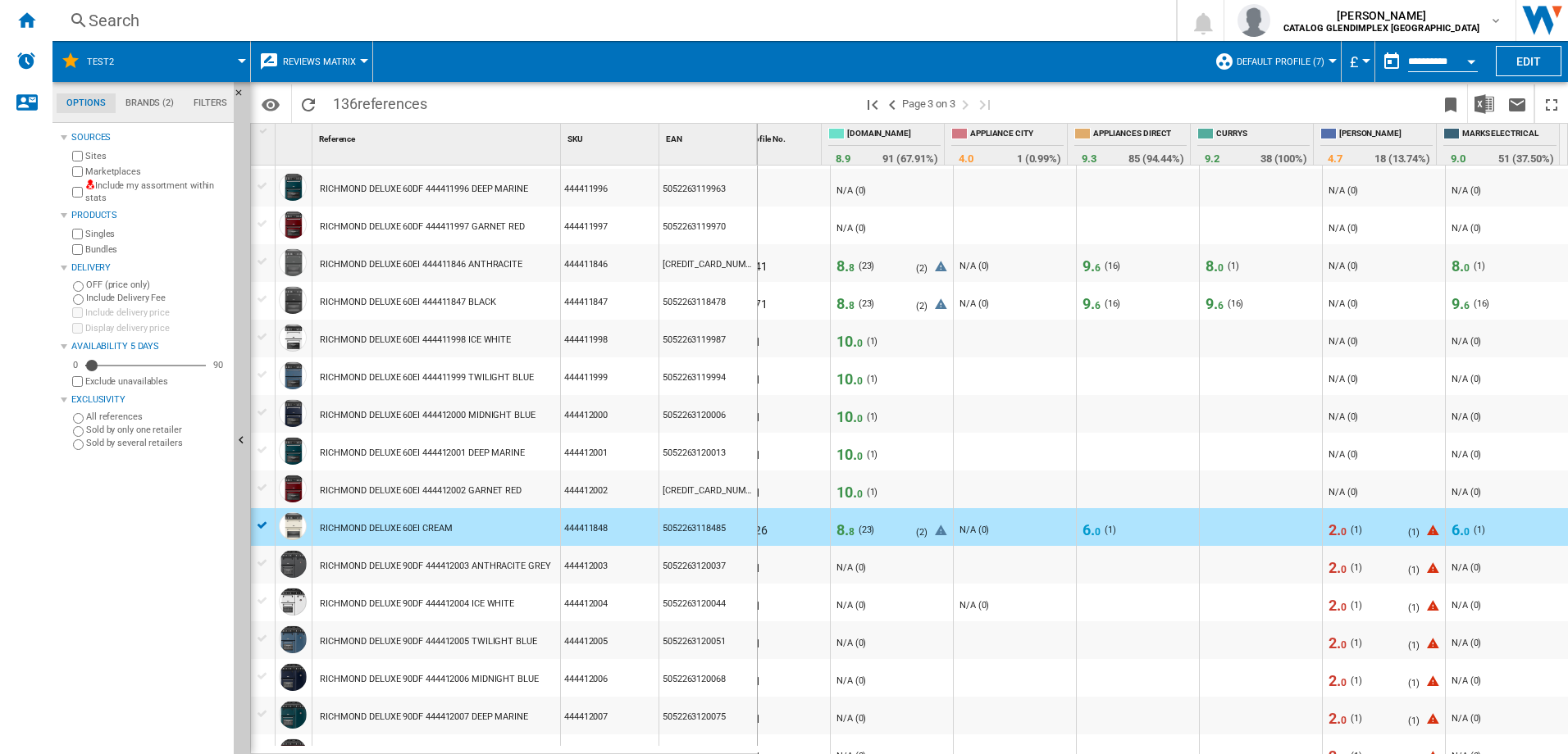
click at [1464, 530] on span "0" at bounding box center [1467, 532] width 6 height 11
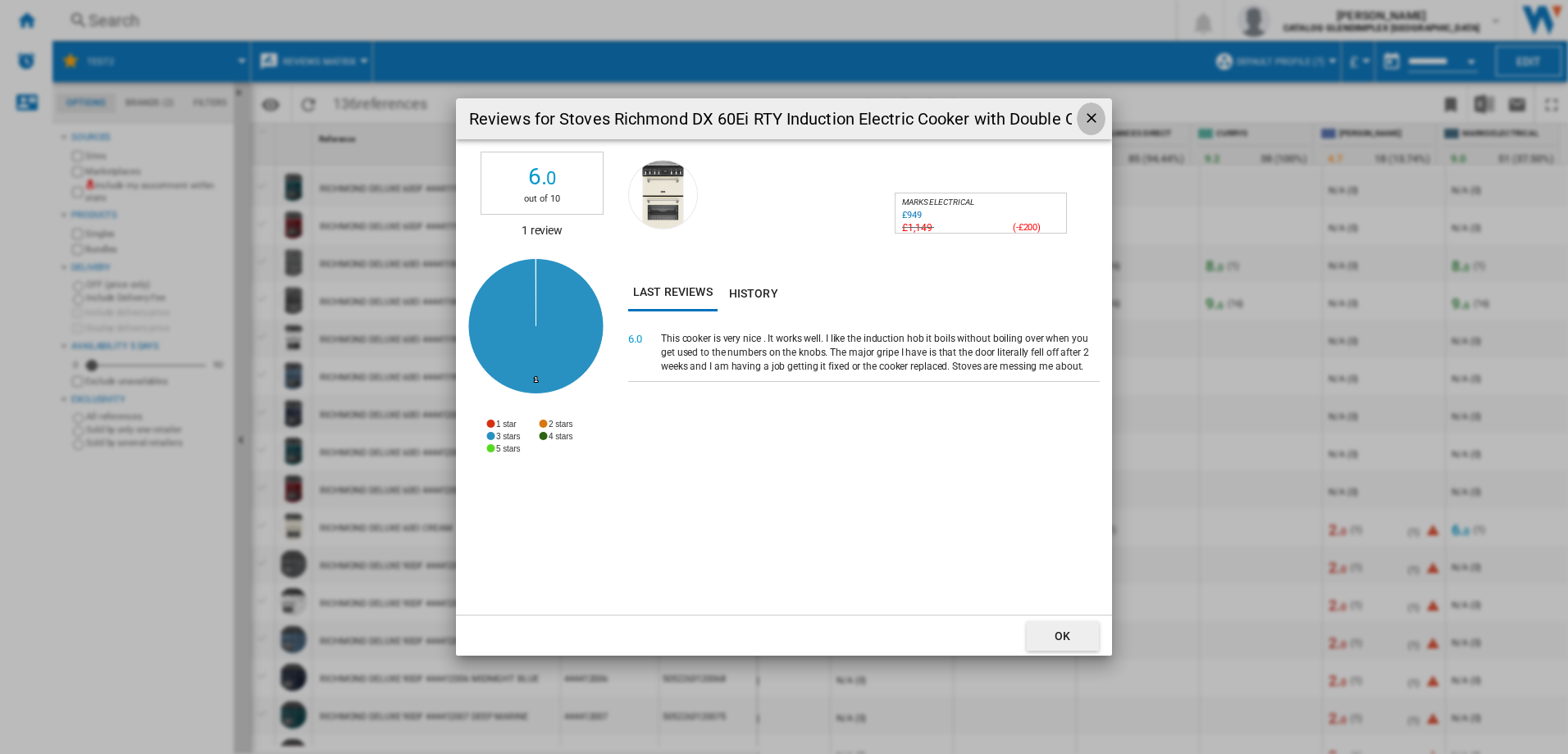
click at [1093, 124] on ng-md-icon "getI18NText('BUTTONS.CLOSE_DIALOG')" at bounding box center [1093, 119] width 20 height 20
